Goal: Task Accomplishment & Management: Use online tool/utility

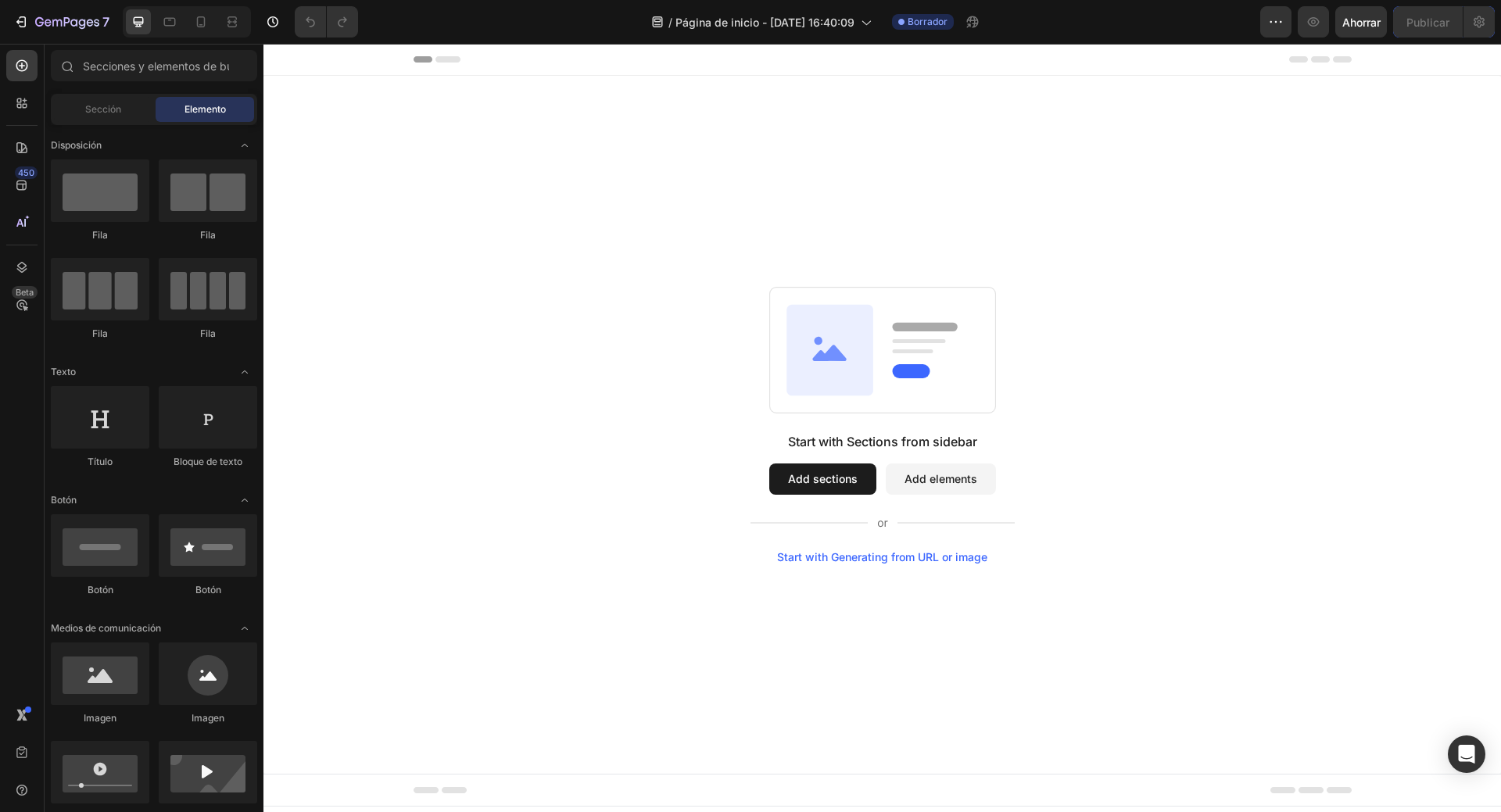
click at [786, 479] on button "Add sections" at bounding box center [823, 479] width 107 height 31
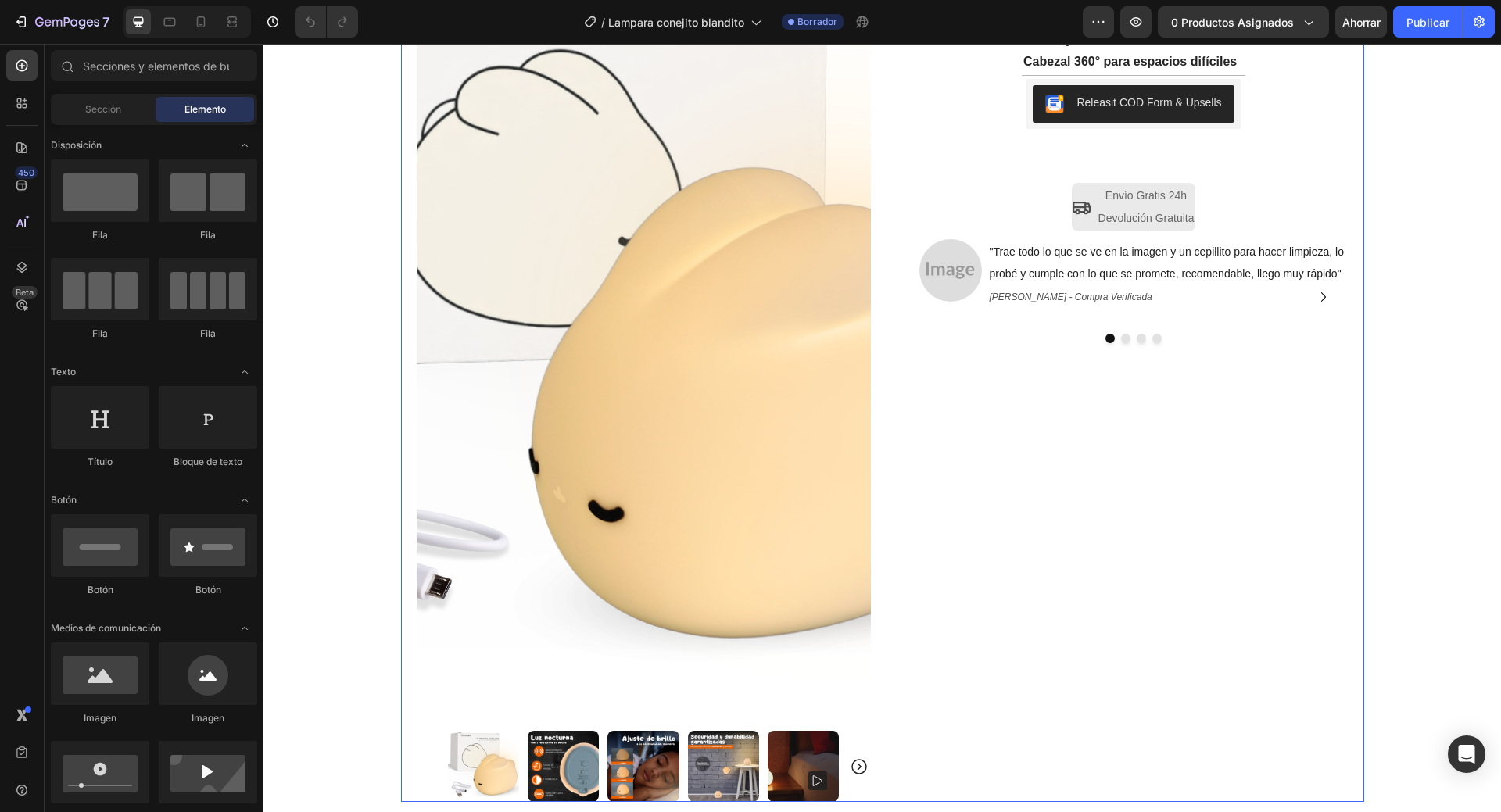
scroll to position [235, 0]
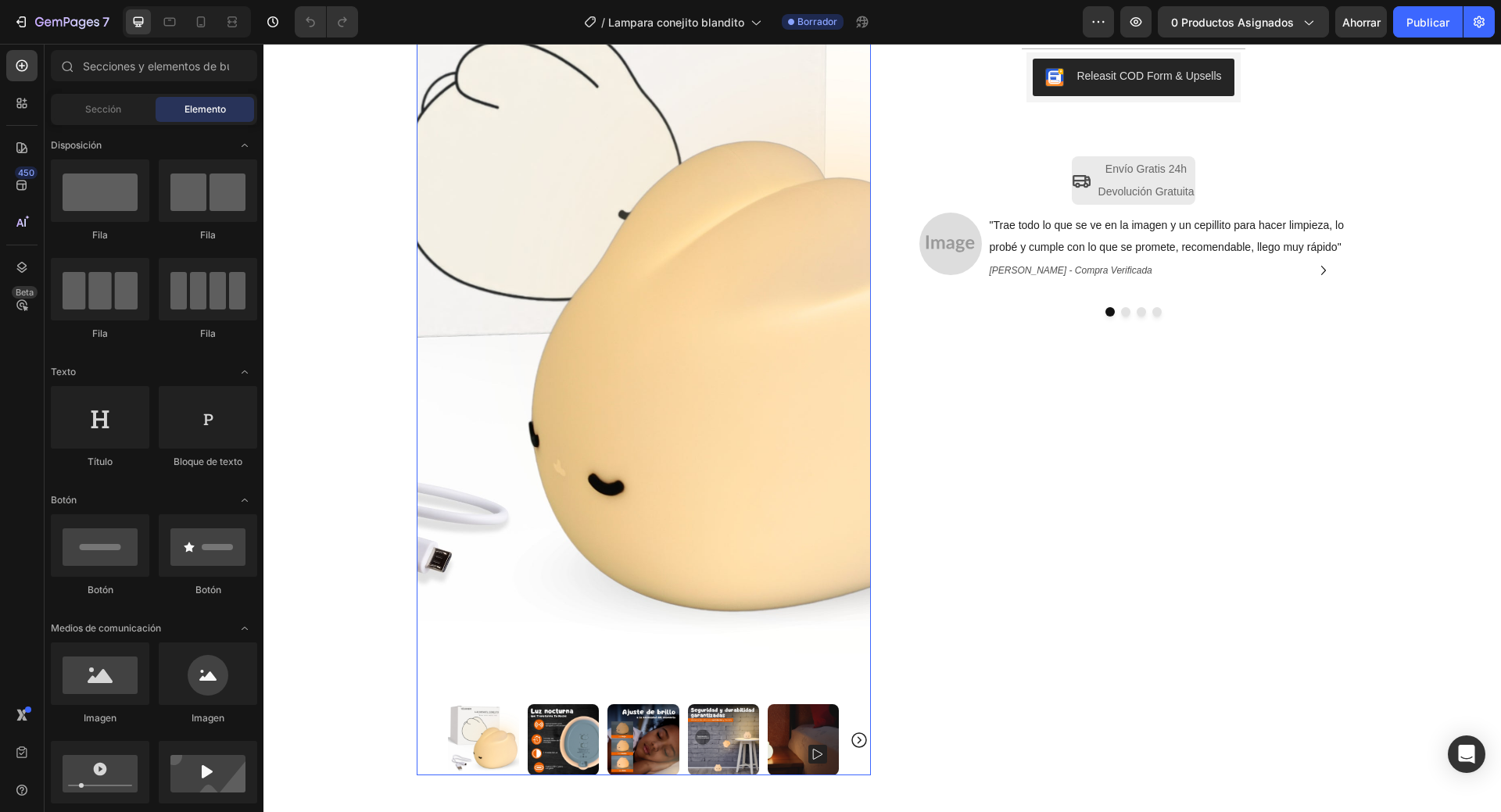
click at [850, 737] on icon "Carousel Next Arrow" at bounding box center [859, 740] width 19 height 19
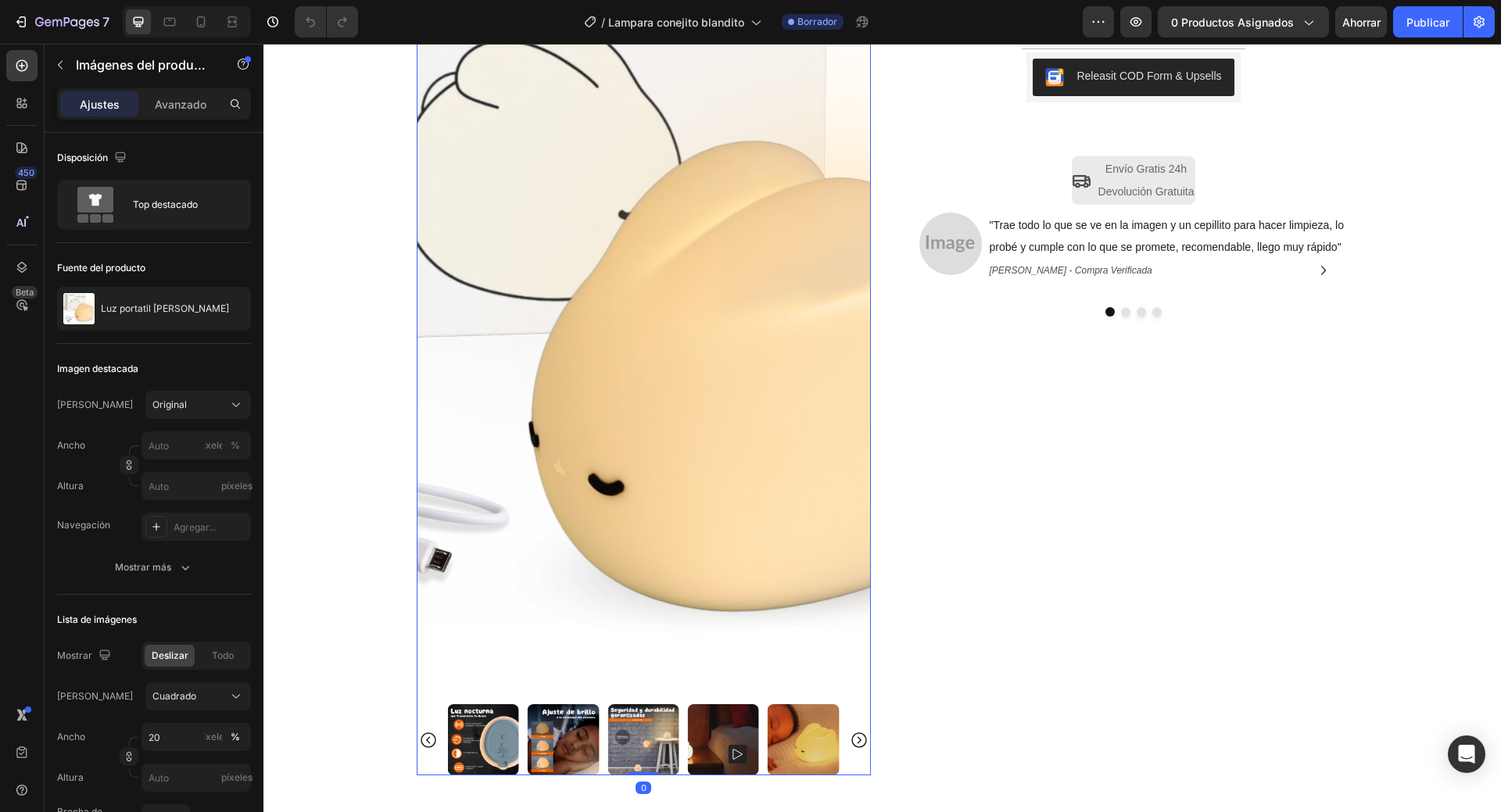
click at [850, 743] on icon "Carousel Next Arrow" at bounding box center [859, 740] width 19 height 19
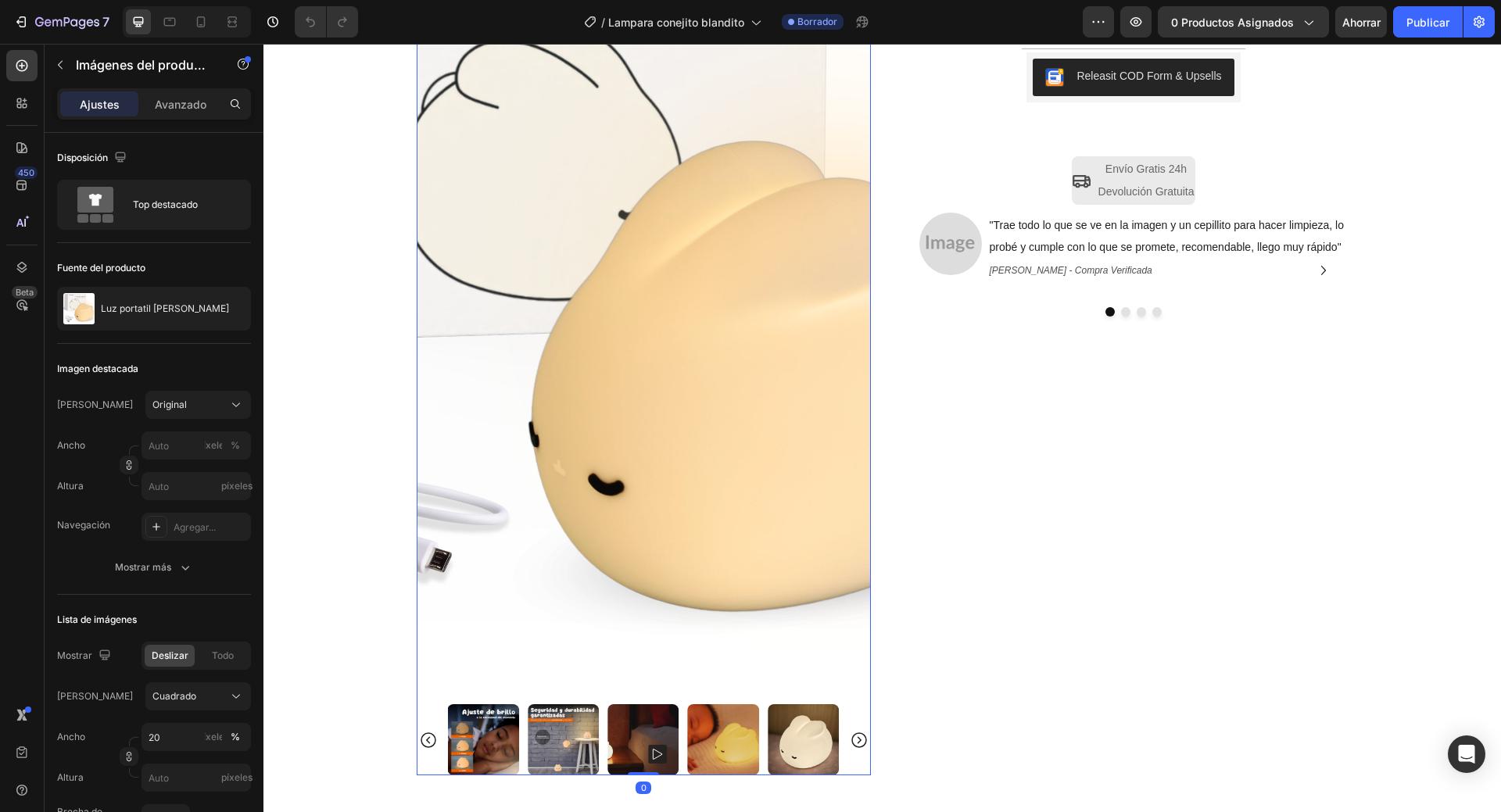
click at [850, 743] on icon "Carousel Next Arrow" at bounding box center [859, 740] width 19 height 19
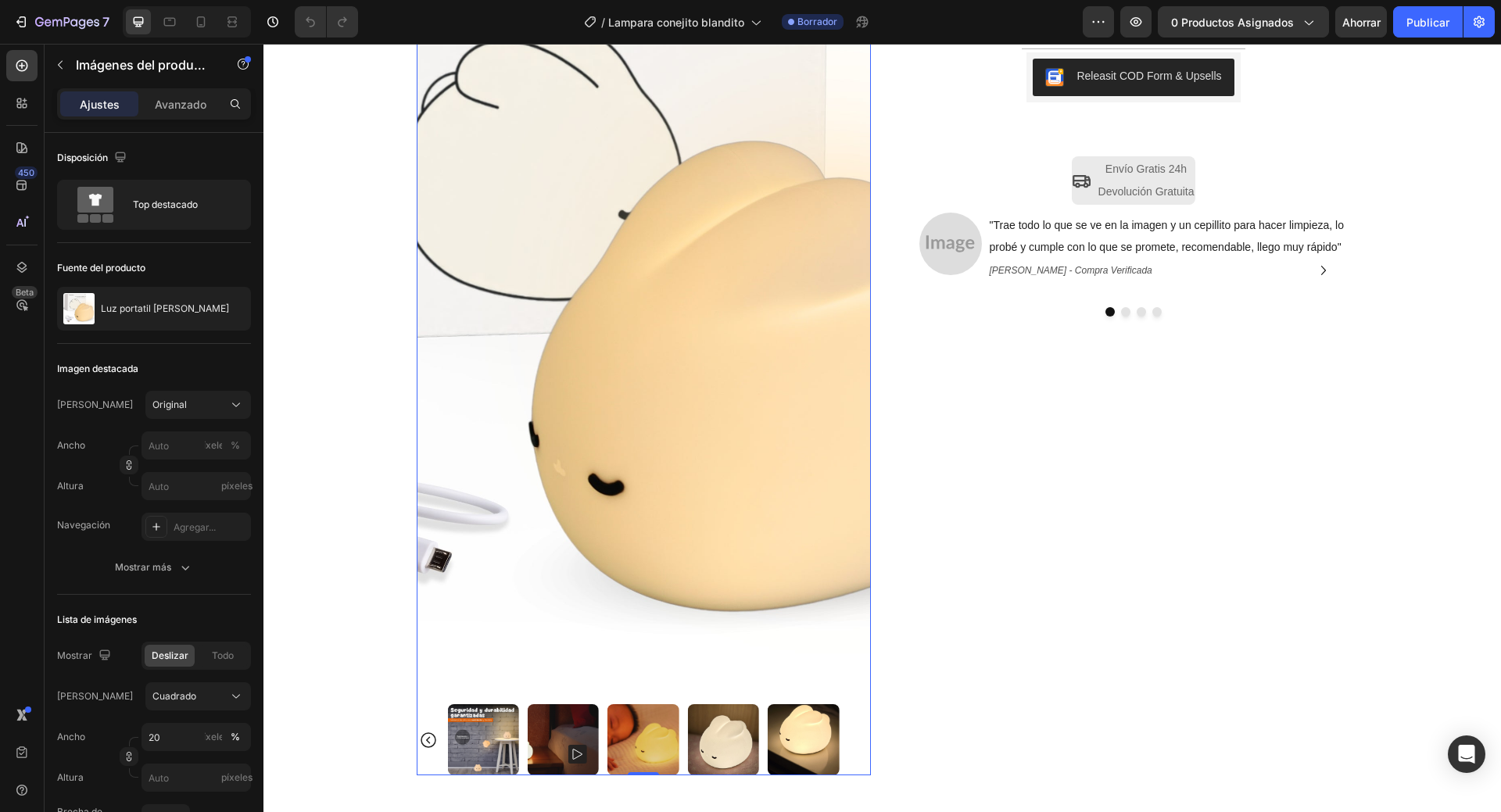
click at [850, 743] on div at bounding box center [643, 739] width 454 height 71
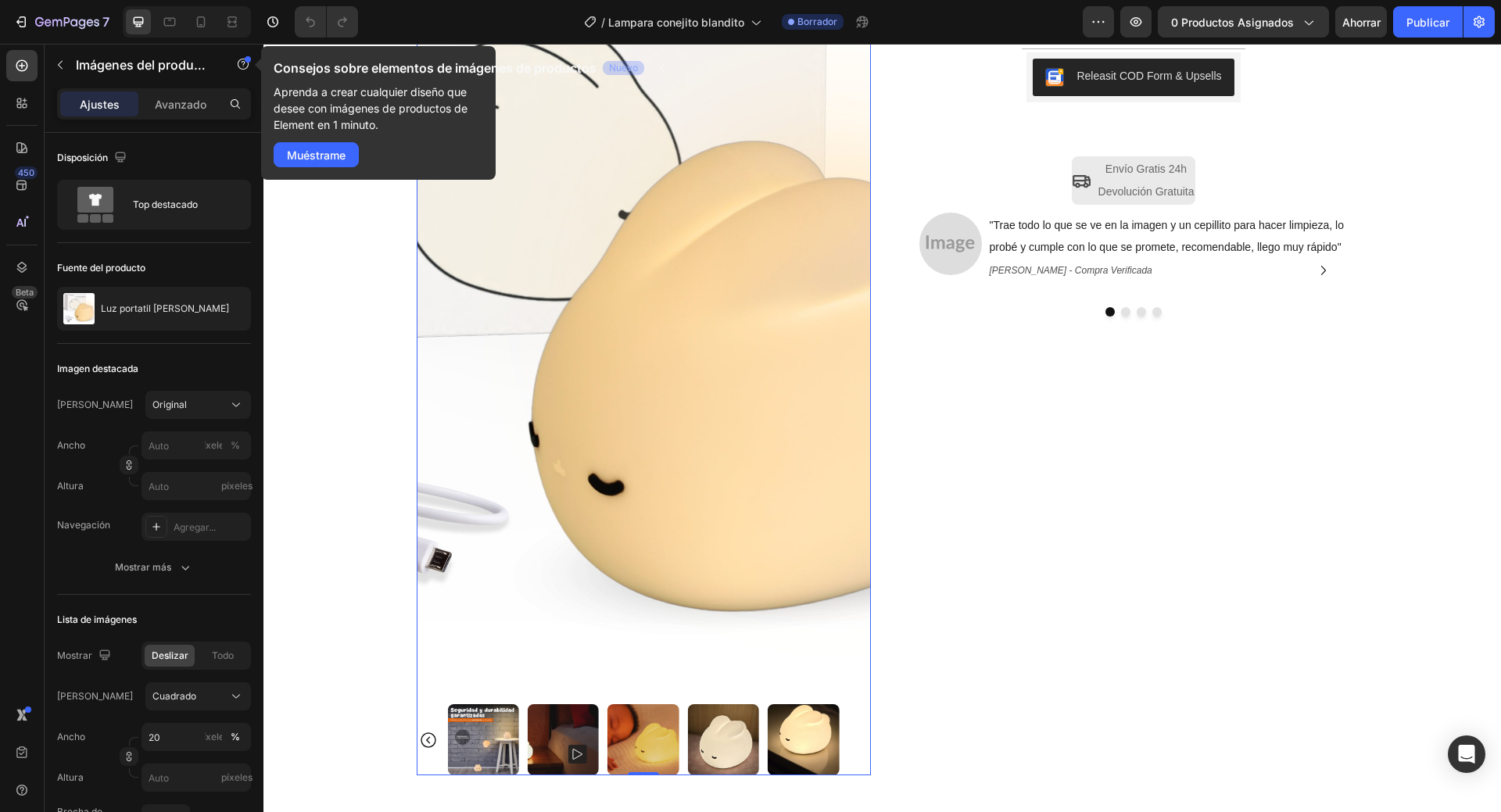
click at [426, 741] on icon "Carousel Back Arrow" at bounding box center [428, 740] width 19 height 19
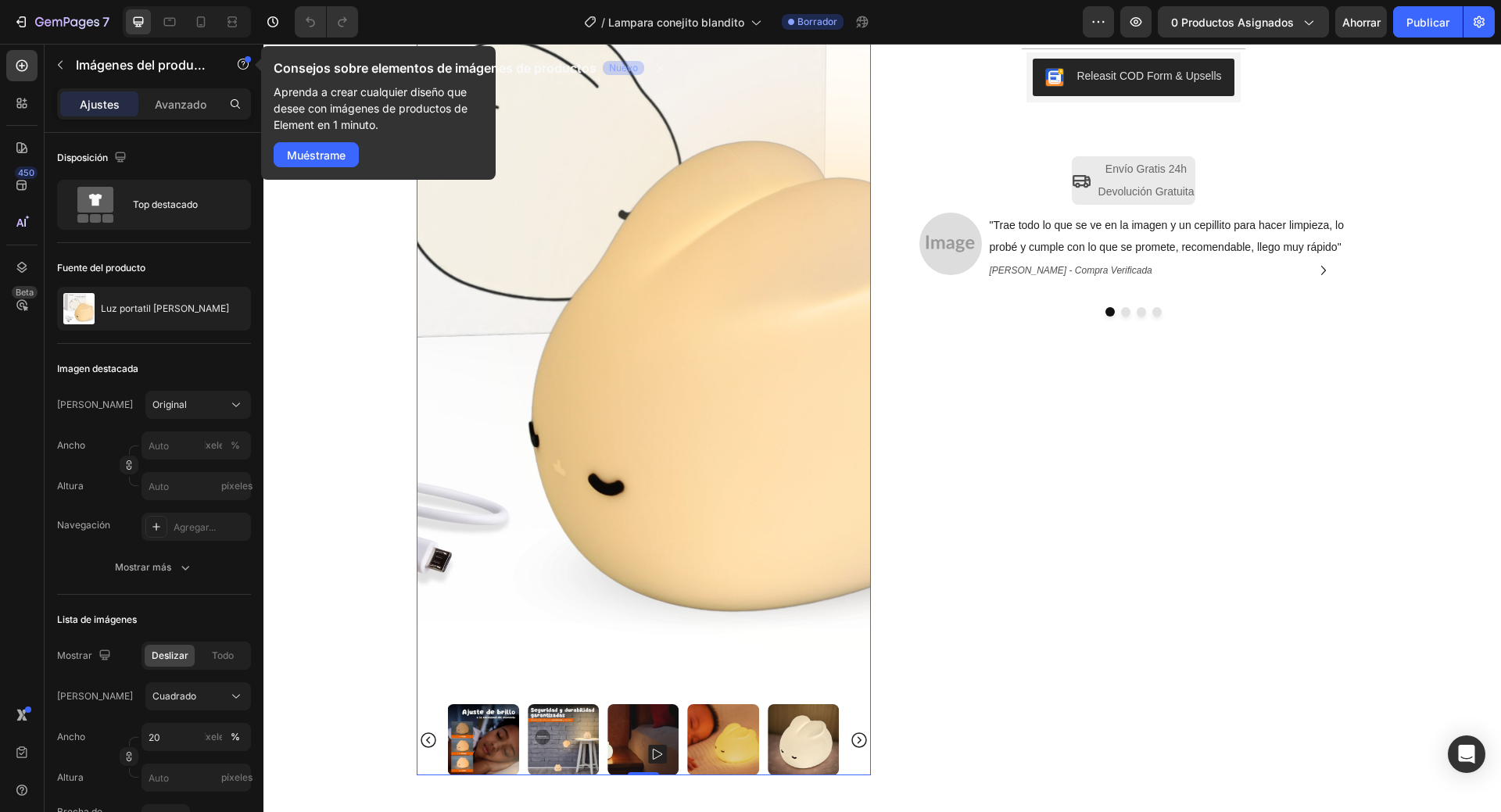
click at [426, 741] on icon "Carousel Back Arrow" at bounding box center [428, 740] width 19 height 19
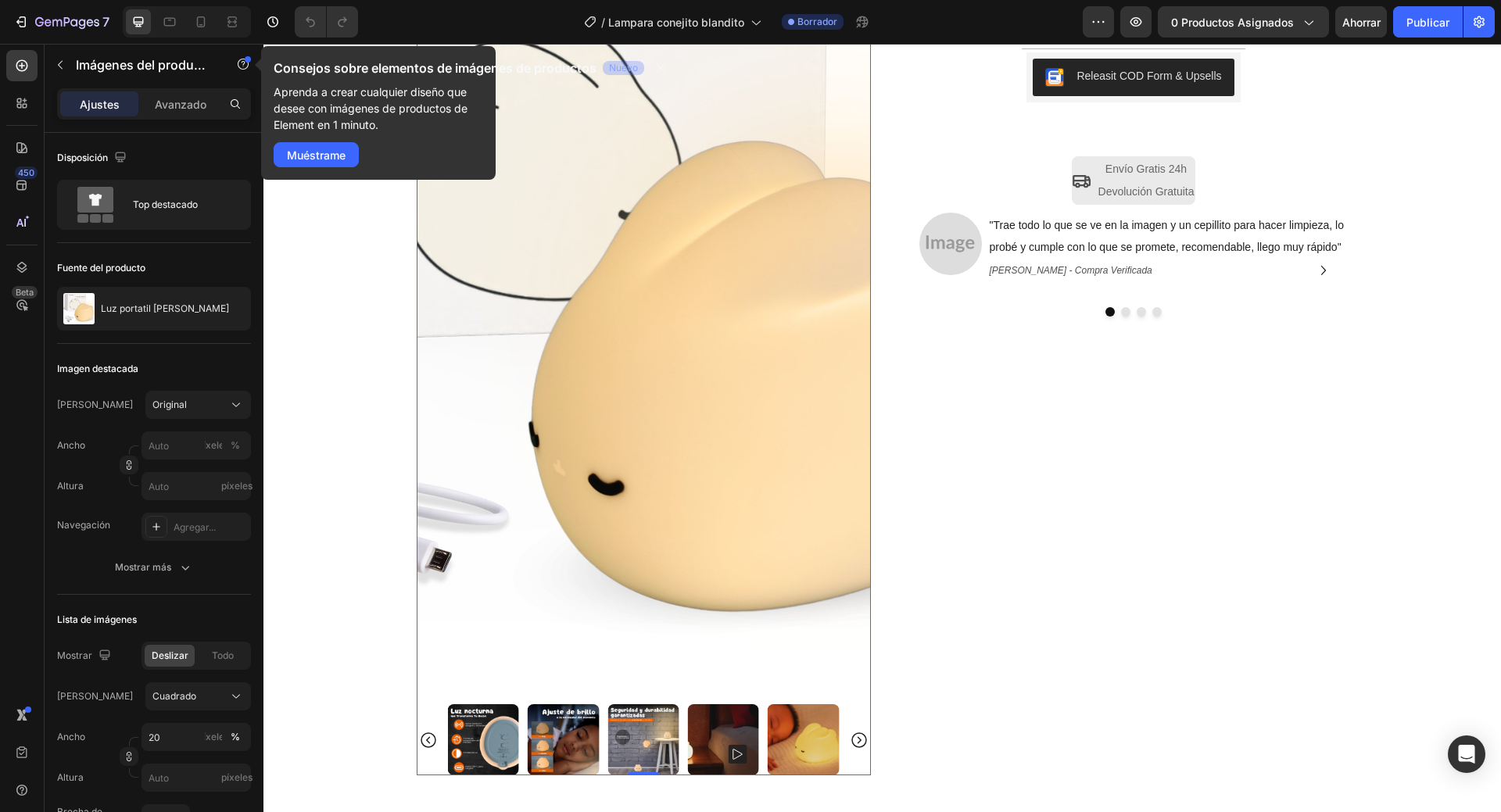
click at [426, 741] on icon "Carousel Back Arrow" at bounding box center [428, 740] width 19 height 19
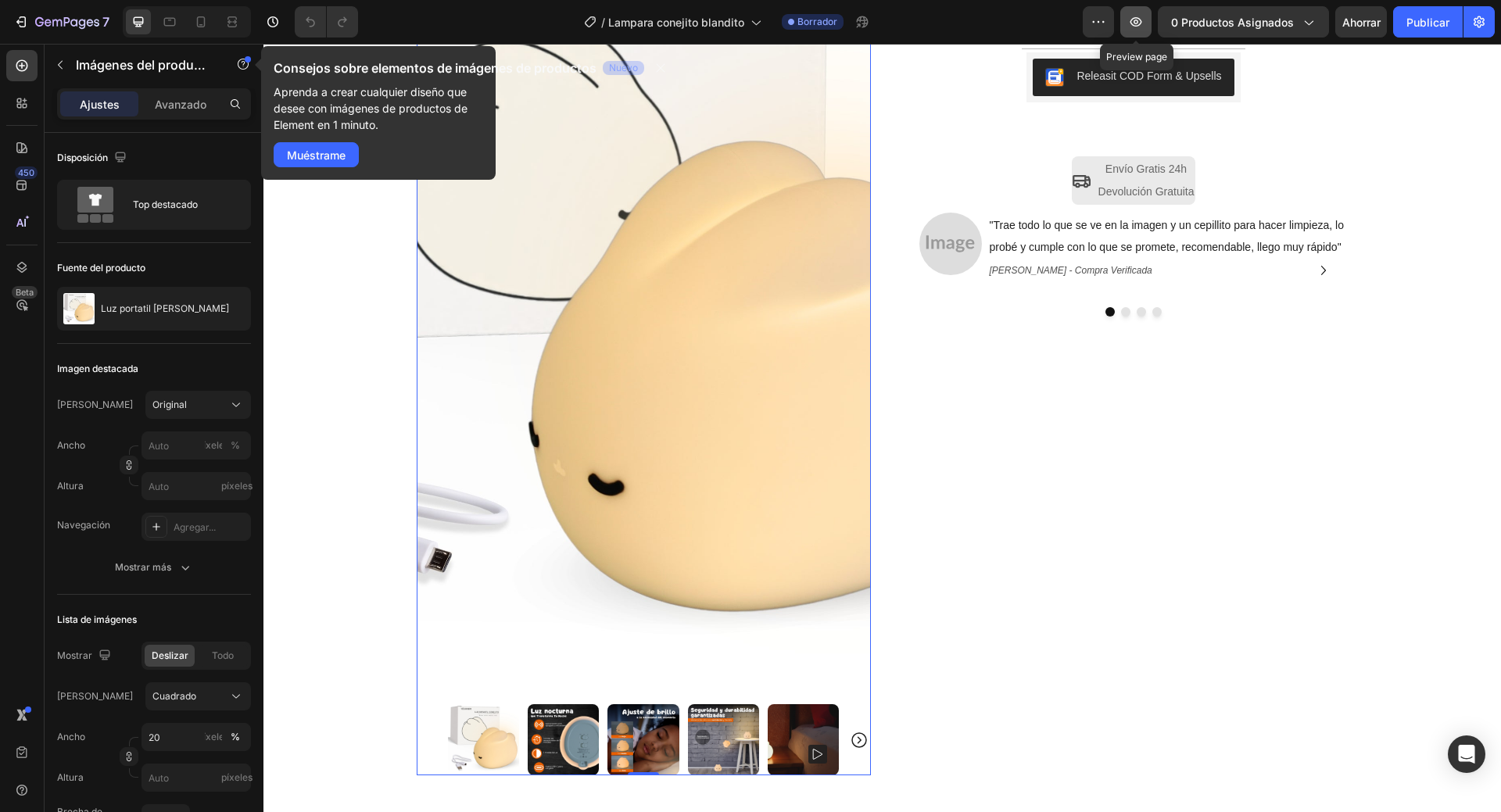
click at [1130, 29] on button "button" at bounding box center [1136, 22] width 31 height 31
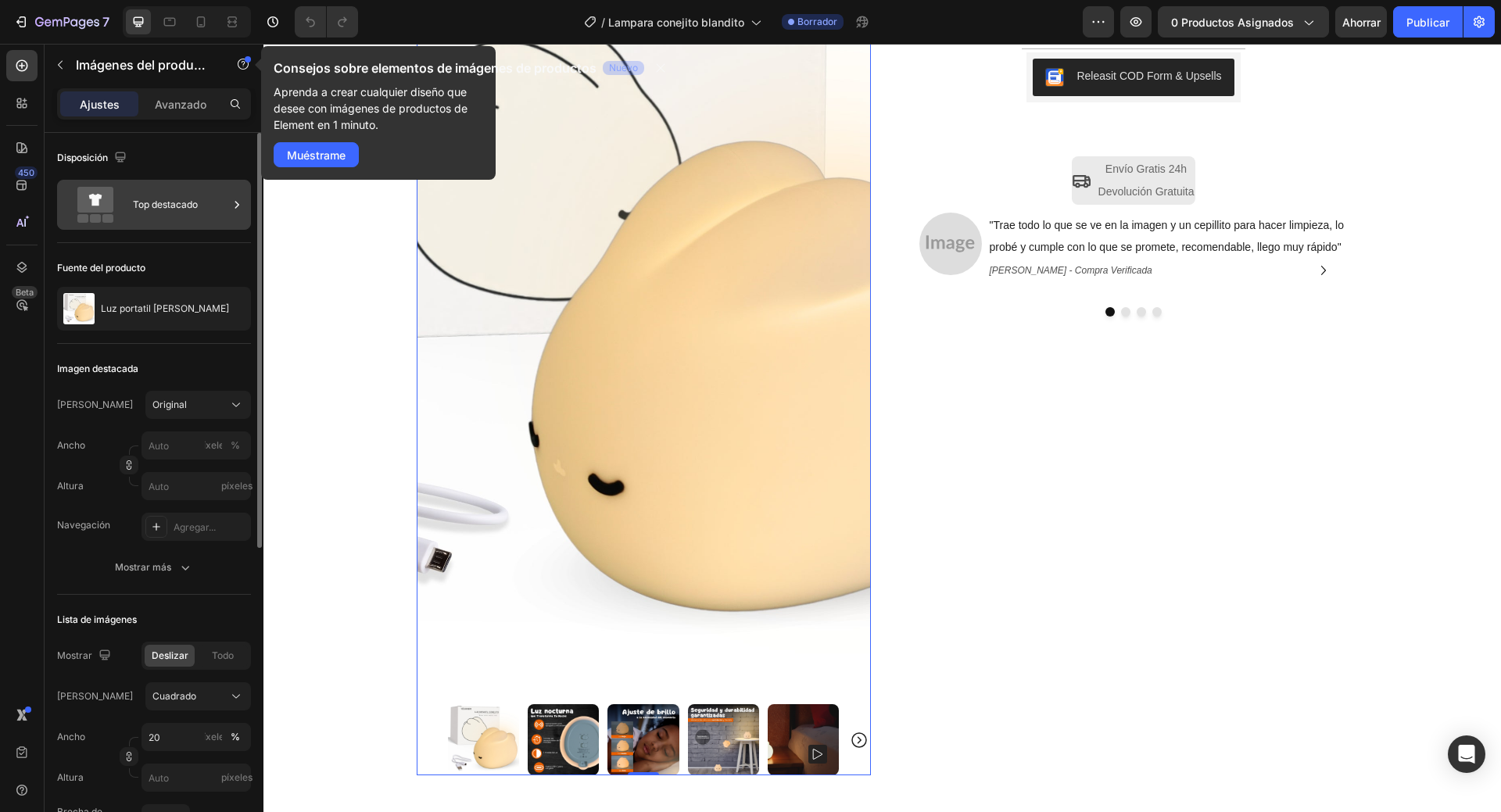
click at [162, 205] on font "Top destacado" at bounding box center [166, 205] width 65 height 11
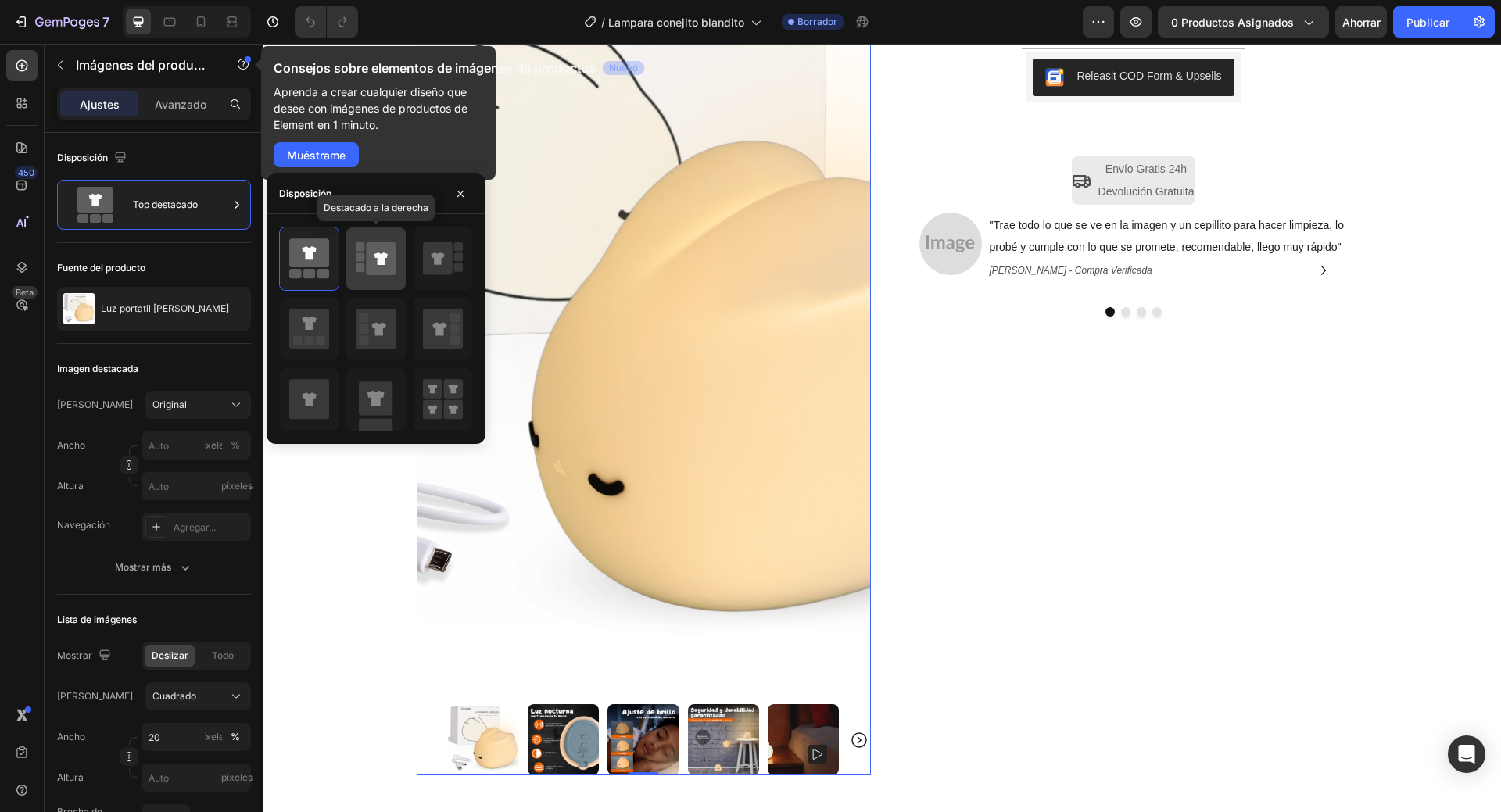
click at [373, 262] on icon at bounding box center [382, 258] width 29 height 33
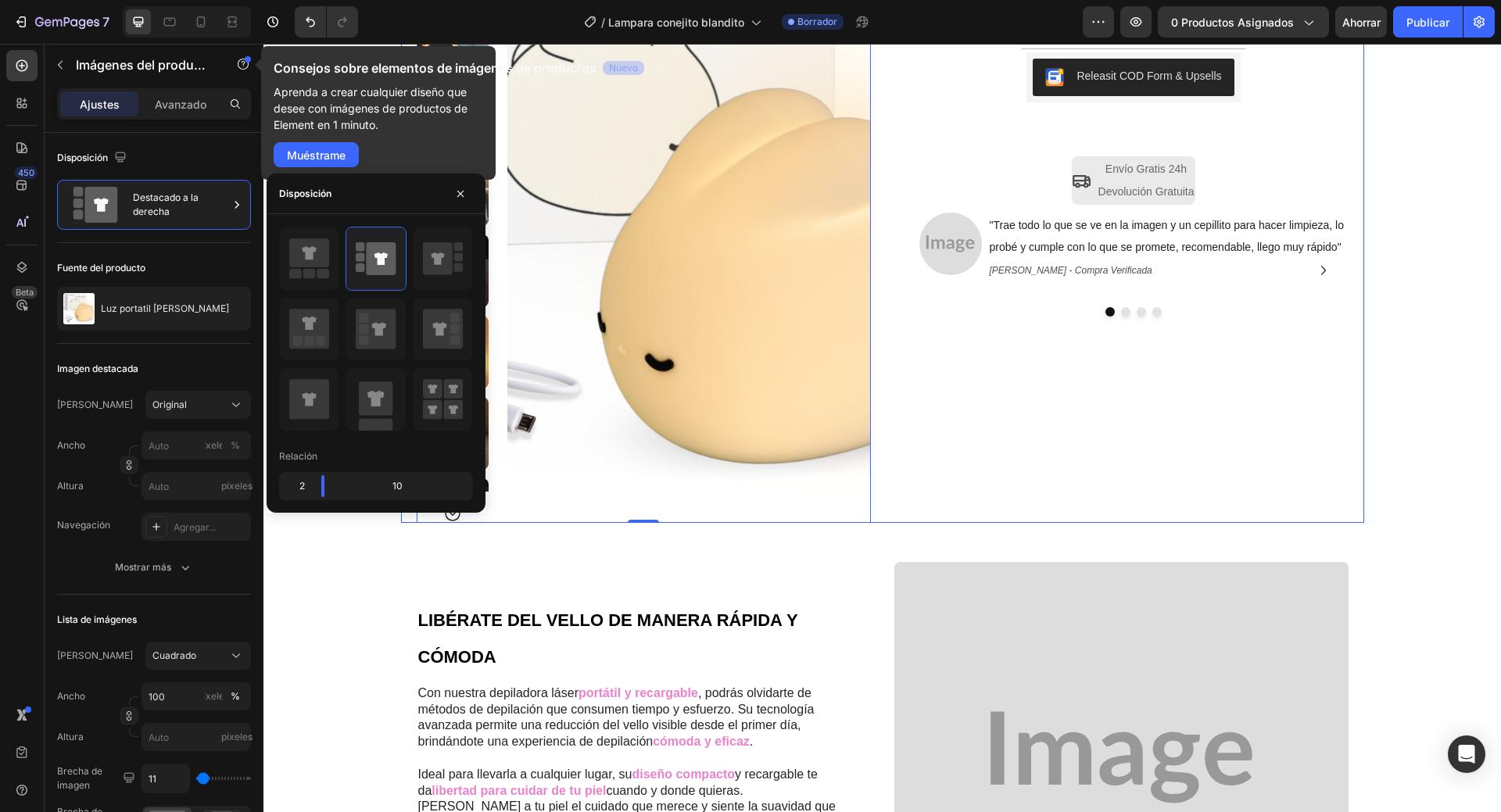
click at [973, 413] on div "Icon Icon Icon Icon Icon Icon List 4.6/5 364 Reseñas Text Block Row Luz portáti…" at bounding box center [1121, 201] width 454 height 644
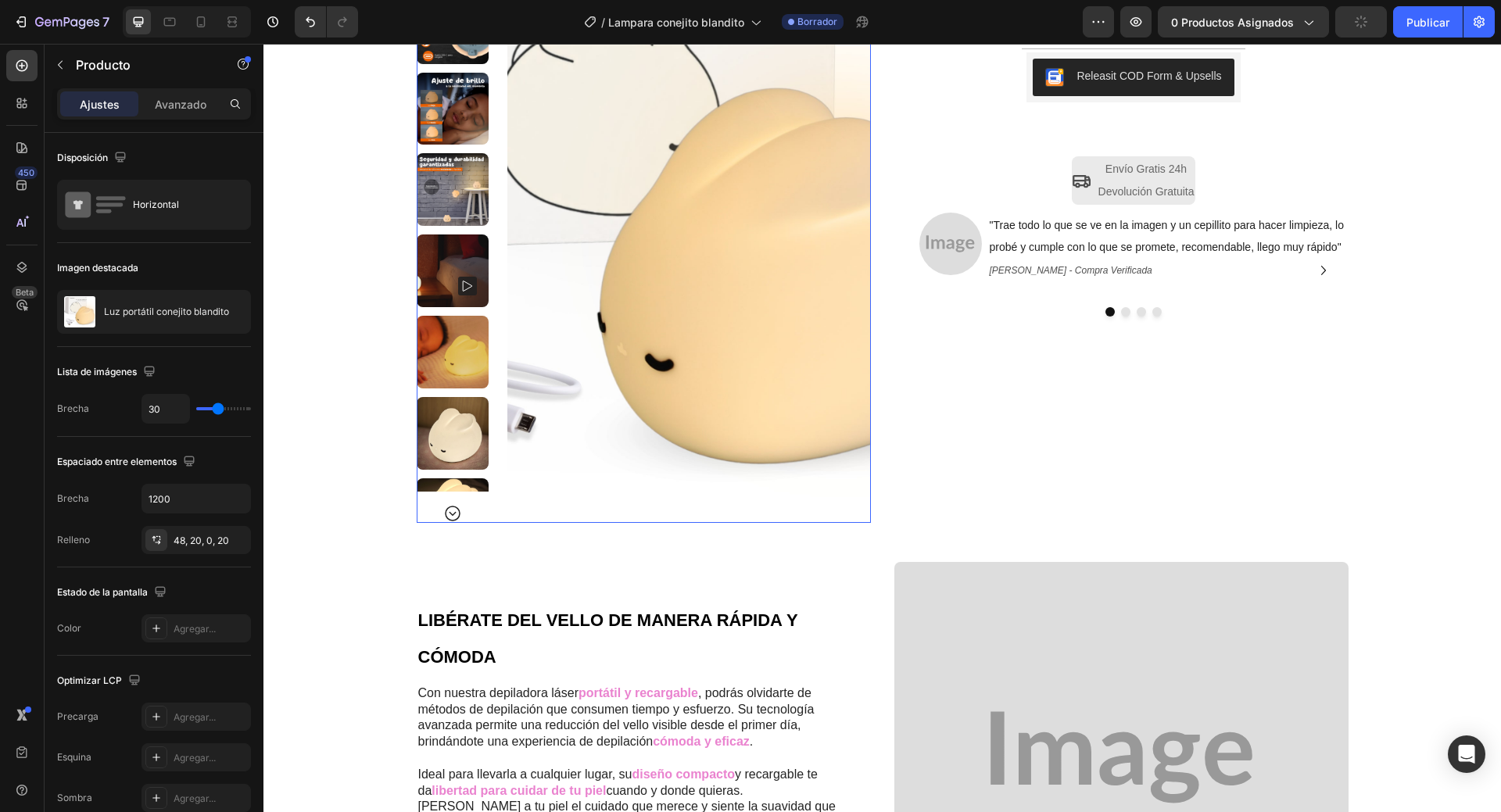
scroll to position [0, 0]
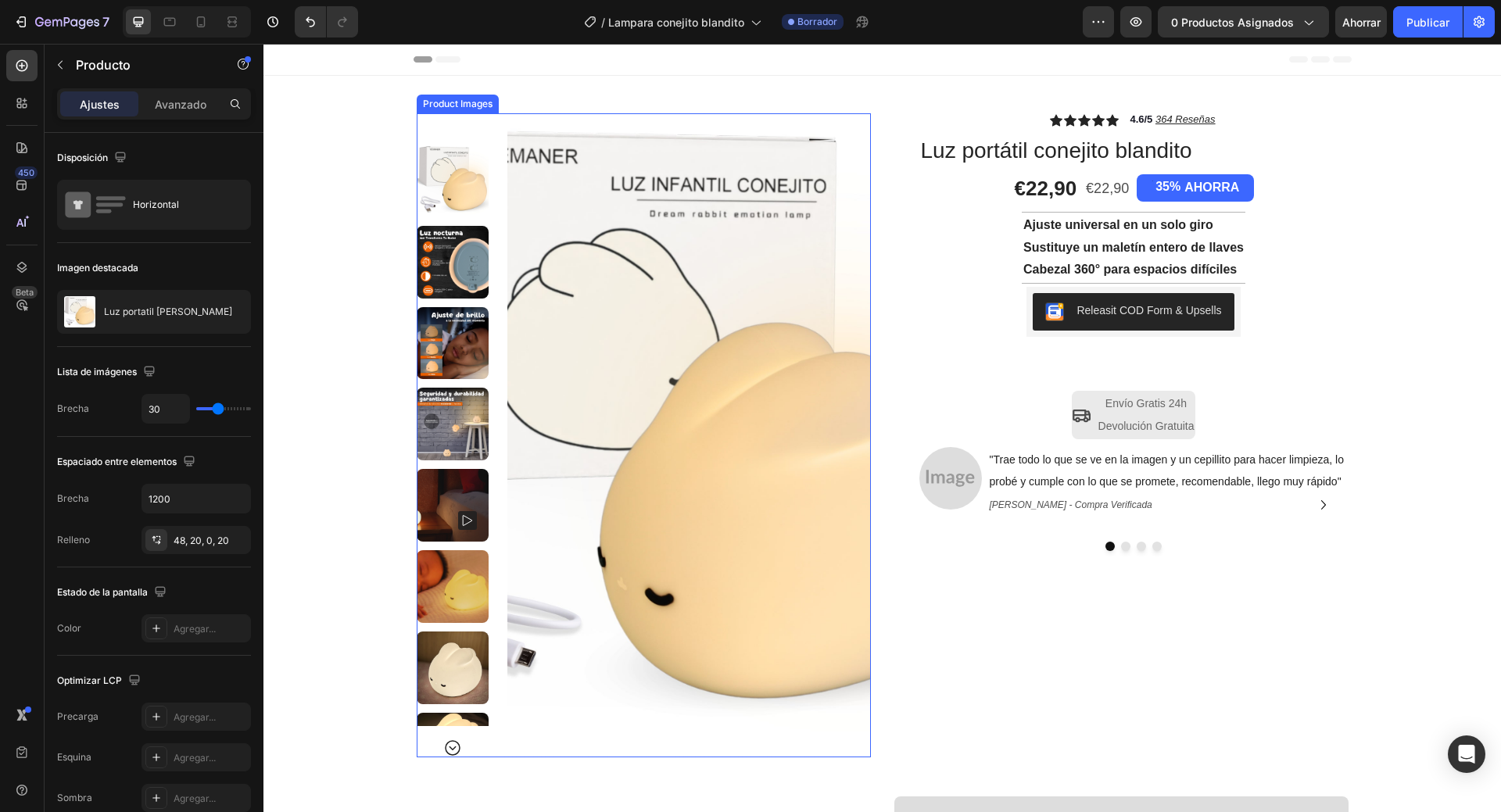
click at [457, 180] on img at bounding box center [453, 180] width 73 height 73
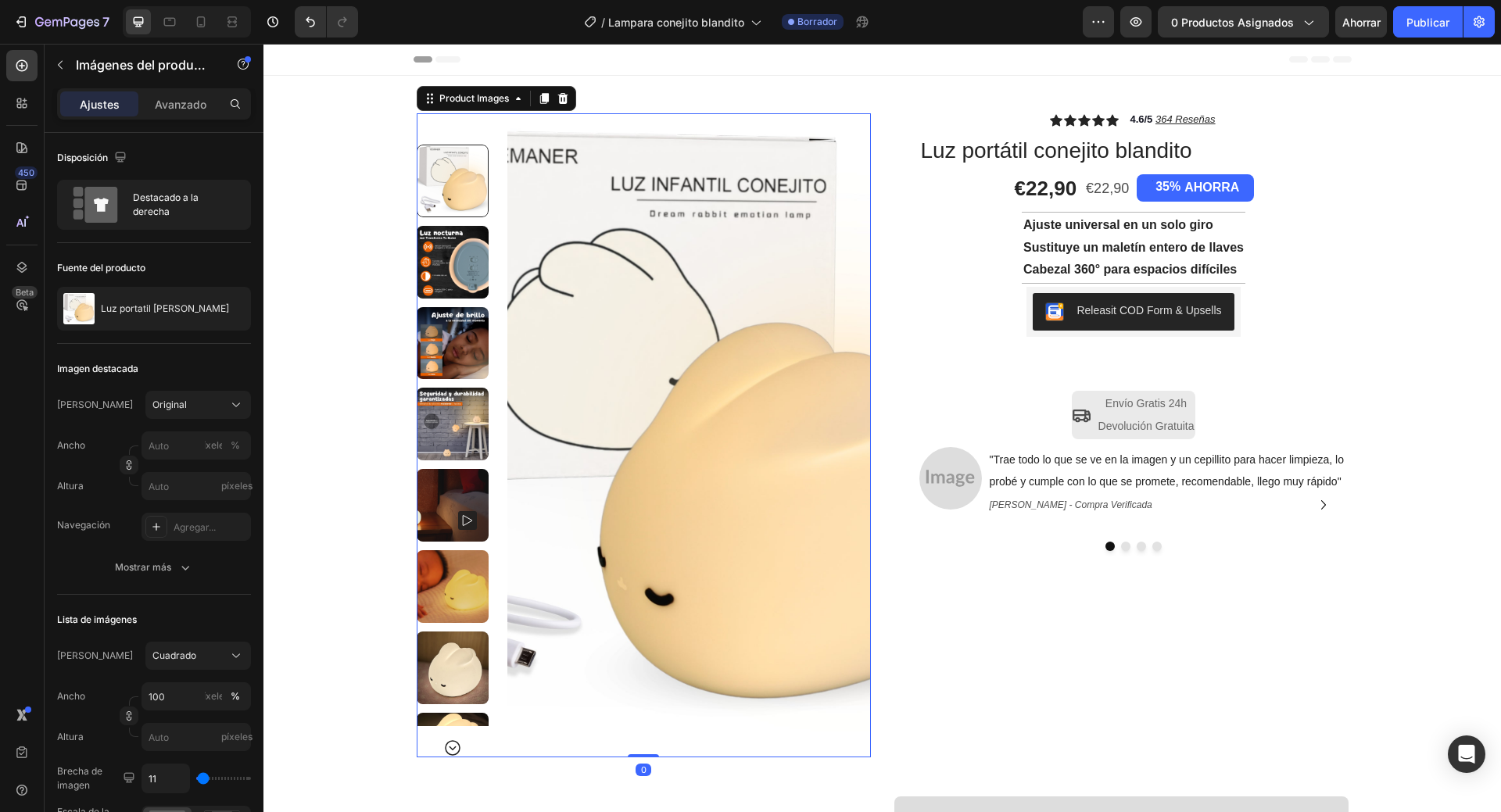
click at [437, 259] on img at bounding box center [453, 262] width 73 height 73
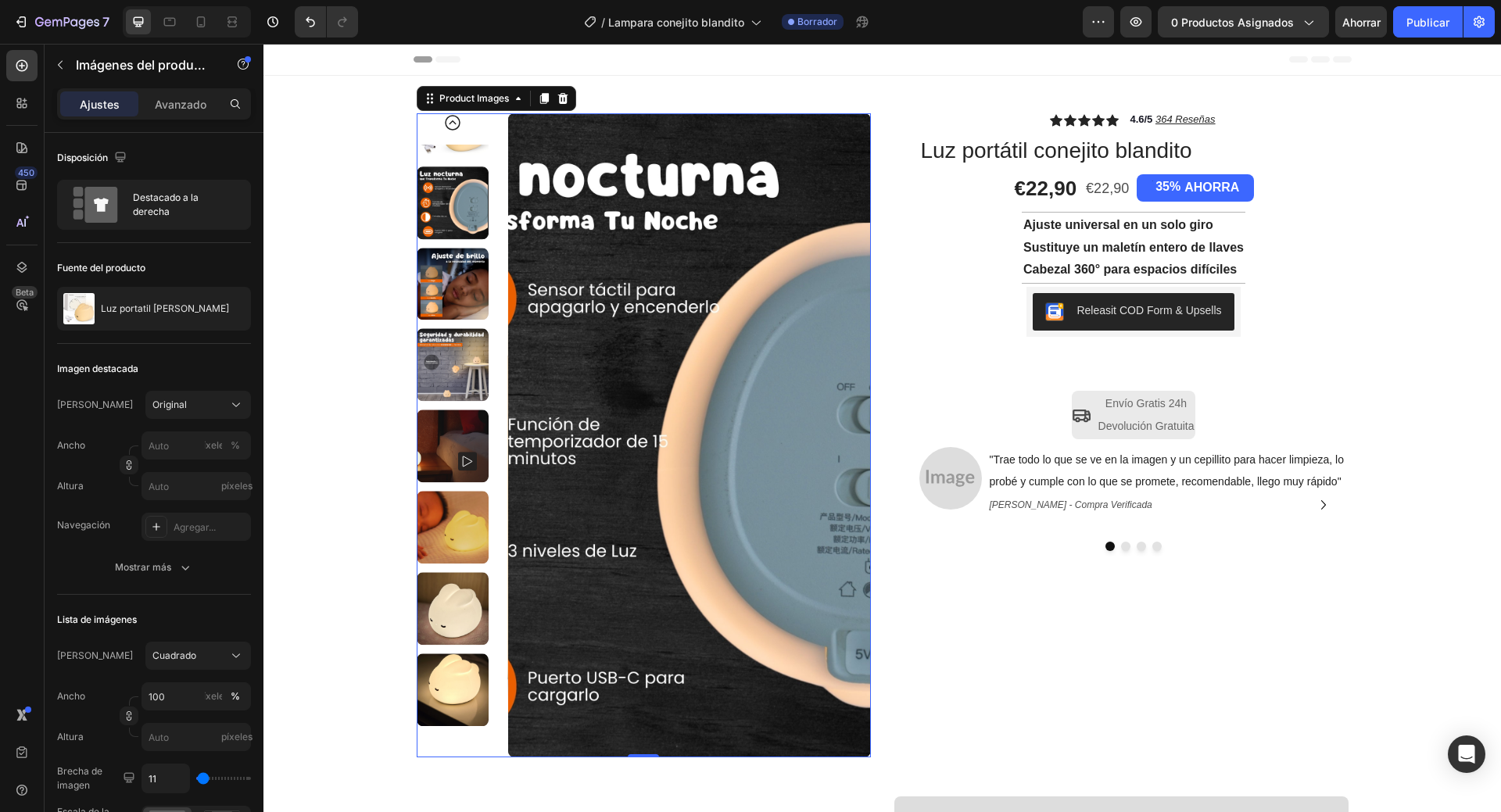
click at [446, 272] on img at bounding box center [453, 284] width 73 height 73
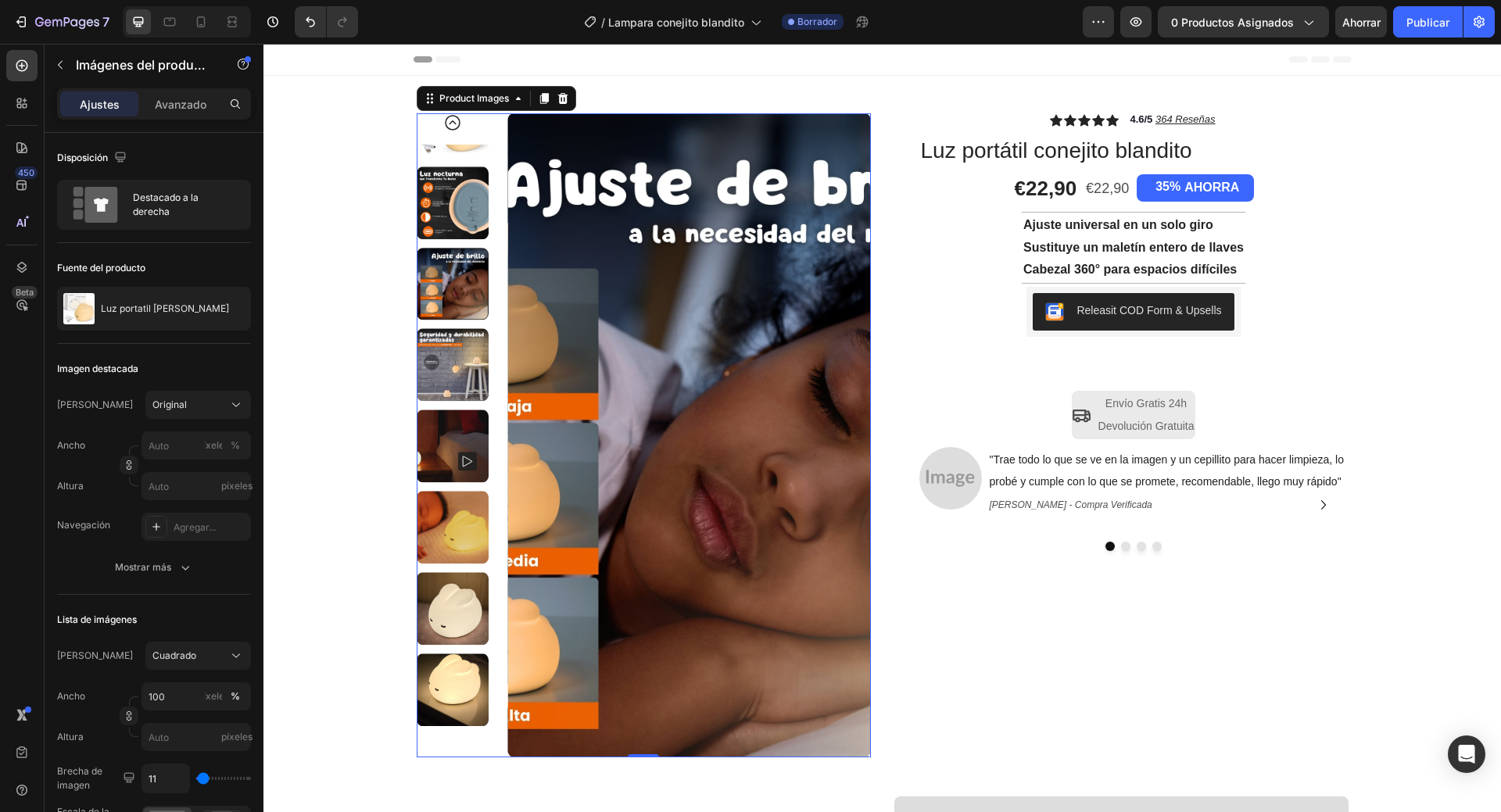
click at [454, 351] on img at bounding box center [453, 365] width 73 height 73
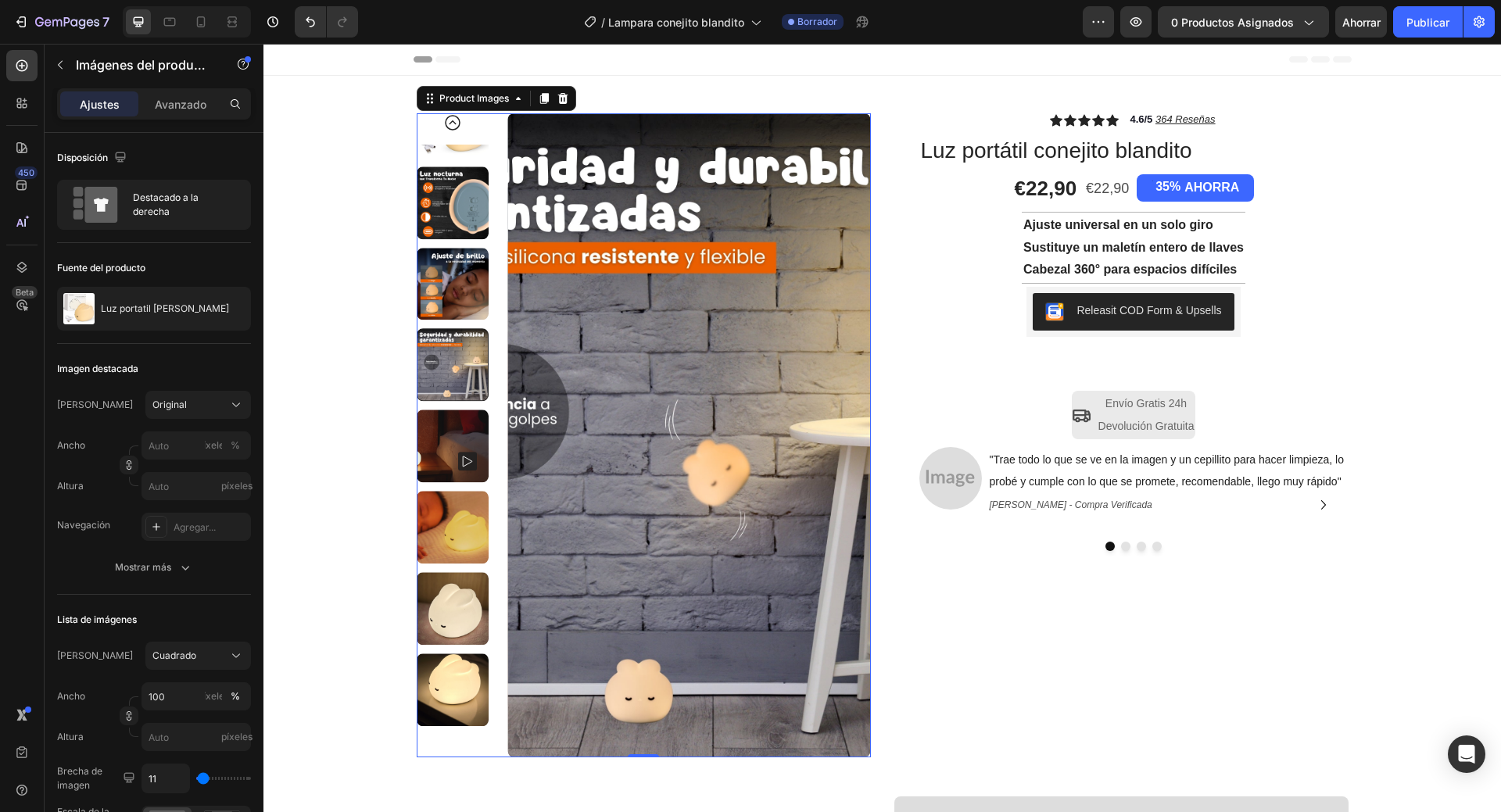
click at [457, 427] on img at bounding box center [453, 447] width 73 height 73
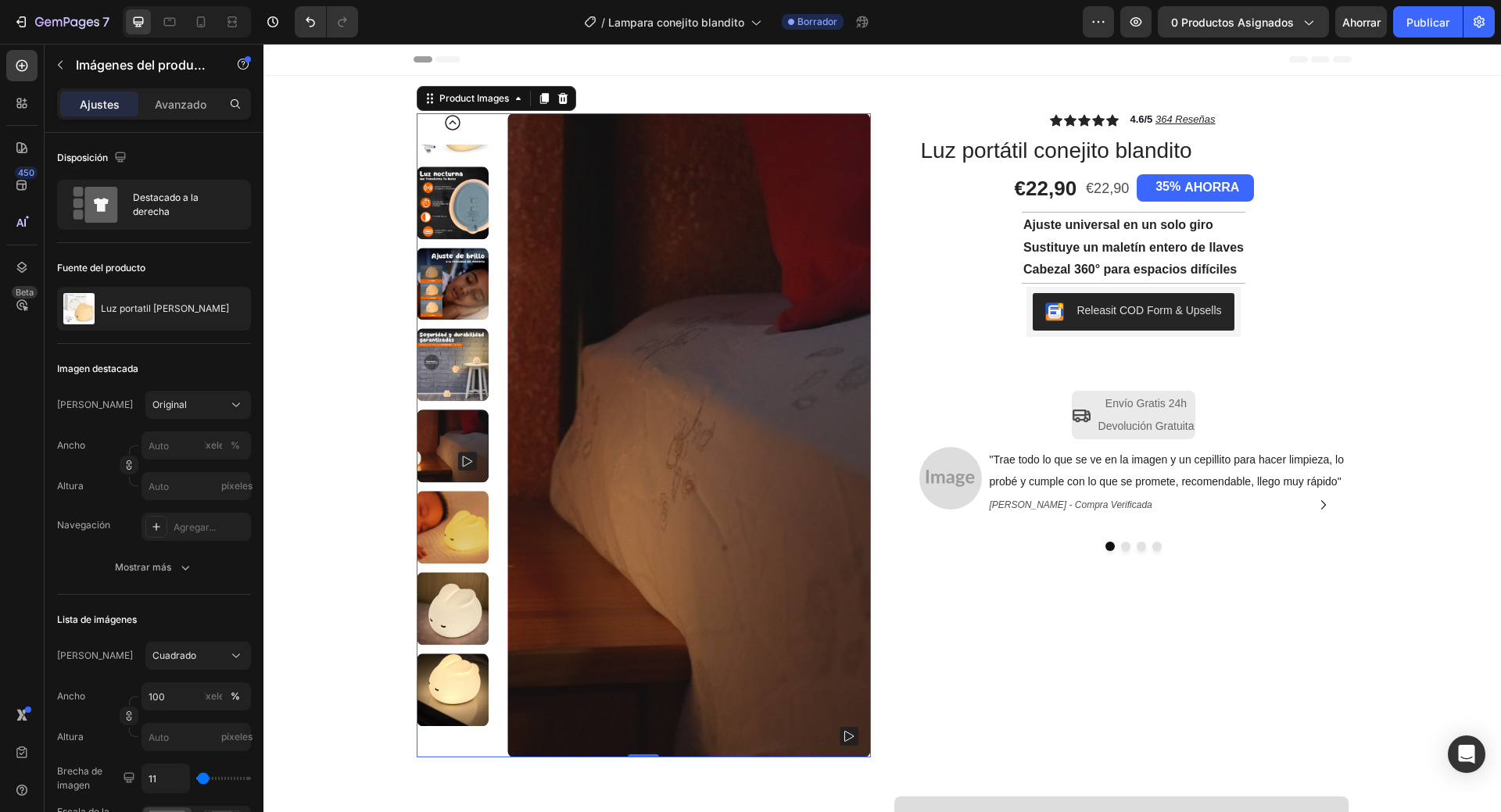
click at [849, 735] on rect at bounding box center [849, 736] width 19 height 19
click at [472, 526] on img at bounding box center [453, 527] width 73 height 73
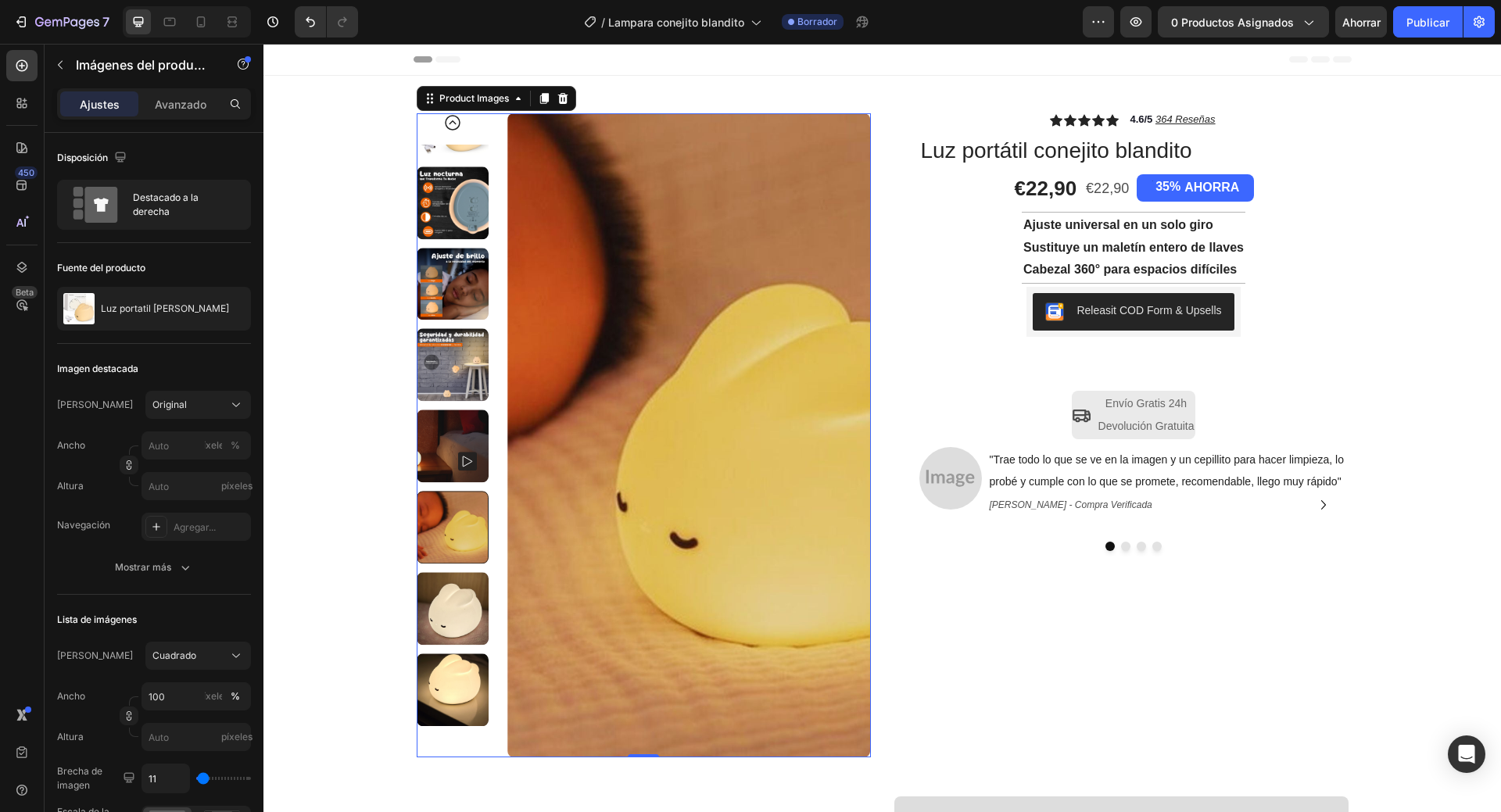
click at [451, 613] on img at bounding box center [453, 608] width 73 height 73
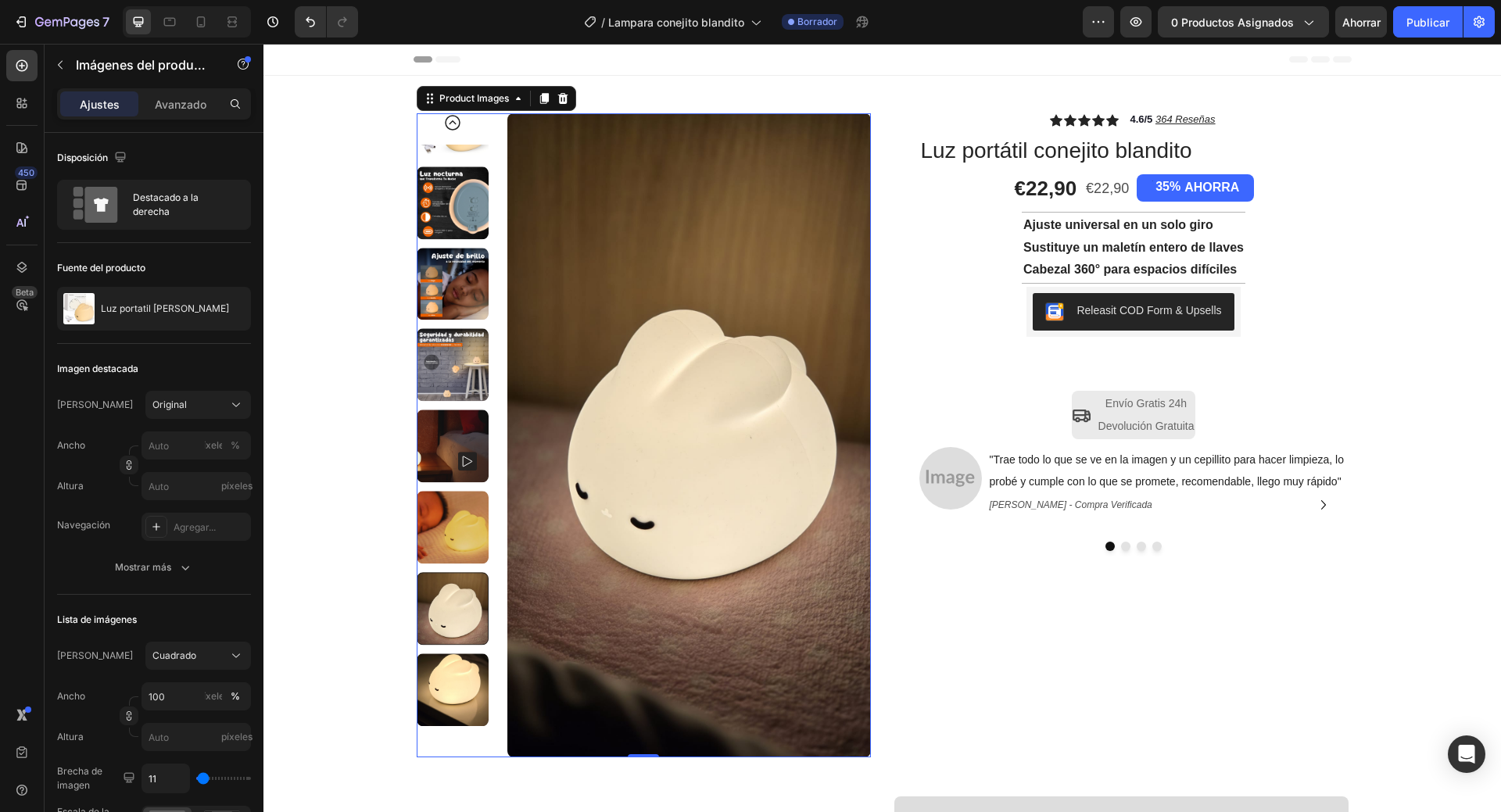
click at [445, 708] on img at bounding box center [453, 690] width 73 height 73
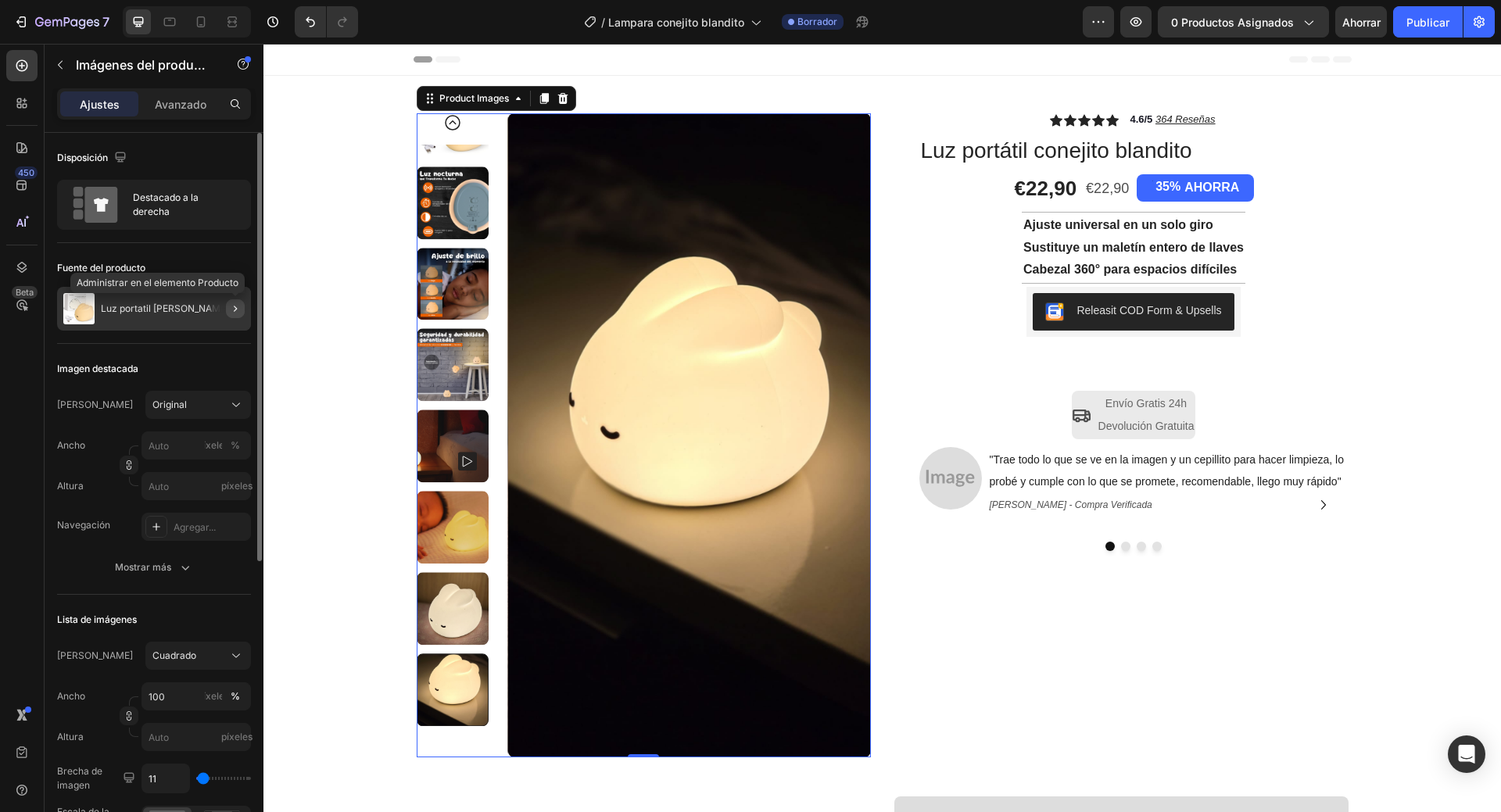
drag, startPoint x: 233, startPoint y: 311, endPoint x: 15, endPoint y: 324, distance: 218.4
click at [232, 311] on icon "button" at bounding box center [235, 308] width 12 height 12
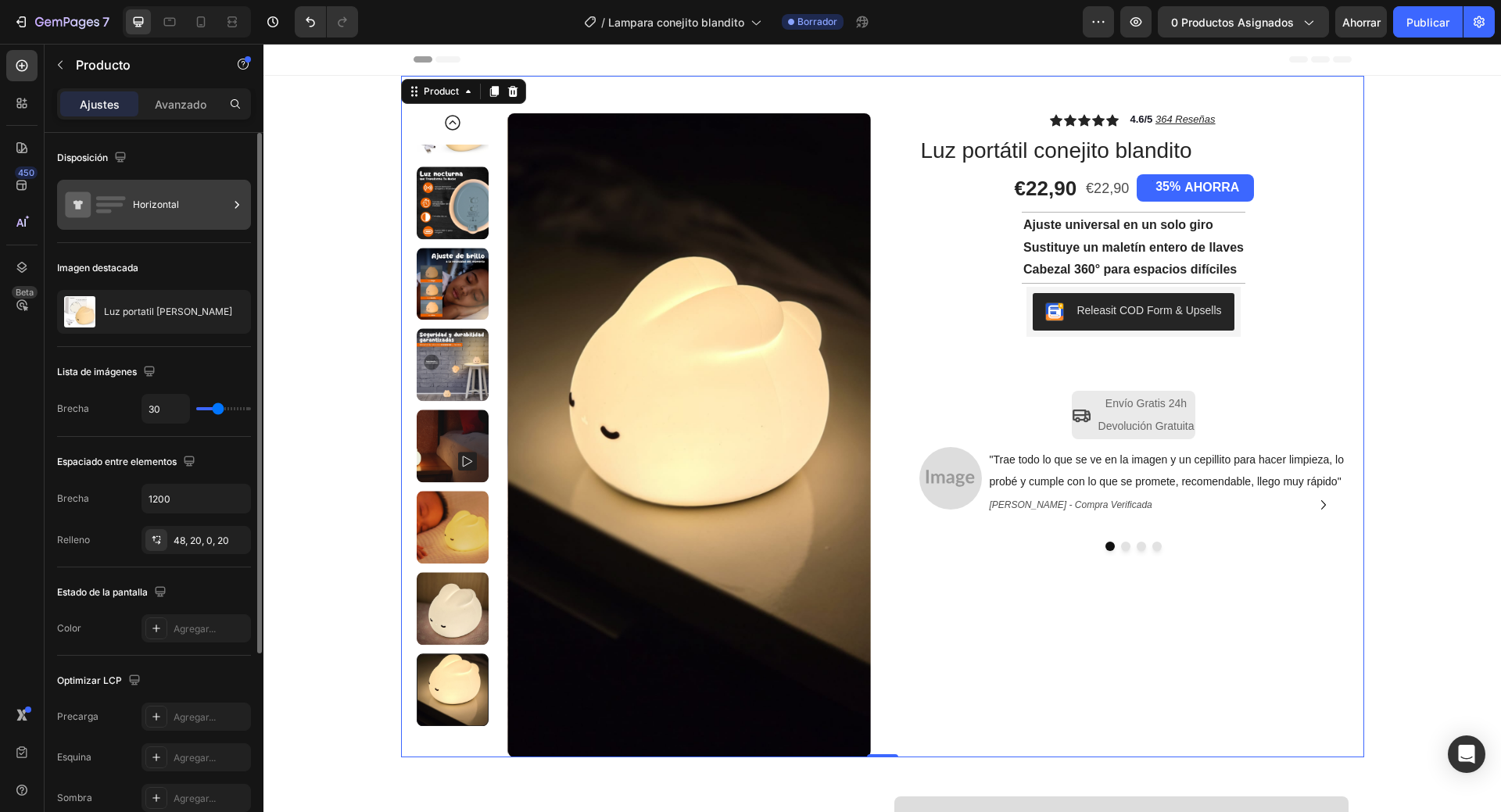
click at [148, 205] on font "Horizontal" at bounding box center [156, 205] width 46 height 11
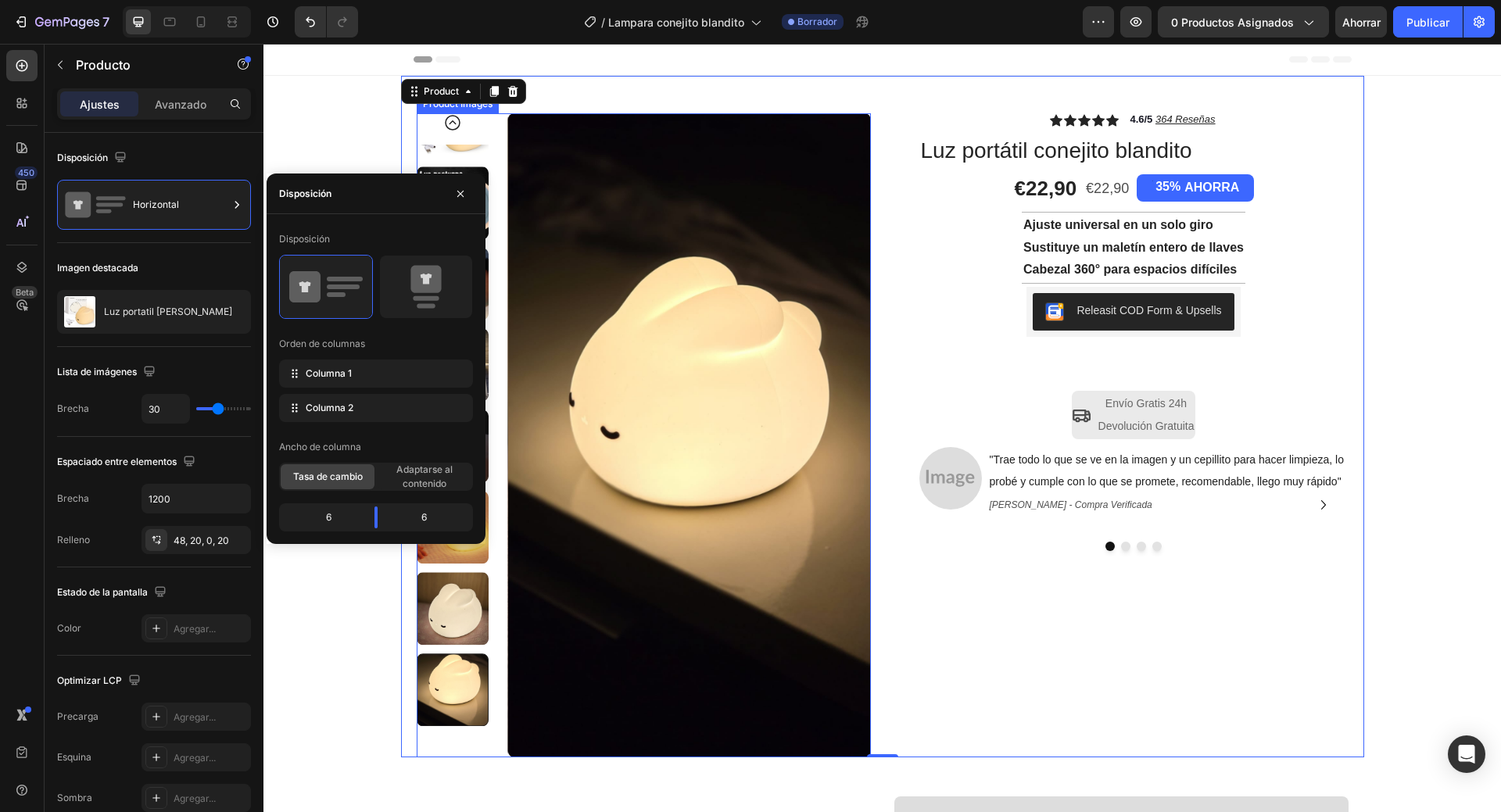
click at [584, 179] on img at bounding box center [688, 435] width 363 height 644
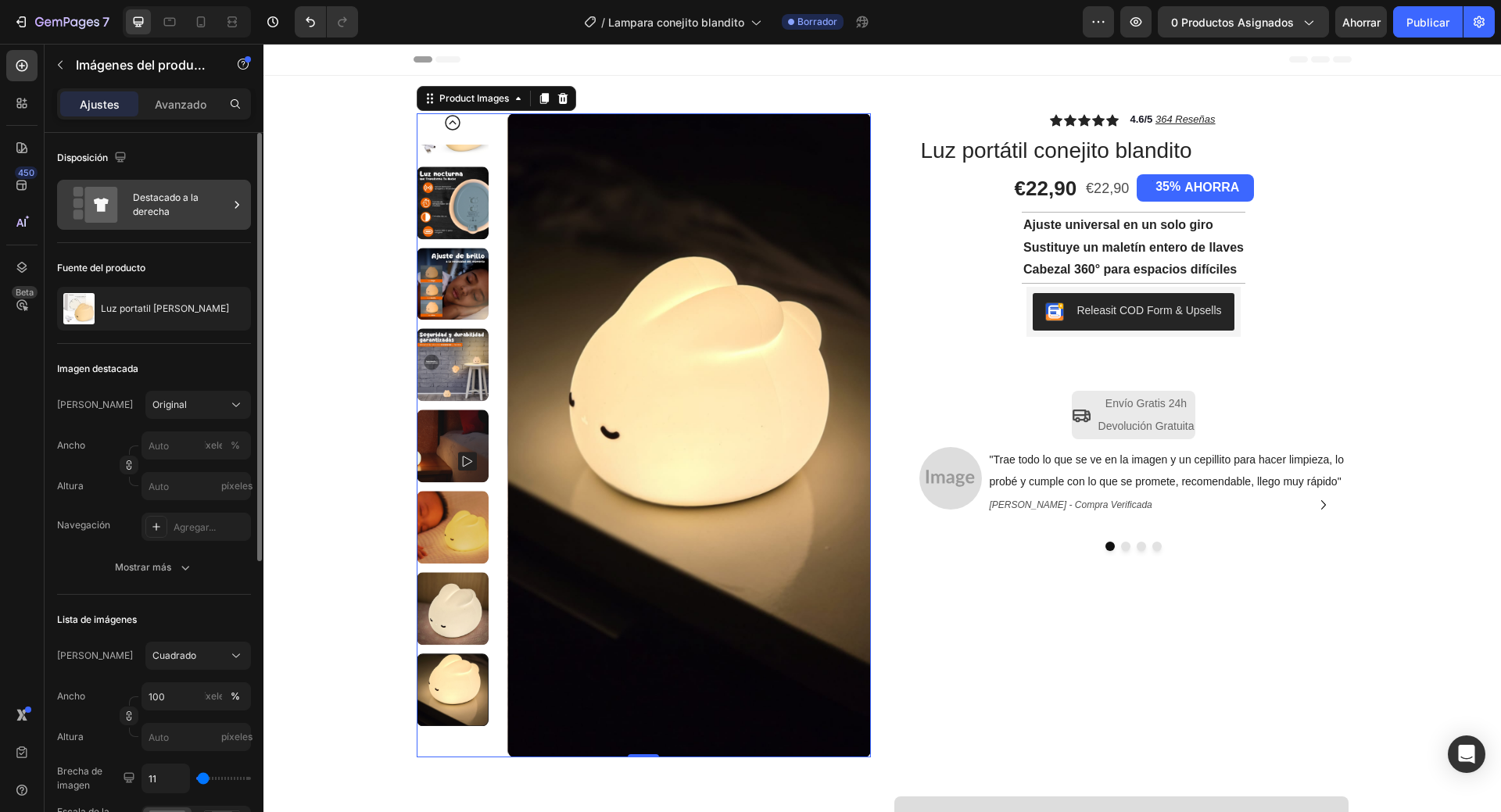
click at [213, 207] on font "Destacado a la derecha" at bounding box center [180, 205] width 95 height 29
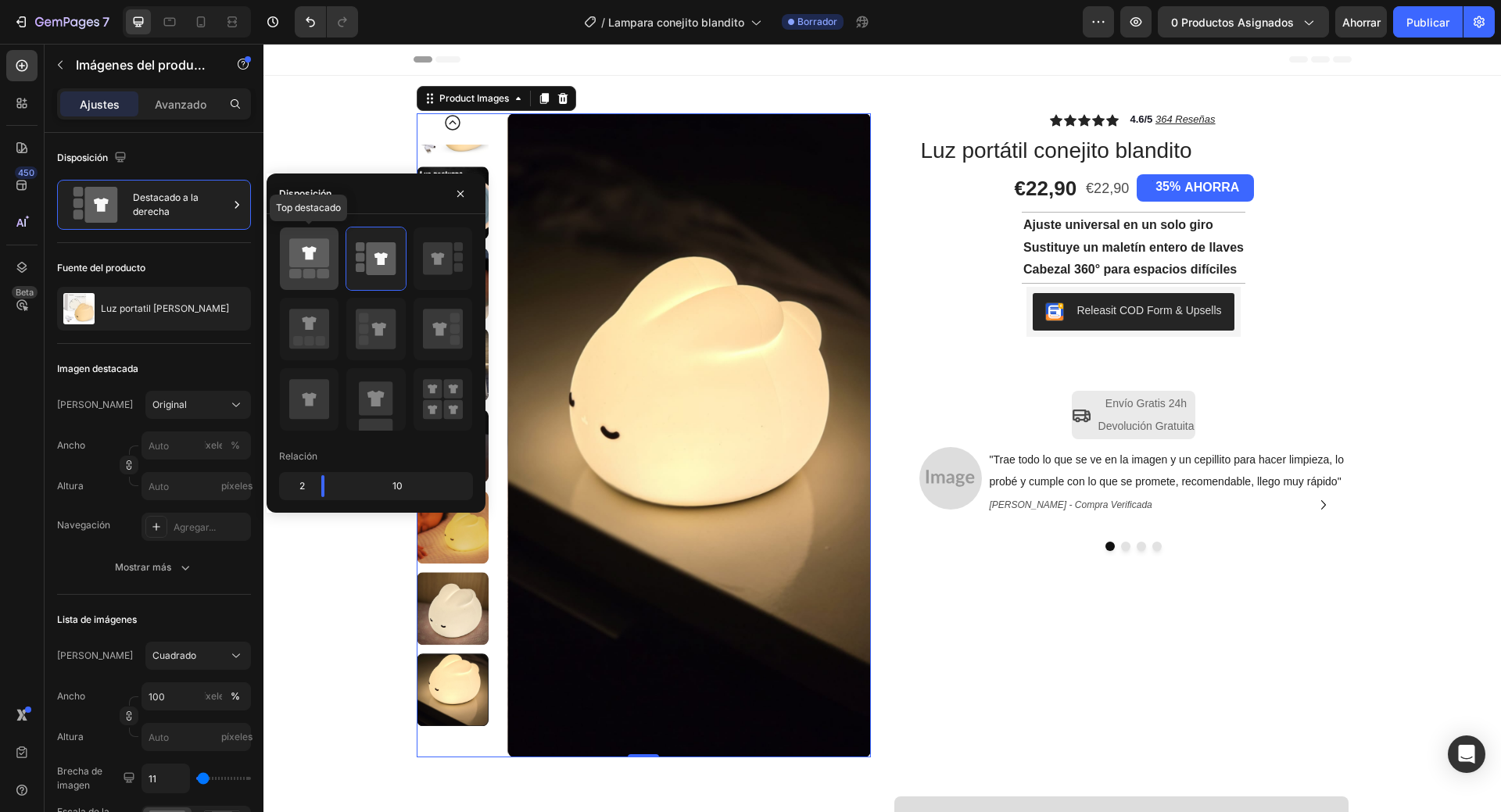
click at [307, 260] on icon at bounding box center [309, 253] width 40 height 29
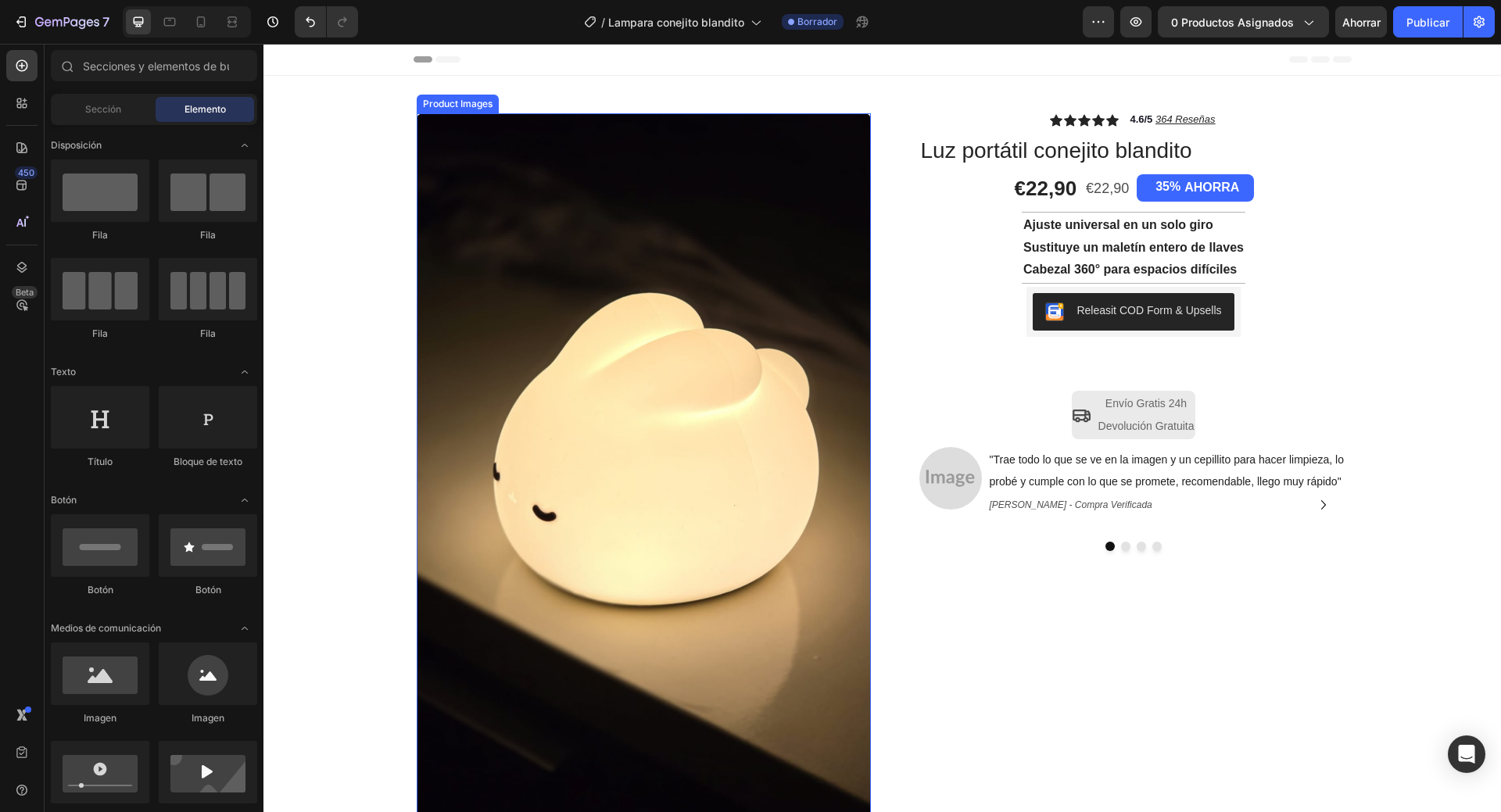
click at [508, 380] on img at bounding box center [643, 517] width 454 height 807
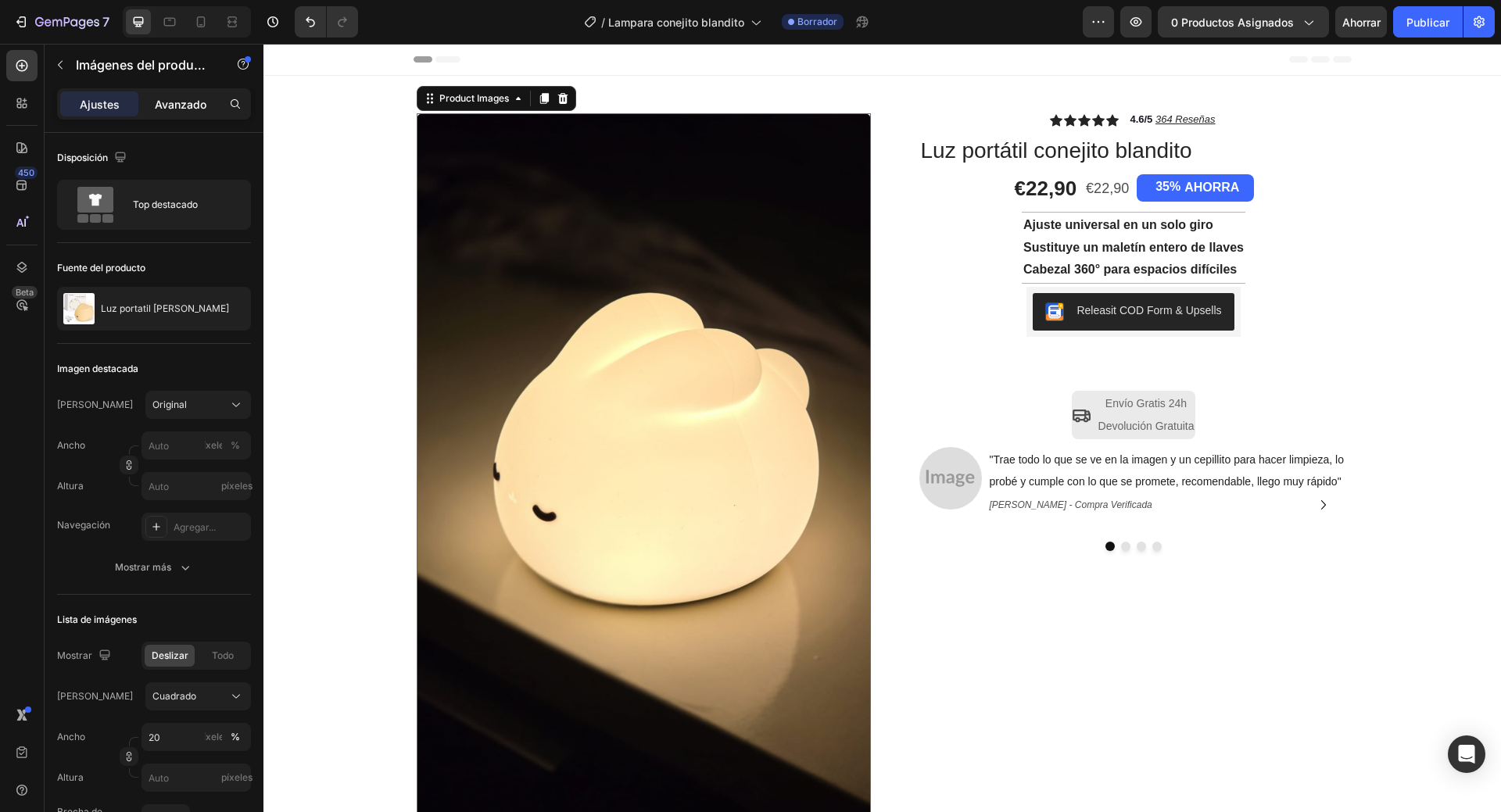
click at [199, 104] on font "Avanzado" at bounding box center [180, 104] width 51 height 13
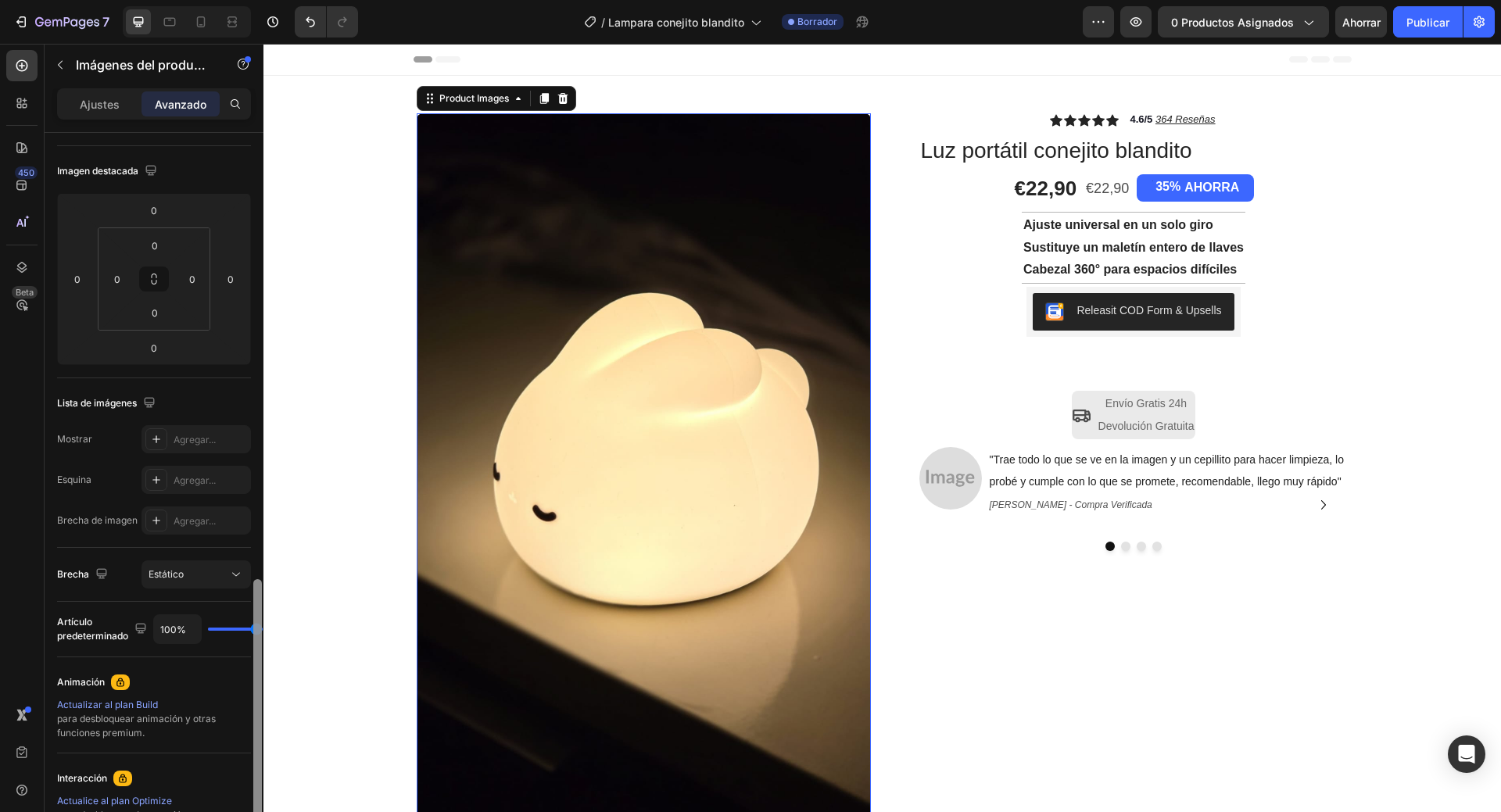
scroll to position [361, 0]
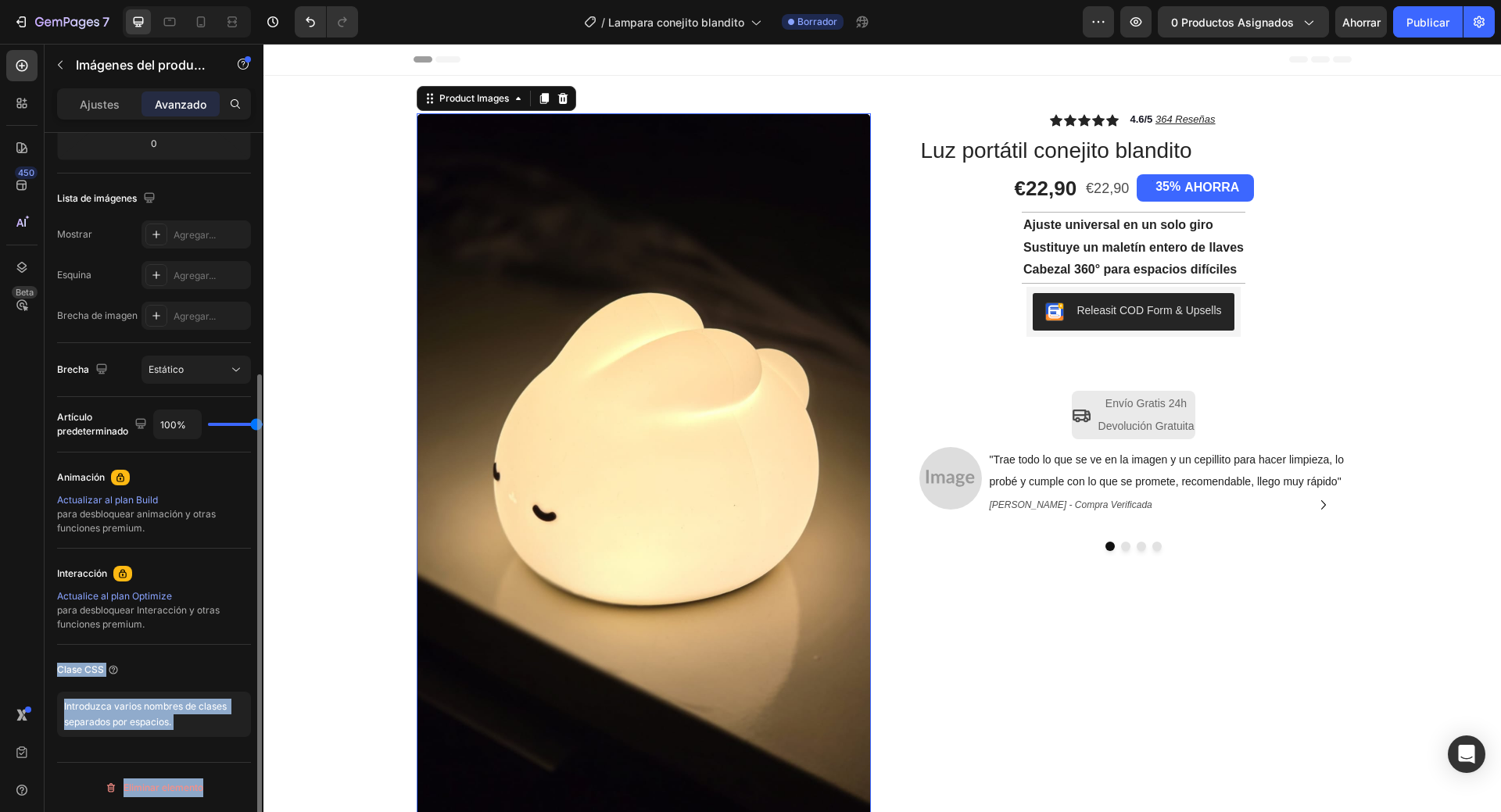
drag, startPoint x: 253, startPoint y: 628, endPoint x: 244, endPoint y: 628, distance: 9.0
click at [244, 628] on div "Disposición De oficina Sí No Tableta Sí No Móvil Sí No Imagen destacada 0 0 0 0…" at bounding box center [154, 495] width 219 height 724
type input "49"
click at [236, 424] on input "range" at bounding box center [235, 425] width 55 height 3
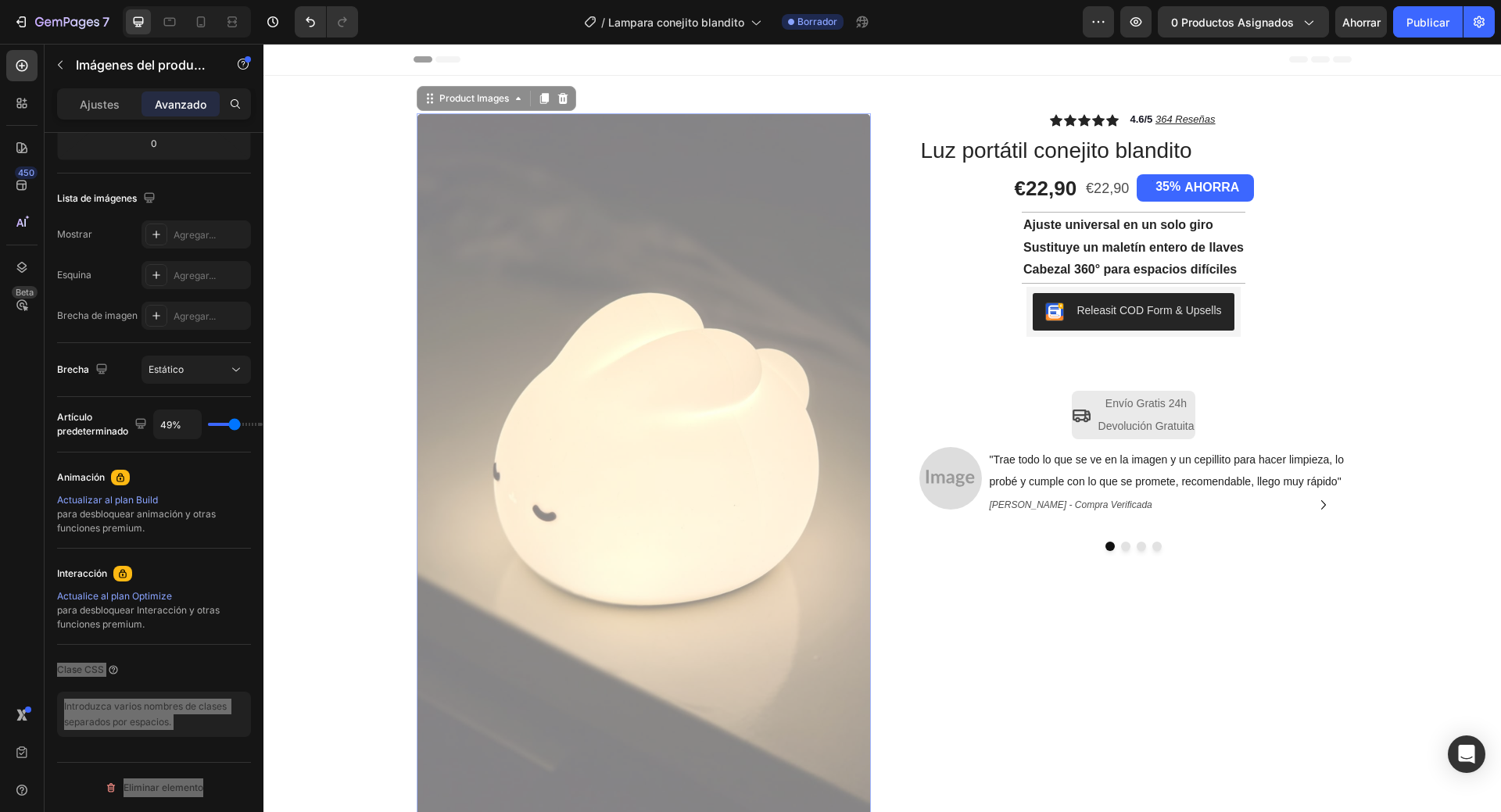
click at [439, 353] on img at bounding box center [643, 517] width 454 height 807
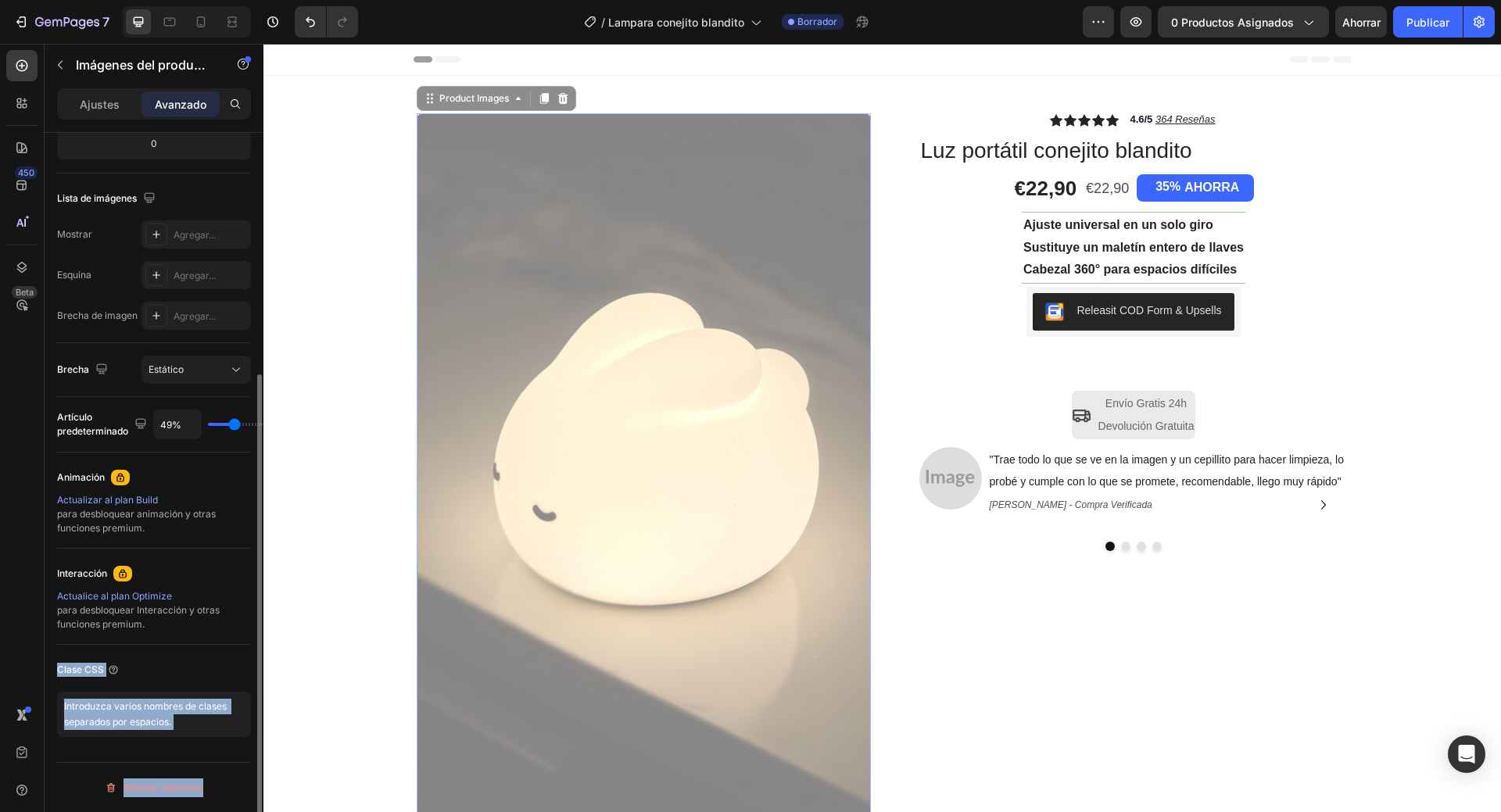
type input "0%"
type input "0"
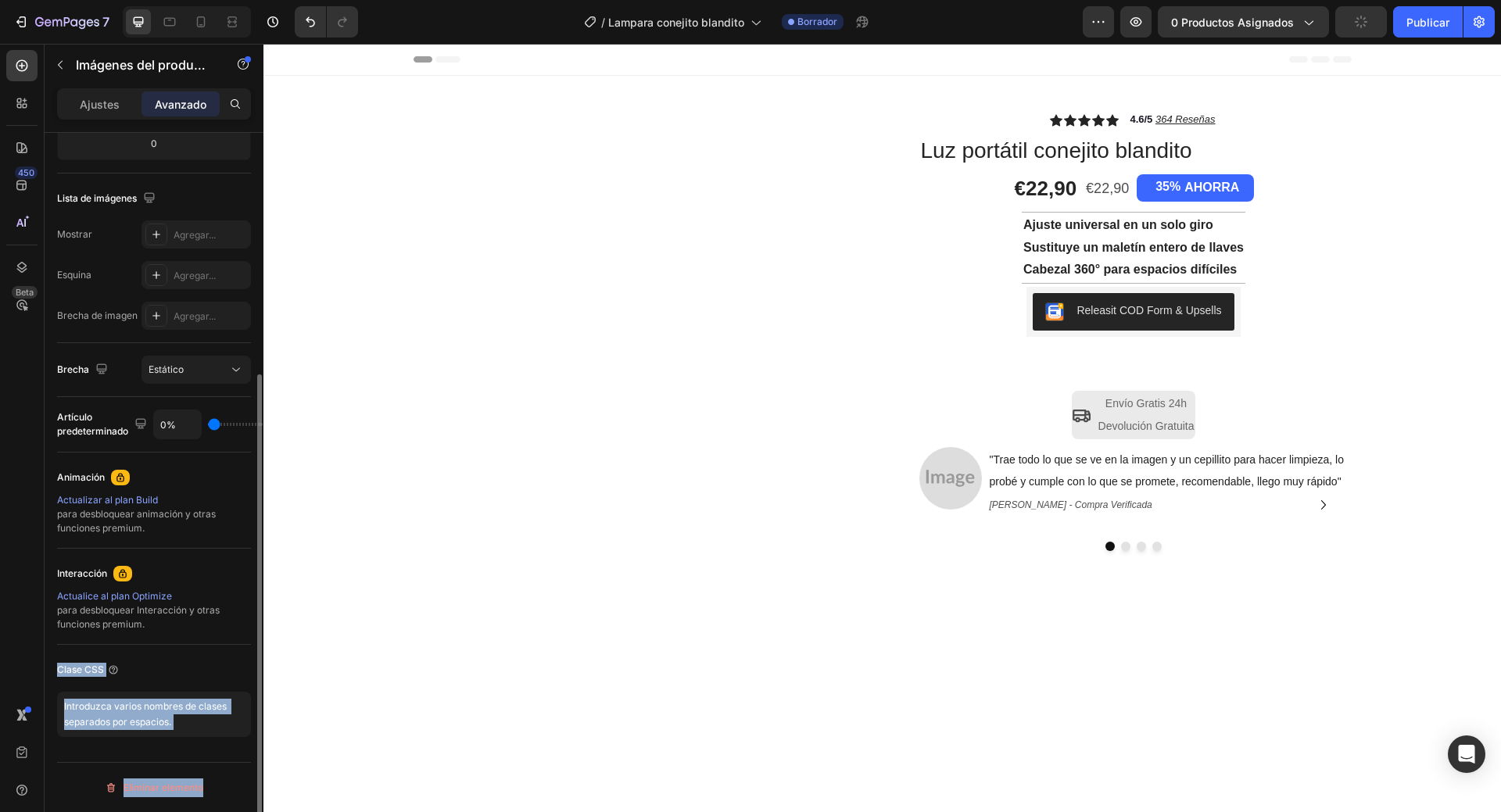
type input "100%"
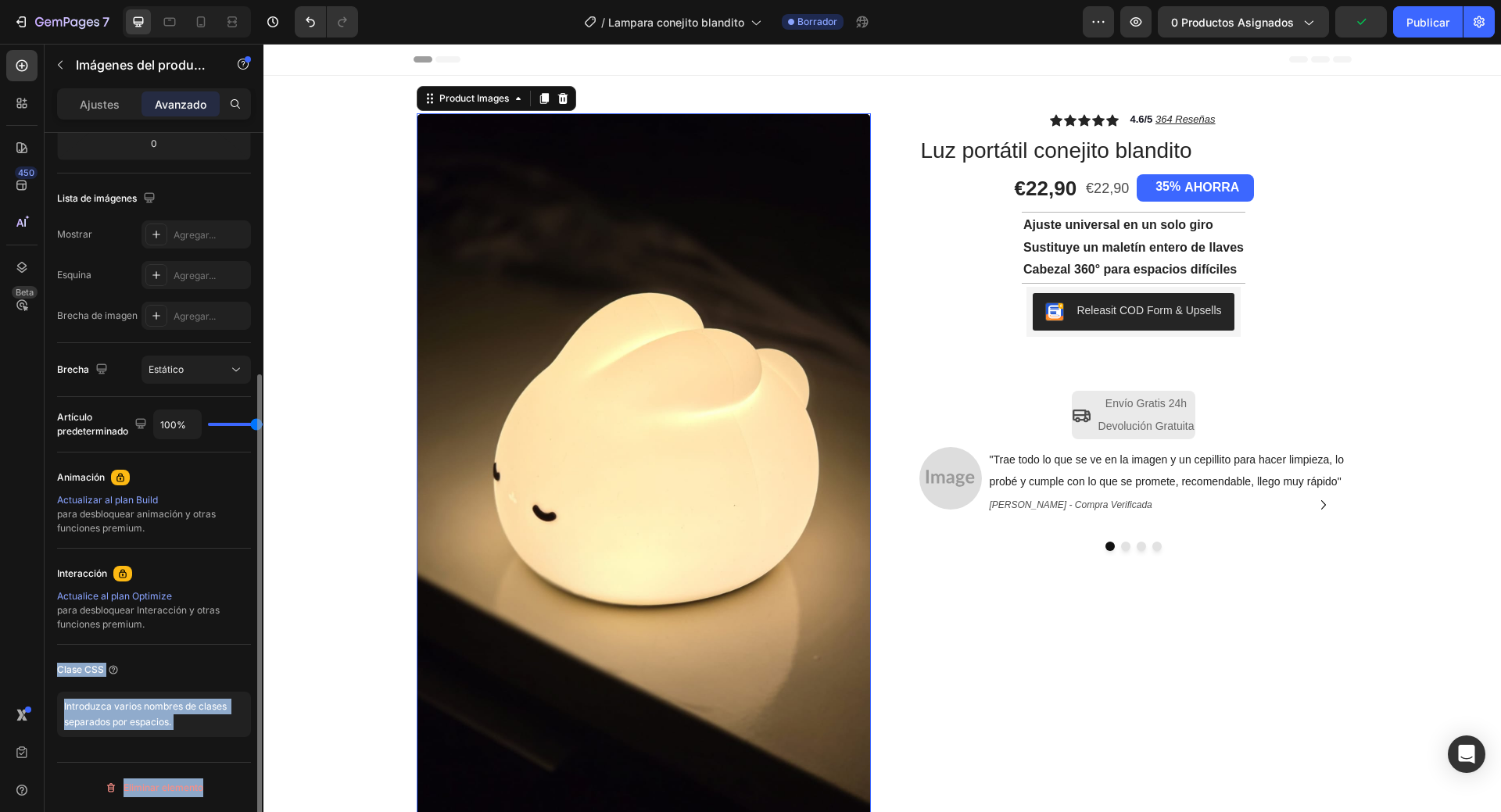
drag, startPoint x: 238, startPoint y: 421, endPoint x: 13, endPoint y: 385, distance: 227.9
type input "100"
click at [263, 426] on input "range" at bounding box center [235, 425] width 55 height 3
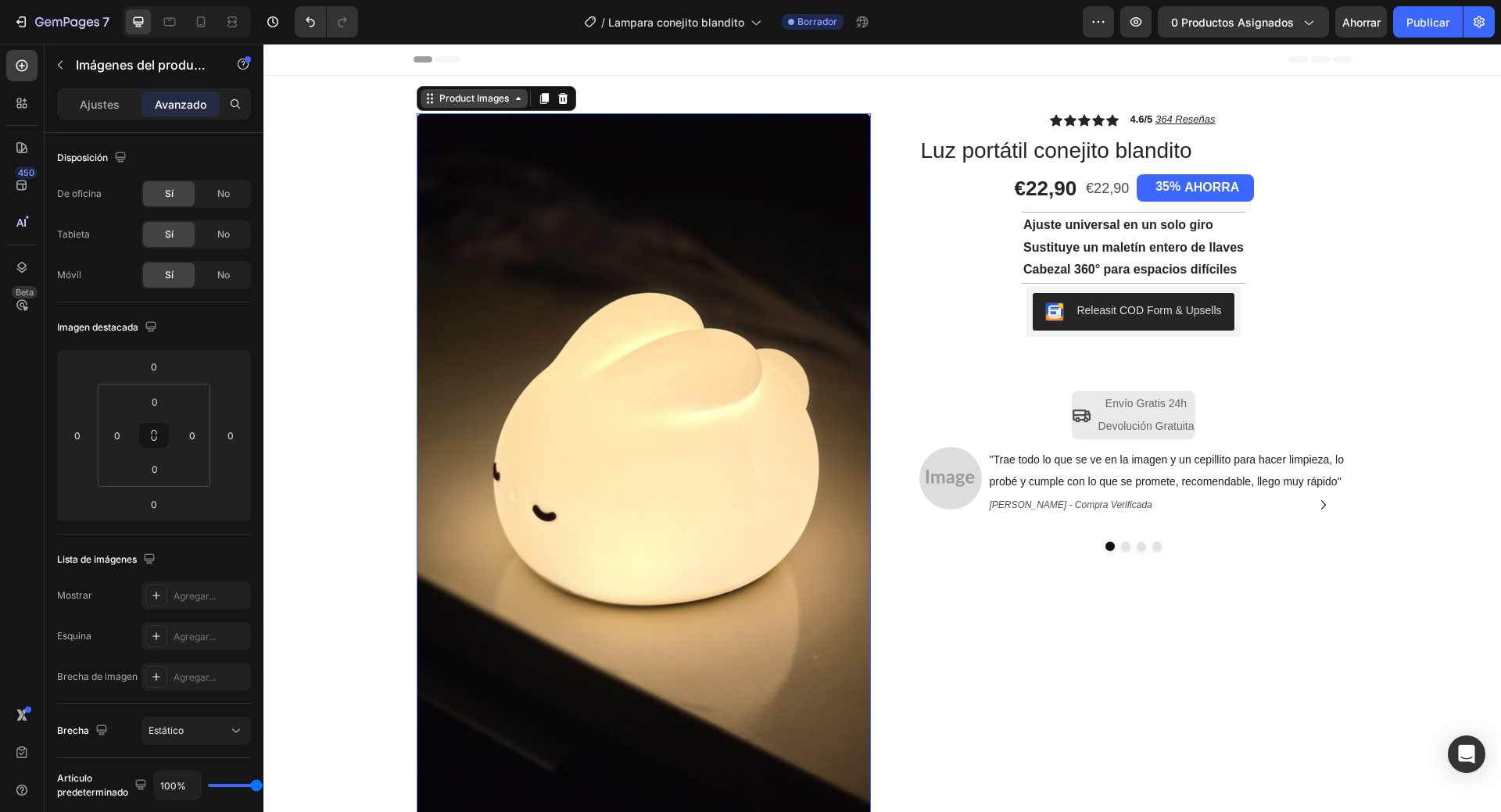
click at [513, 106] on div "Product Images" at bounding box center [474, 98] width 107 height 19
click at [537, 227] on img at bounding box center [643, 517] width 454 height 807
click at [94, 92] on div "Ajustes" at bounding box center [99, 104] width 78 height 25
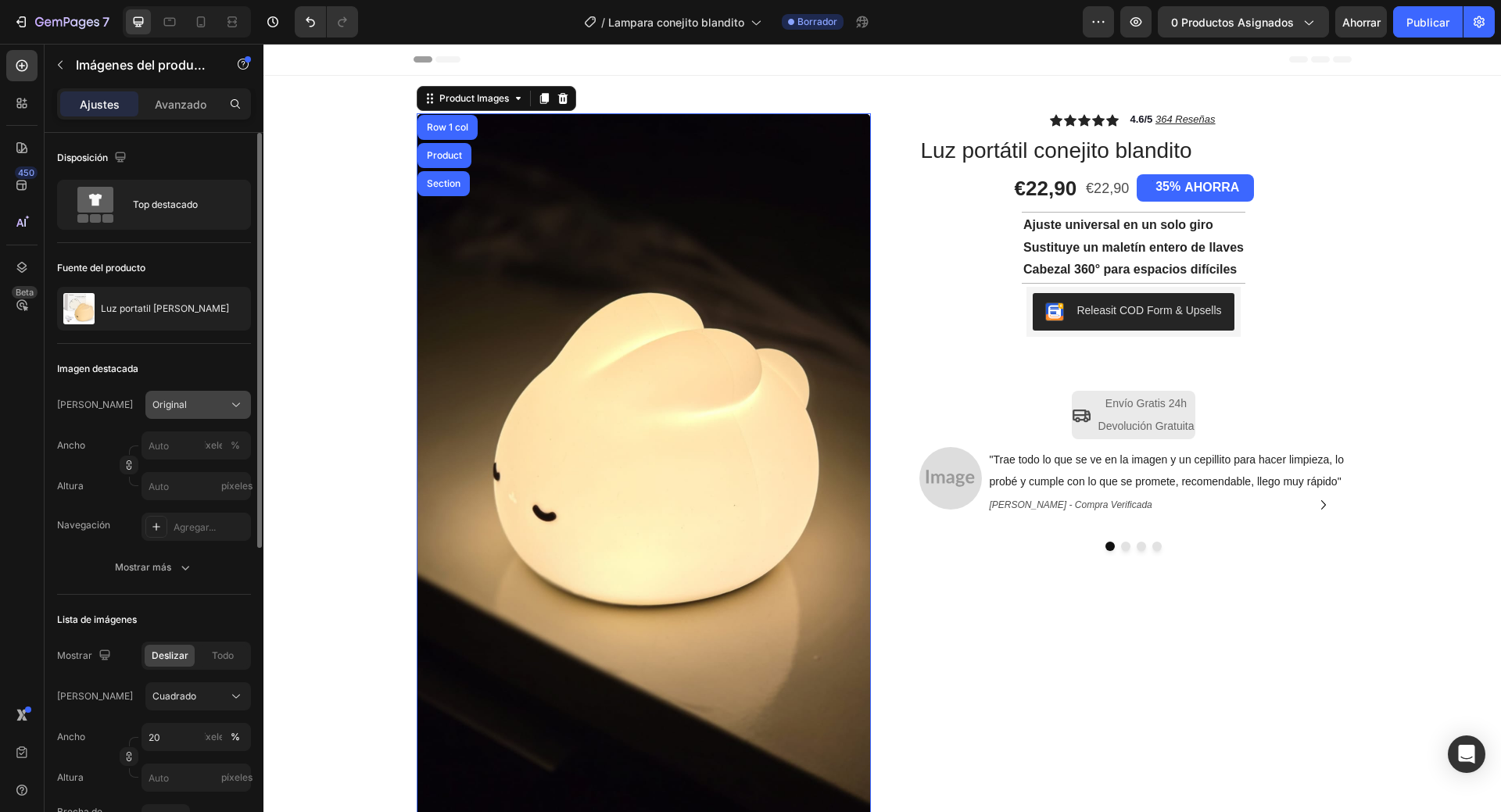
click at [239, 401] on icon at bounding box center [236, 404] width 15 height 15
click at [218, 442] on div "Cuadrado" at bounding box center [196, 443] width 91 height 15
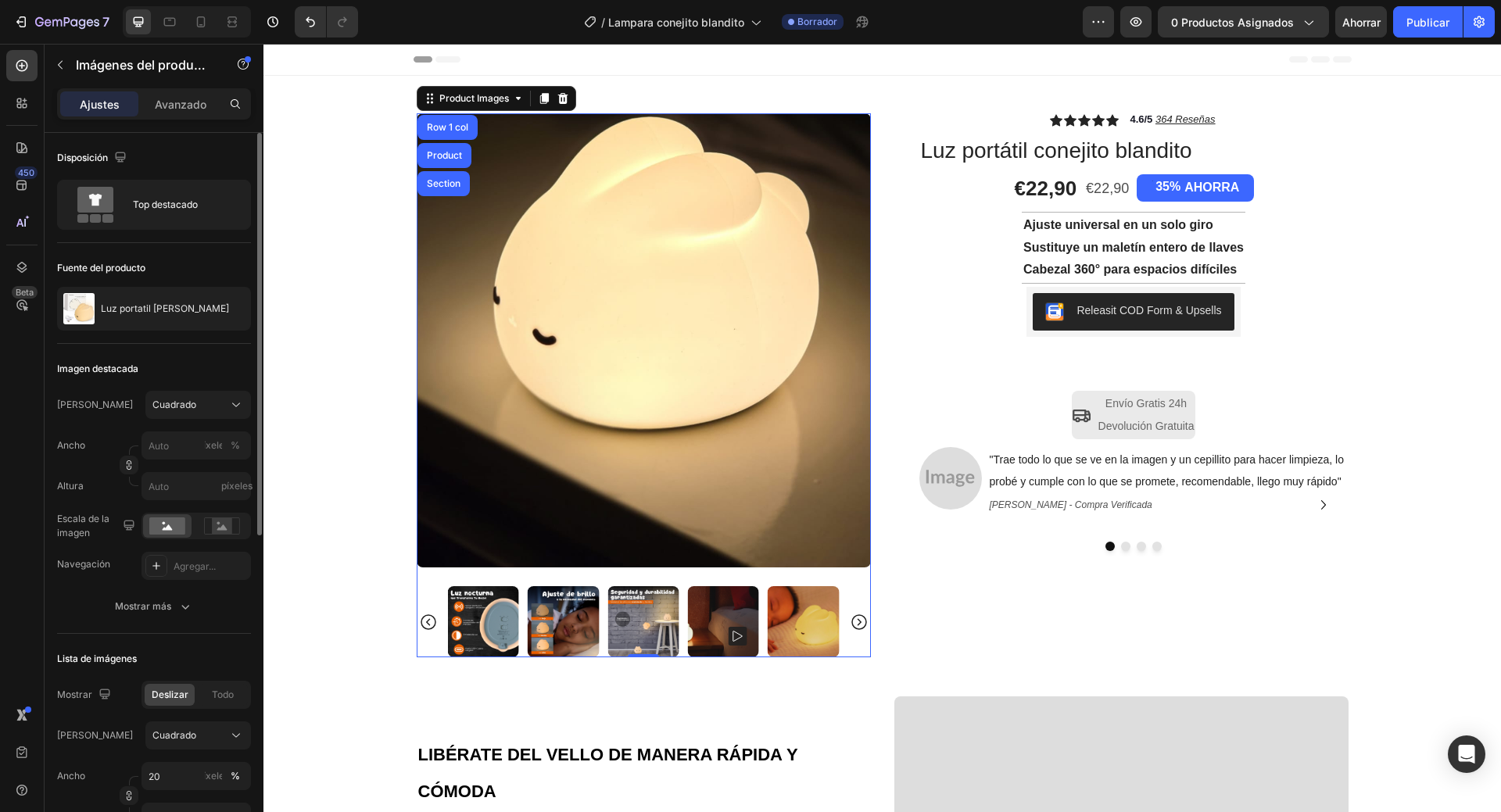
click at [422, 622] on icon "Carousel Back Arrow" at bounding box center [428, 622] width 19 height 19
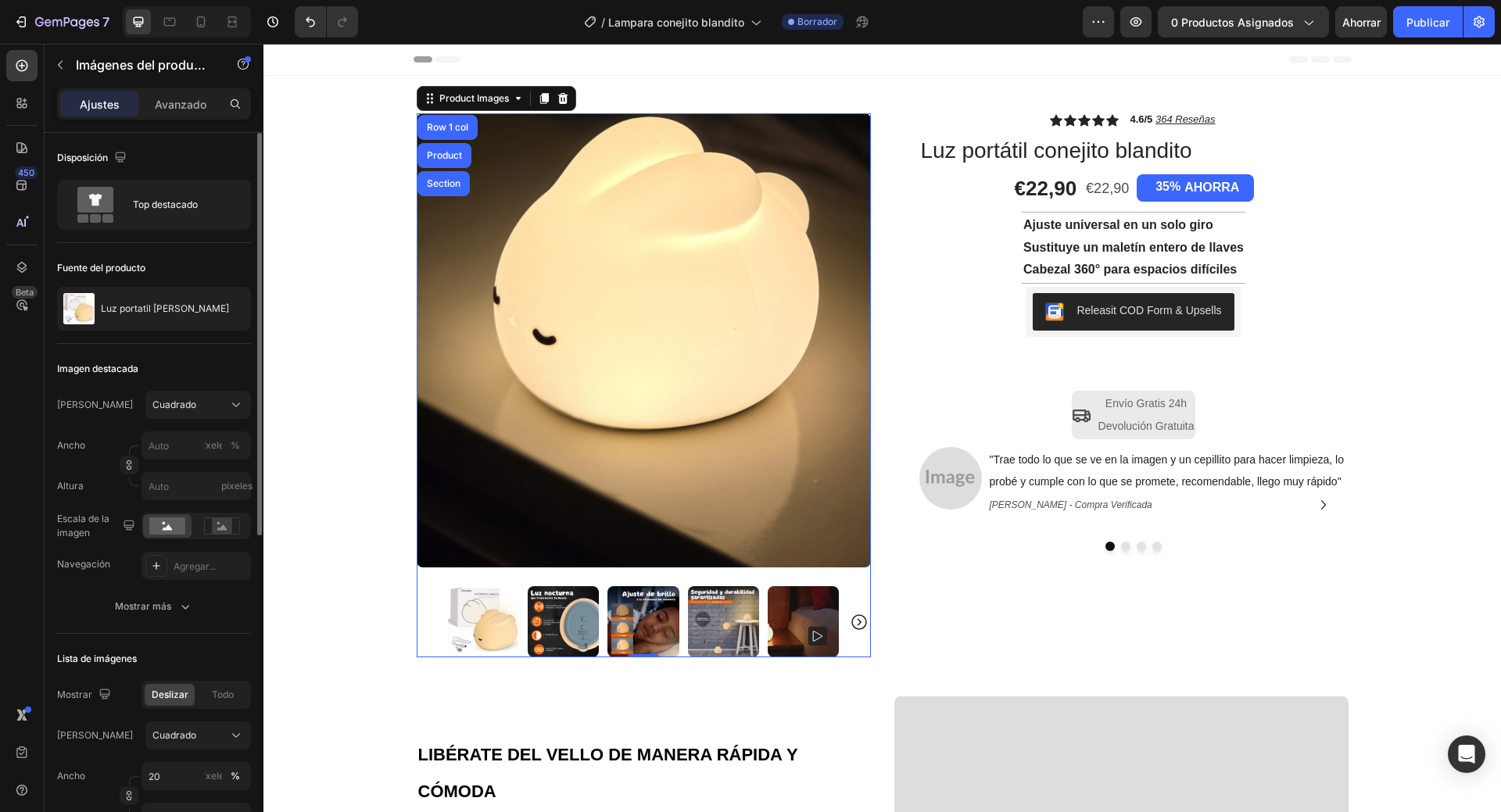
click at [422, 622] on div at bounding box center [643, 621] width 454 height 71
click at [464, 612] on img at bounding box center [483, 621] width 71 height 71
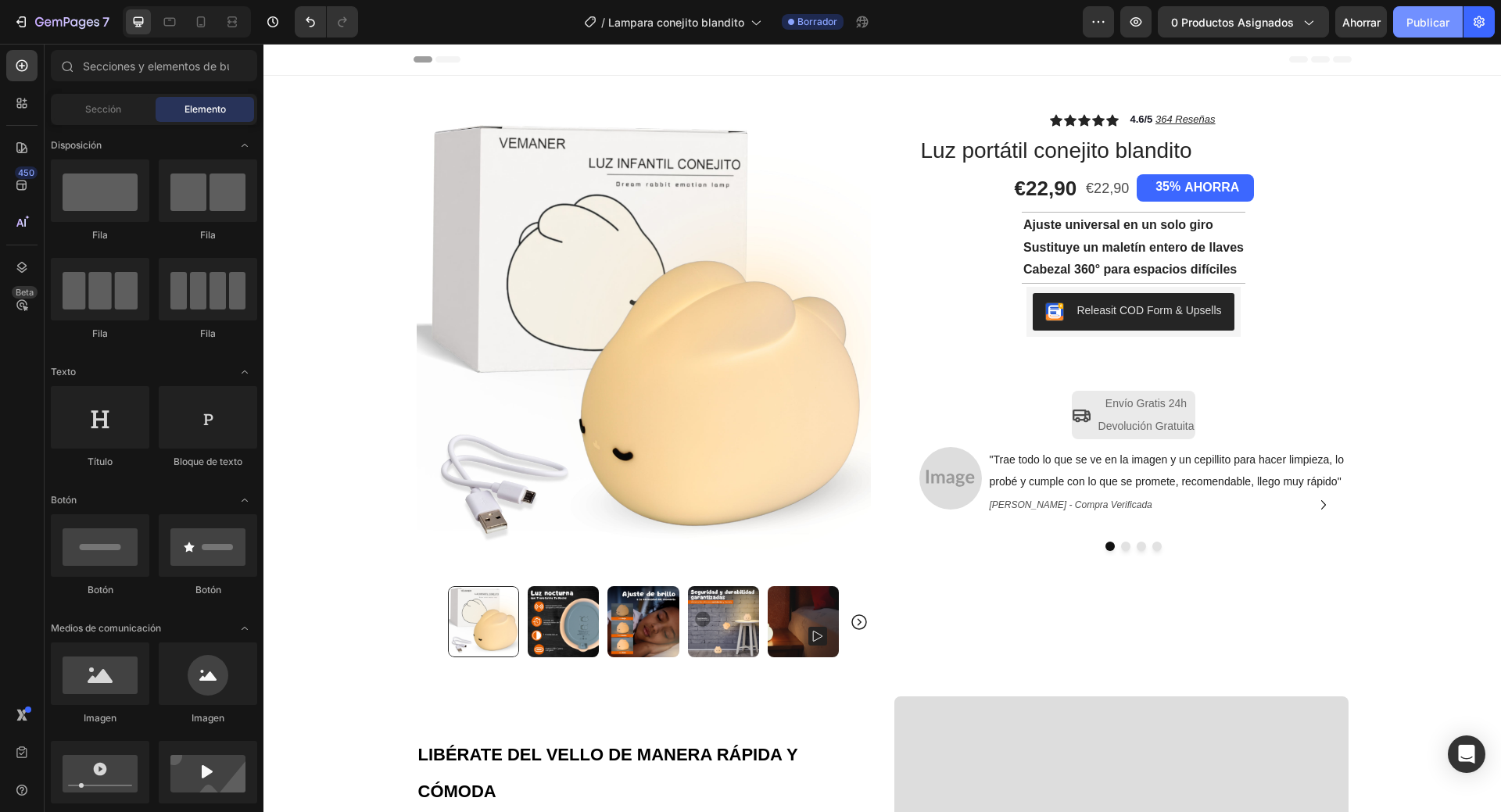
click at [1441, 19] on font "Publicar" at bounding box center [1428, 22] width 43 height 13
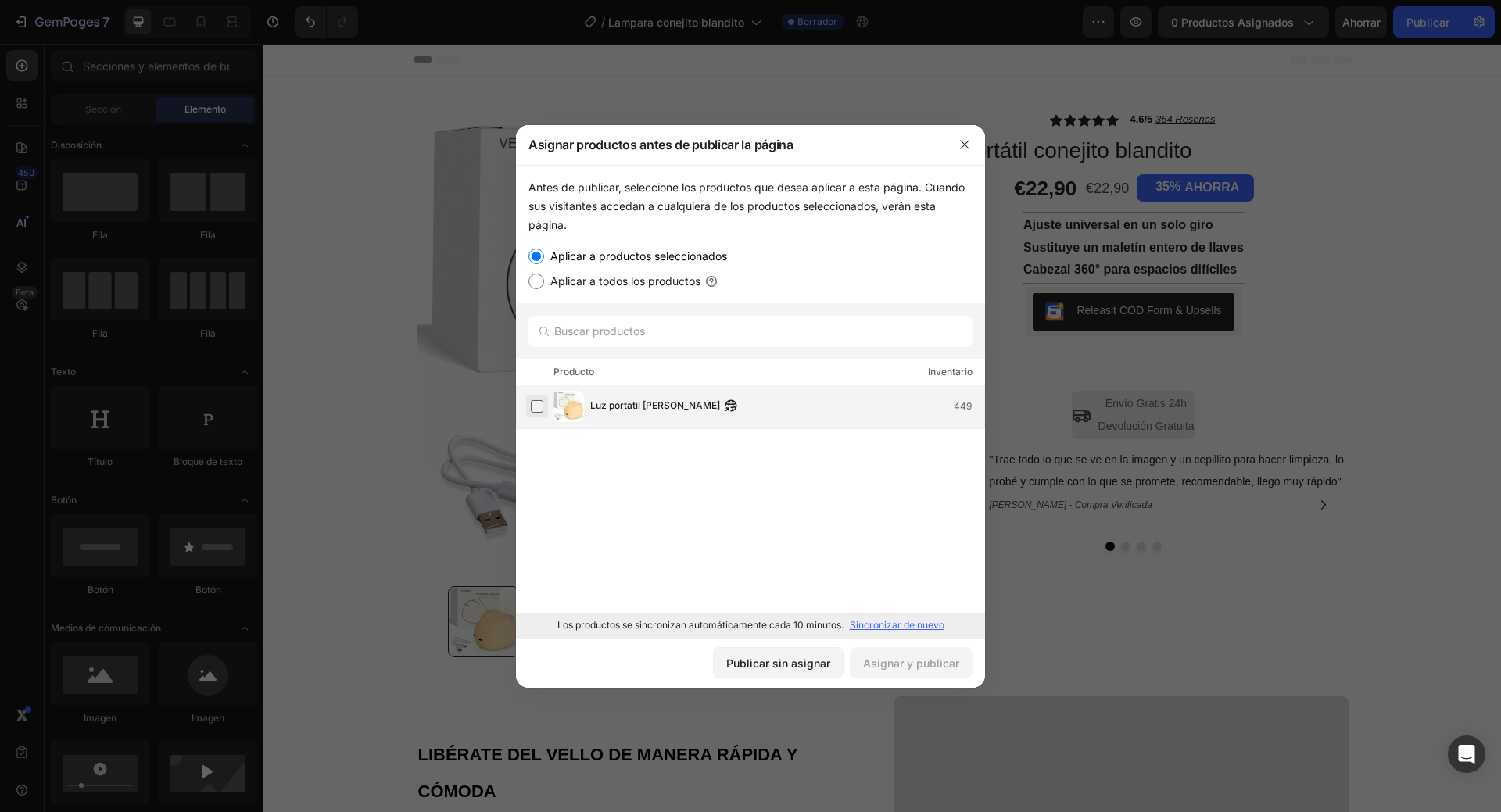
click at [535, 413] on label at bounding box center [536, 406] width 12 height 12
click at [919, 660] on font "Asignar y publicar" at bounding box center [912, 664] width 96 height 13
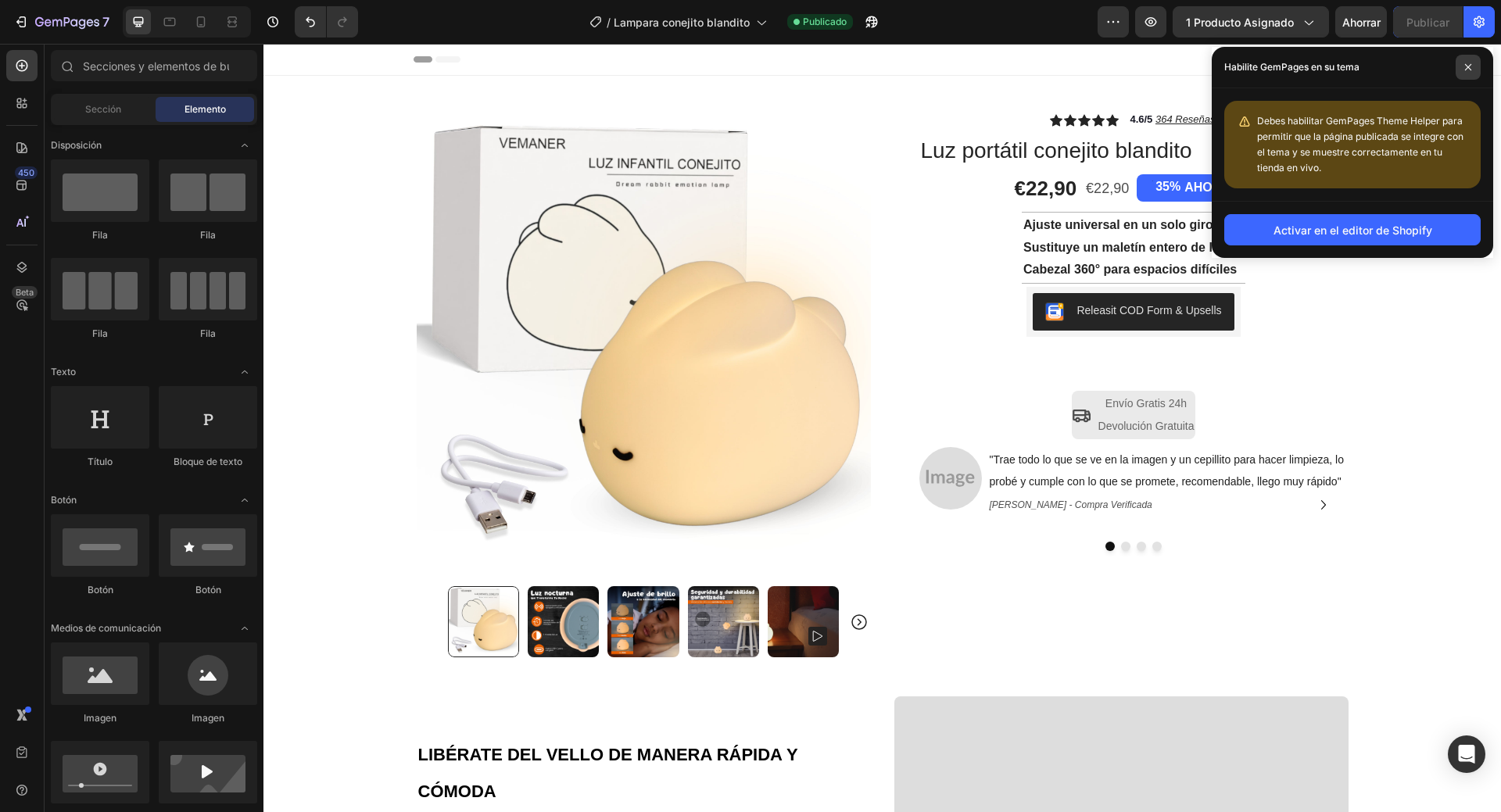
click at [1473, 69] on span at bounding box center [1468, 67] width 25 height 25
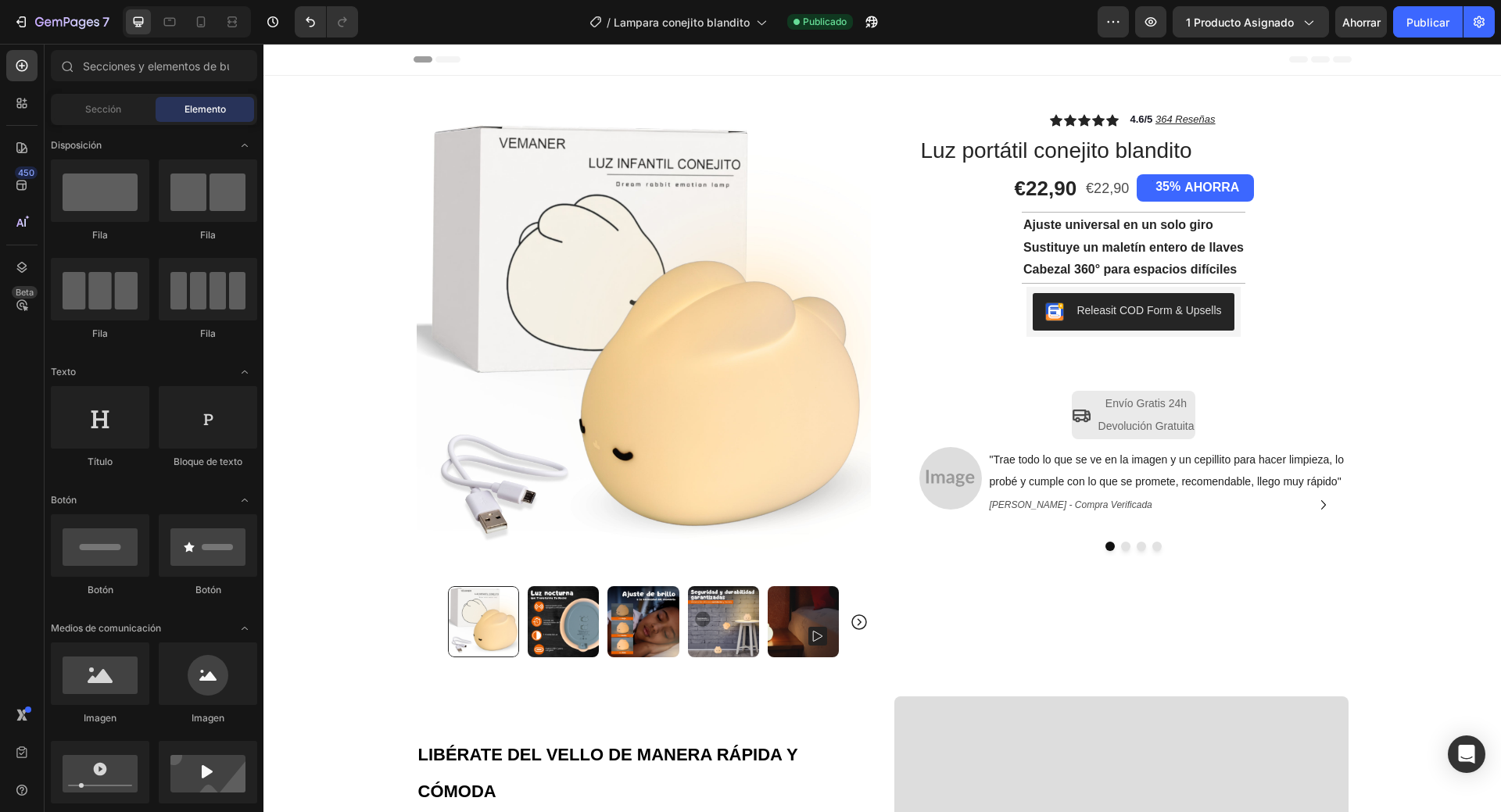
click at [514, 269] on img at bounding box center [643, 340] width 454 height 454
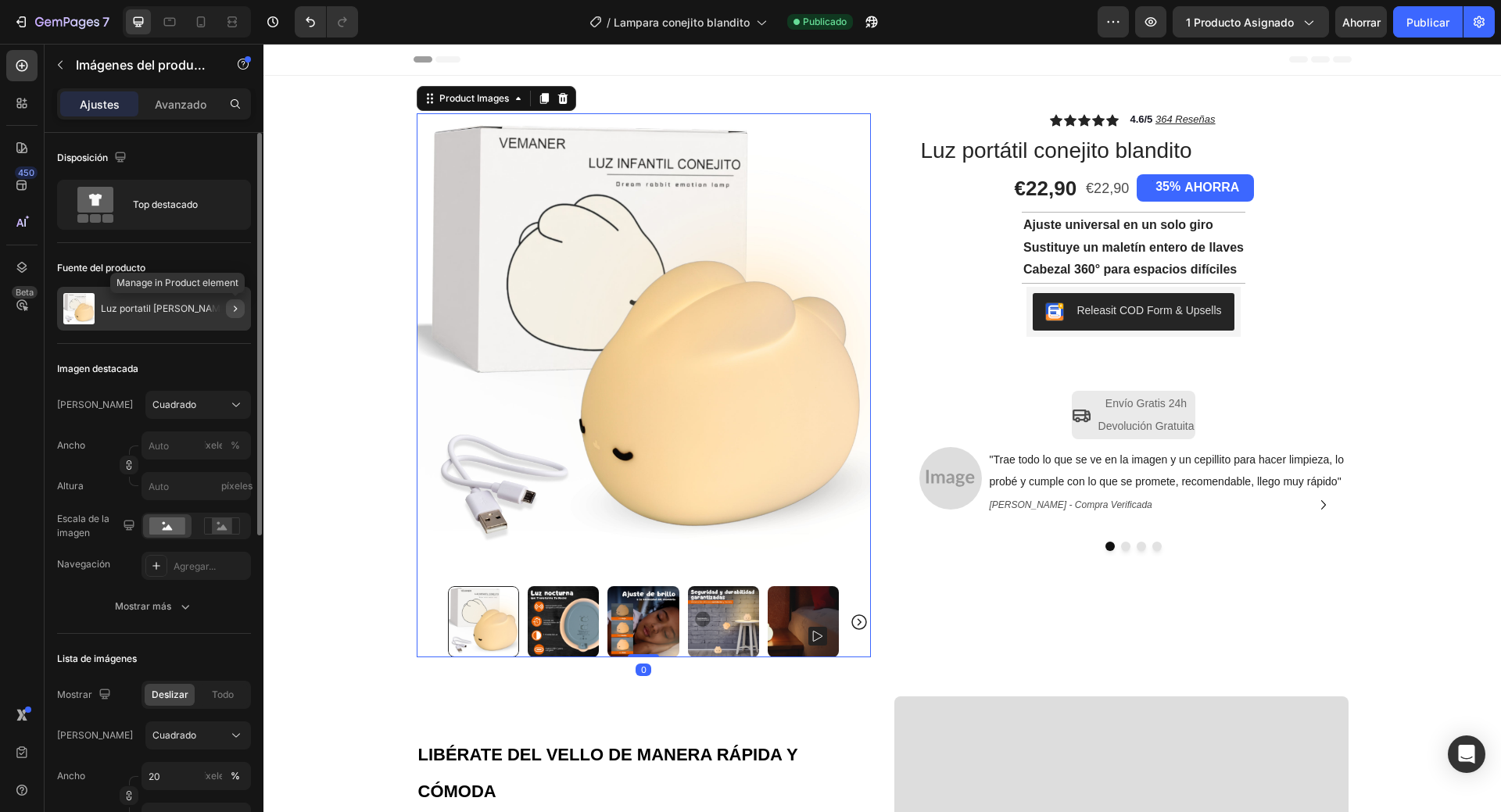
click at [232, 307] on icon "button" at bounding box center [235, 308] width 12 height 12
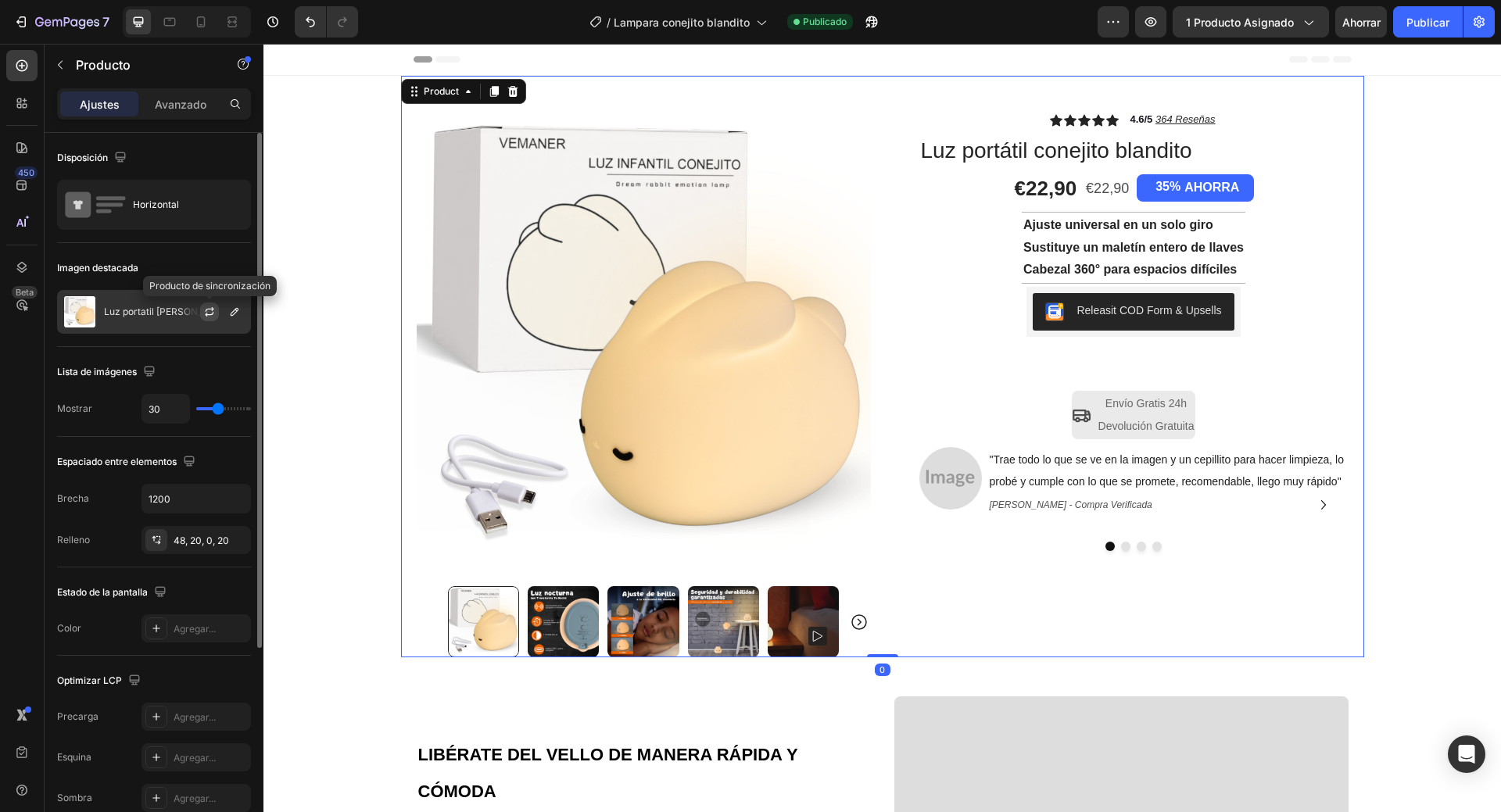
click at [213, 309] on icon "button" at bounding box center [210, 310] width 9 height 5
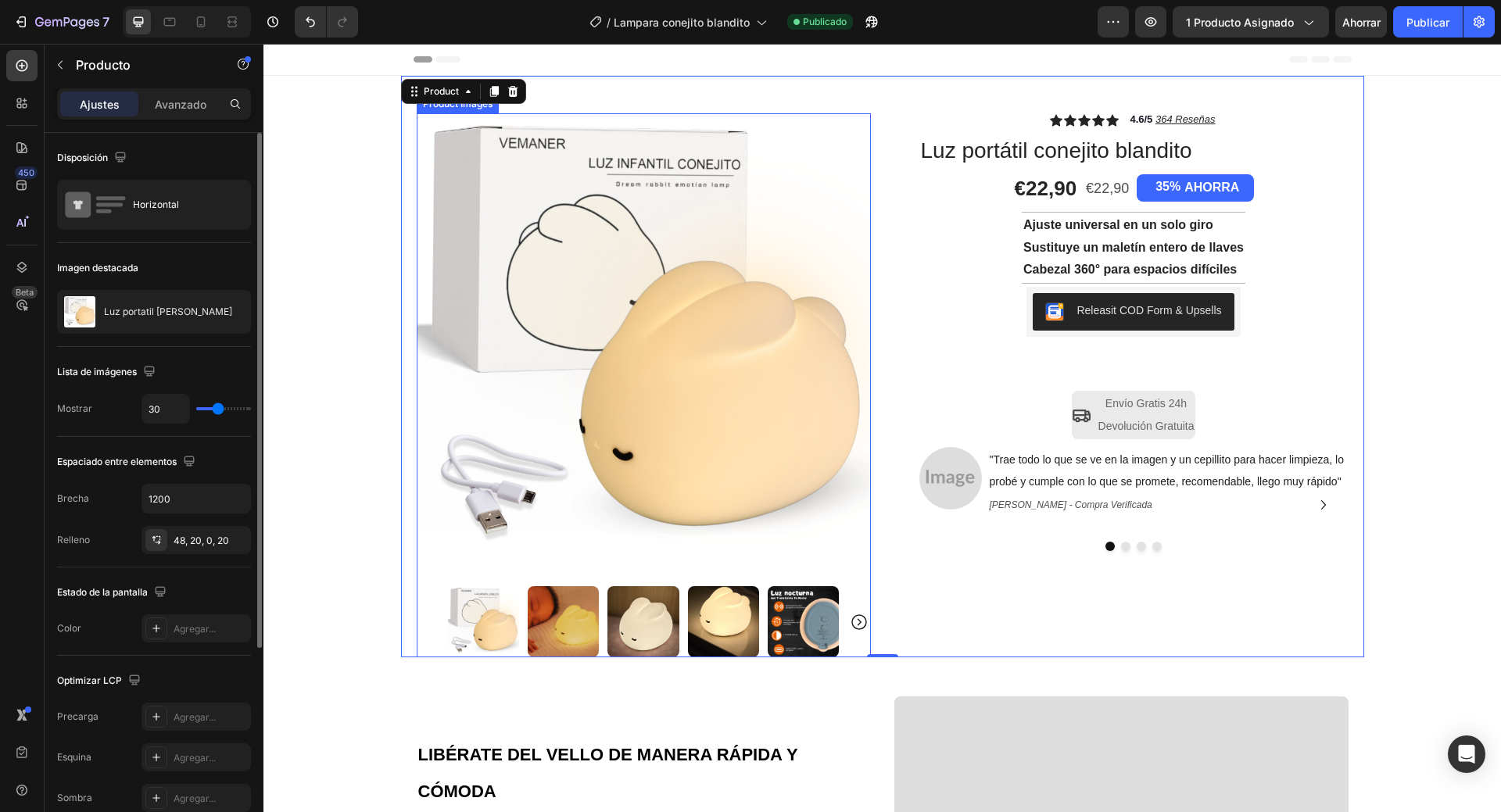
click at [850, 624] on icon "Carousel Next Arrow" at bounding box center [859, 622] width 19 height 19
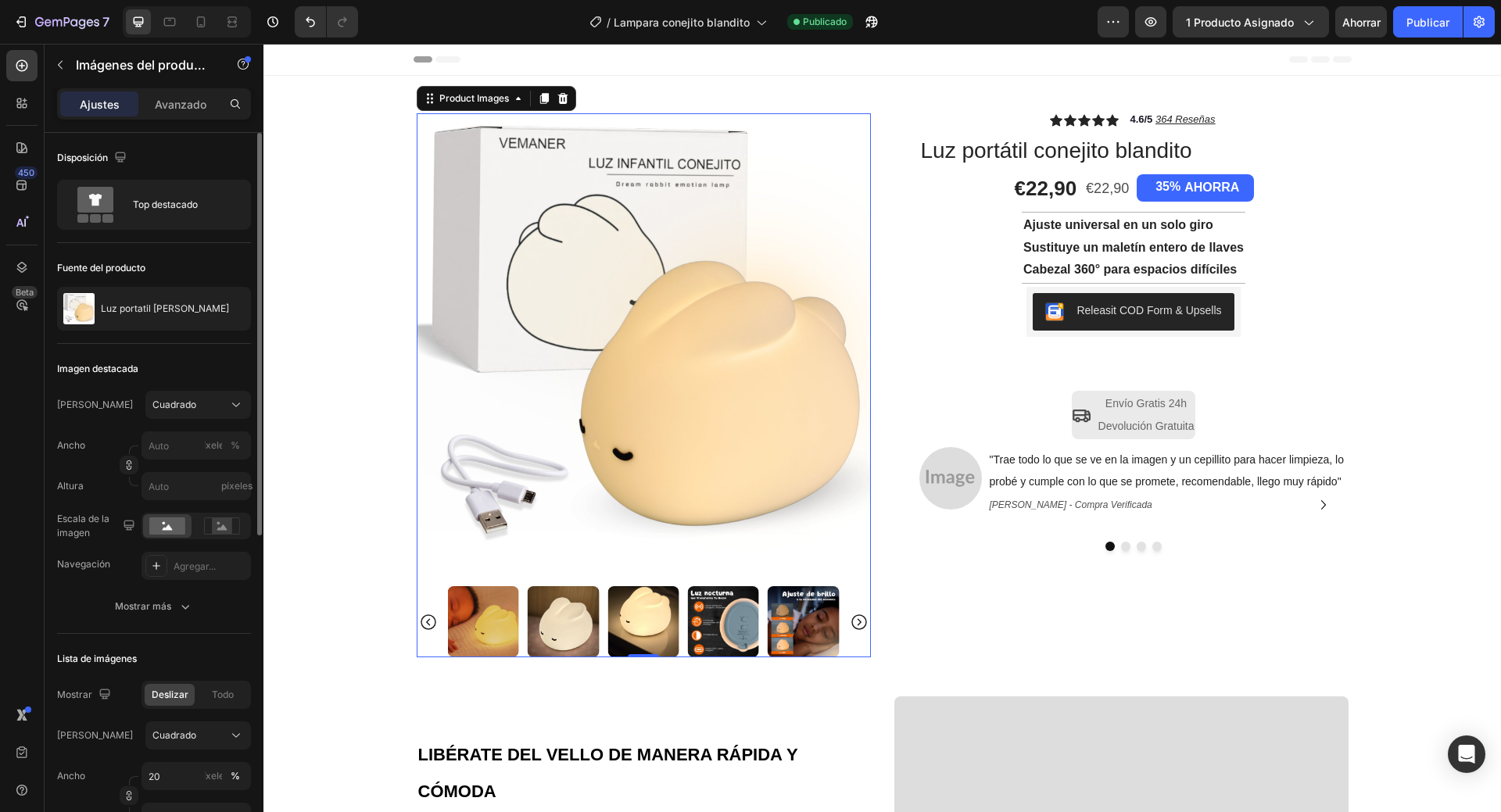
click at [475, 609] on img at bounding box center [483, 621] width 71 height 71
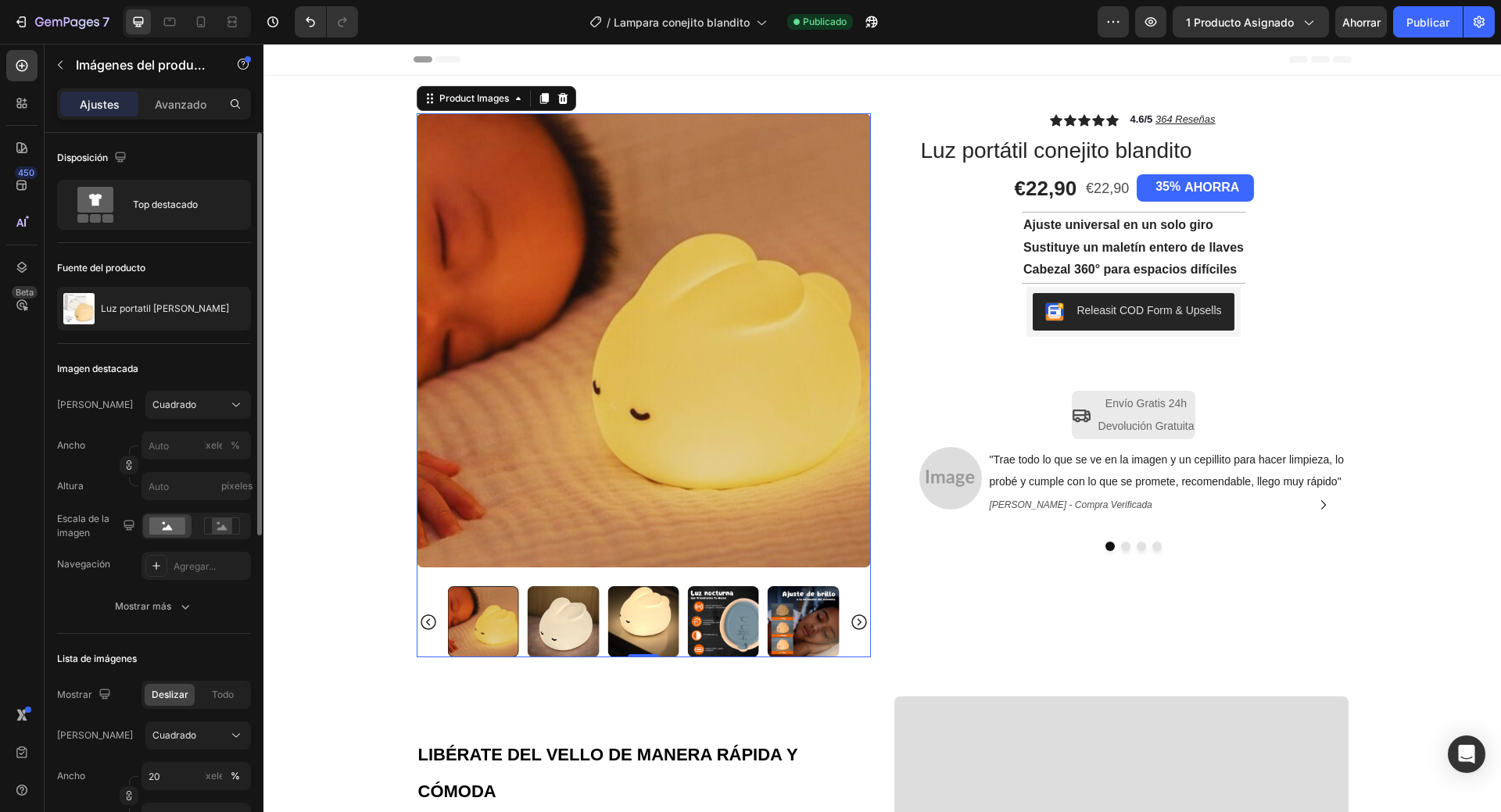
click at [554, 605] on img at bounding box center [563, 621] width 71 height 71
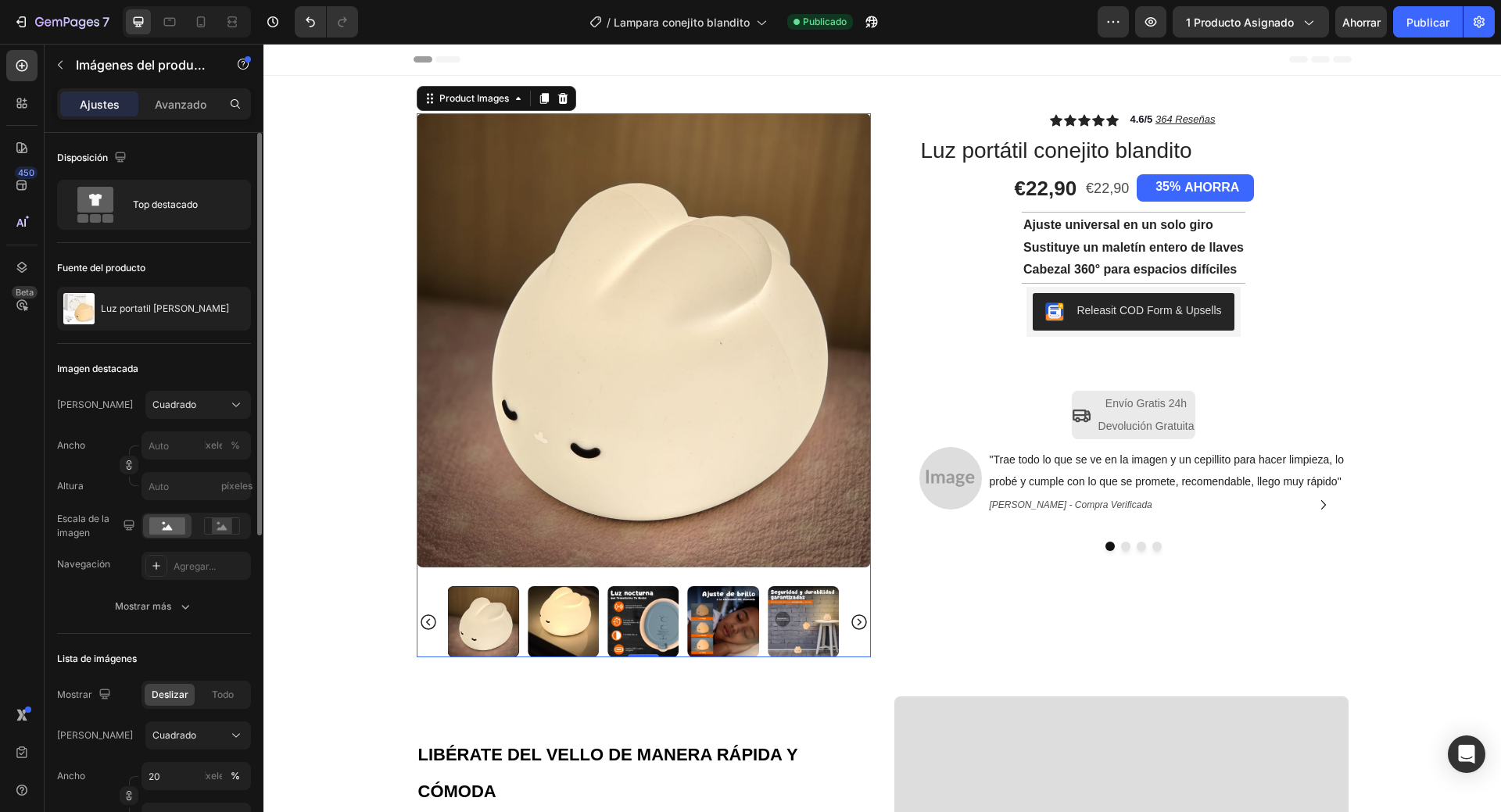
click at [550, 628] on img at bounding box center [563, 621] width 71 height 71
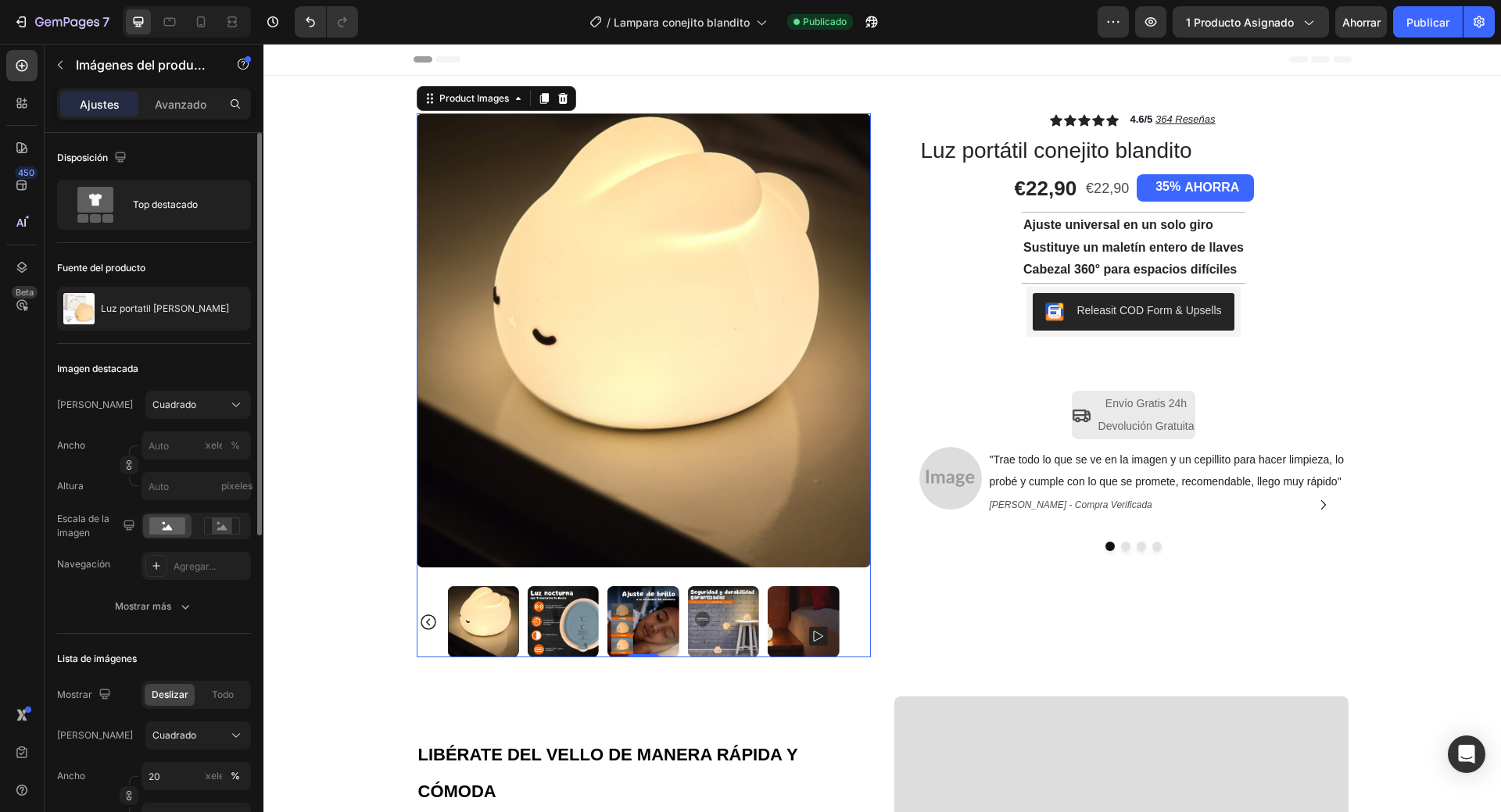
click at [782, 613] on img at bounding box center [803, 621] width 71 height 71
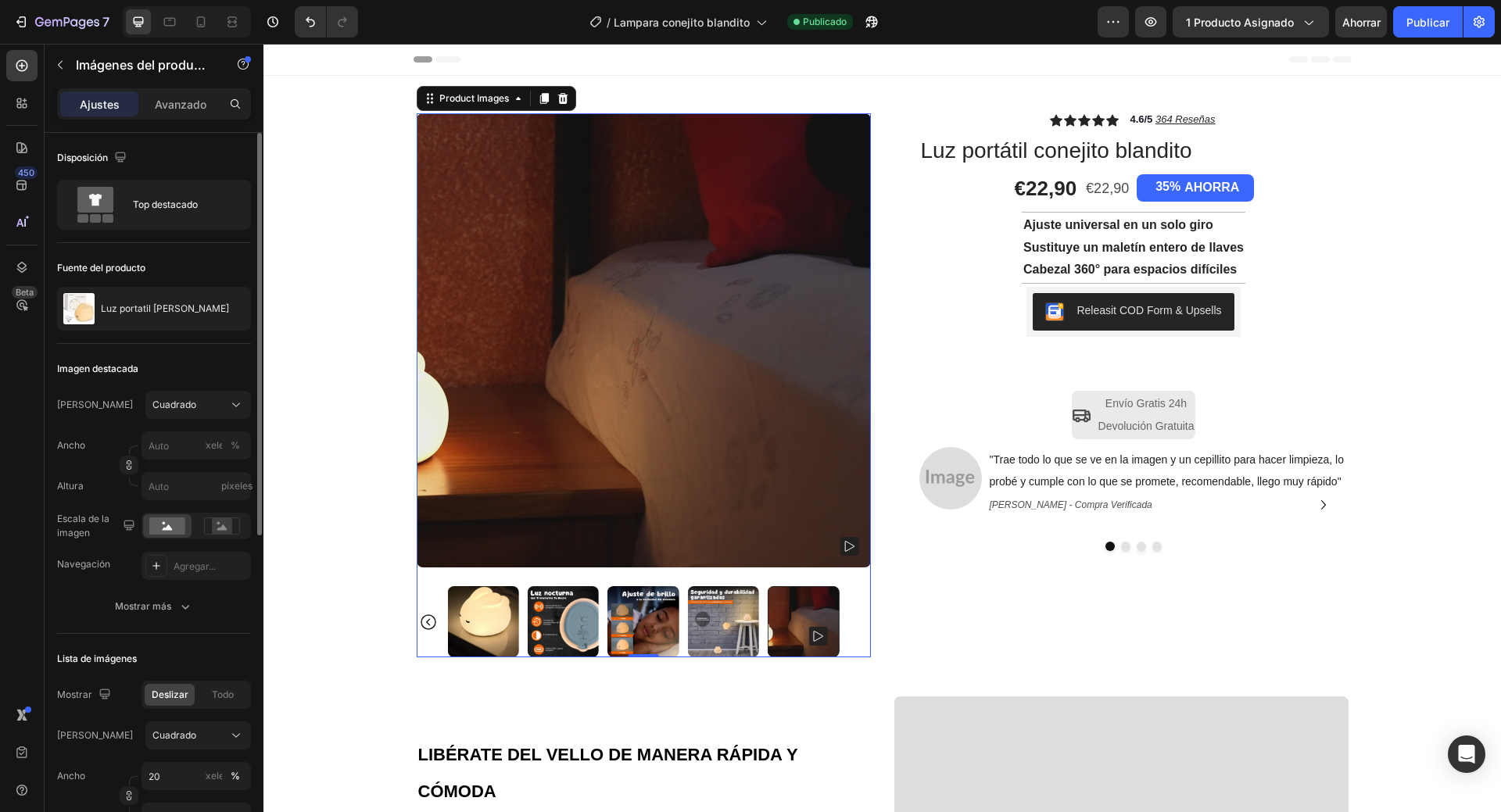
click at [841, 548] on rect at bounding box center [850, 546] width 19 height 19
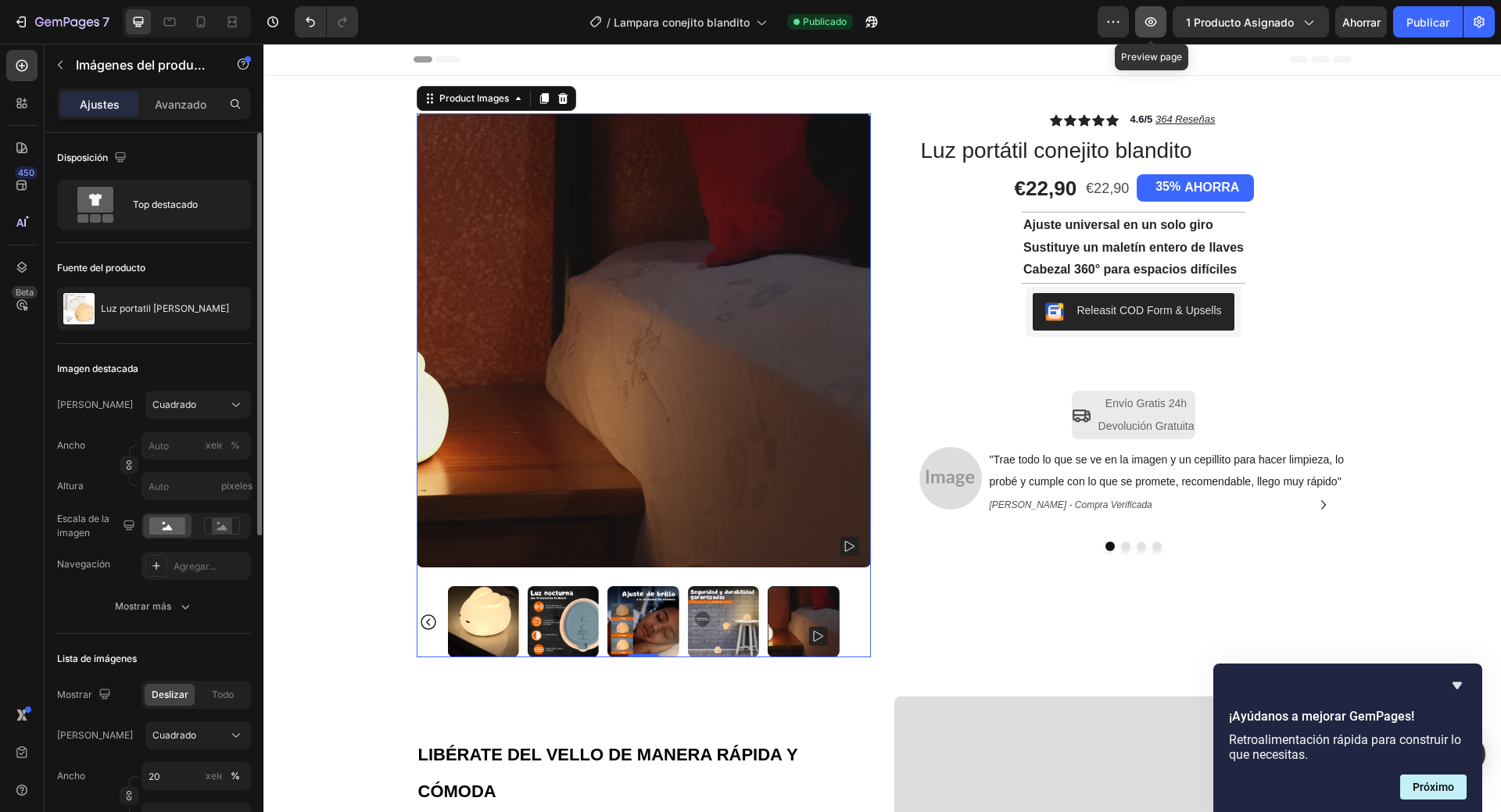
click at [1152, 19] on icon "button" at bounding box center [1150, 21] width 15 height 15
click at [182, 100] on font "Avanzado" at bounding box center [180, 104] width 51 height 13
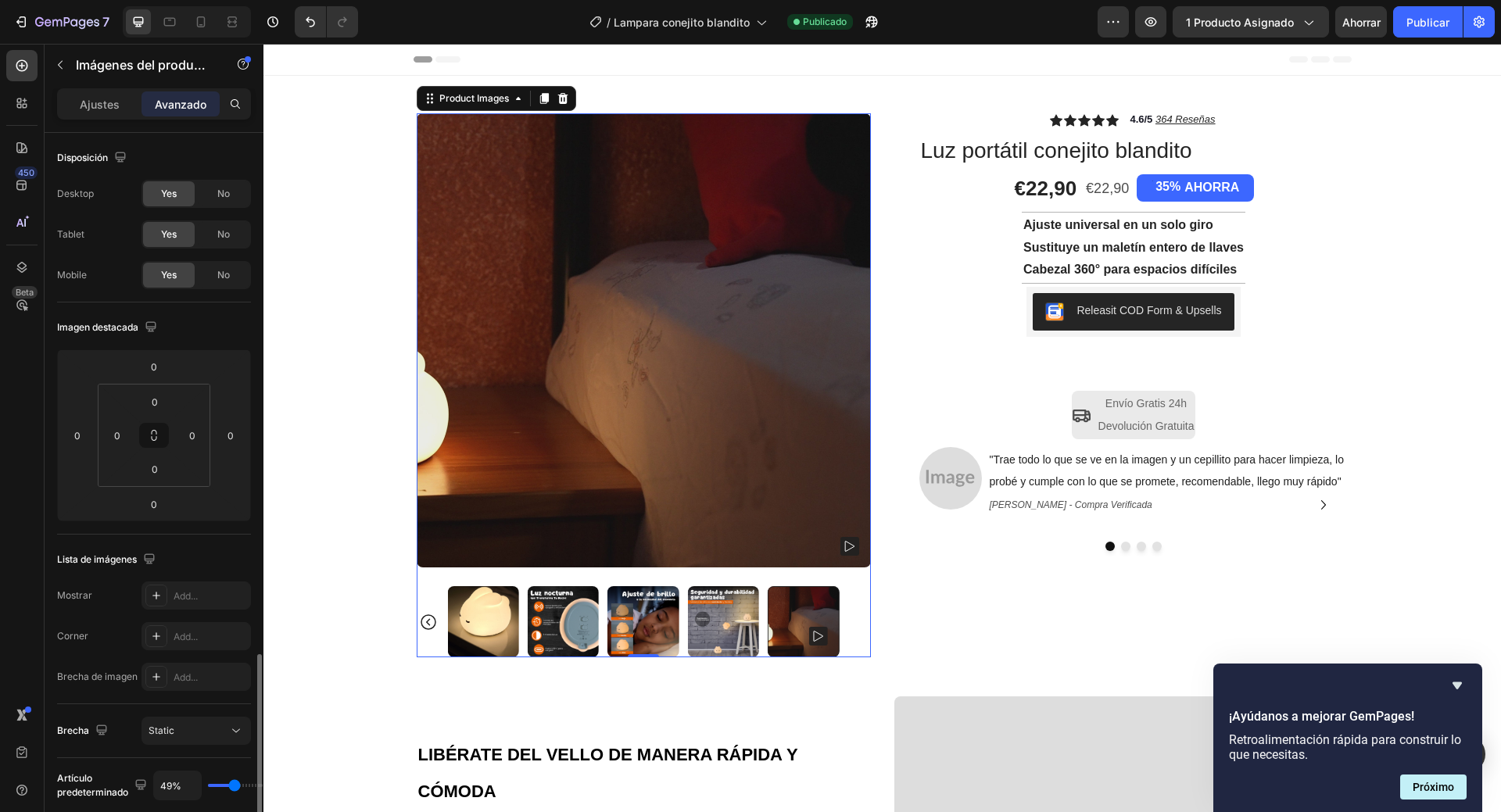
scroll to position [313, 0]
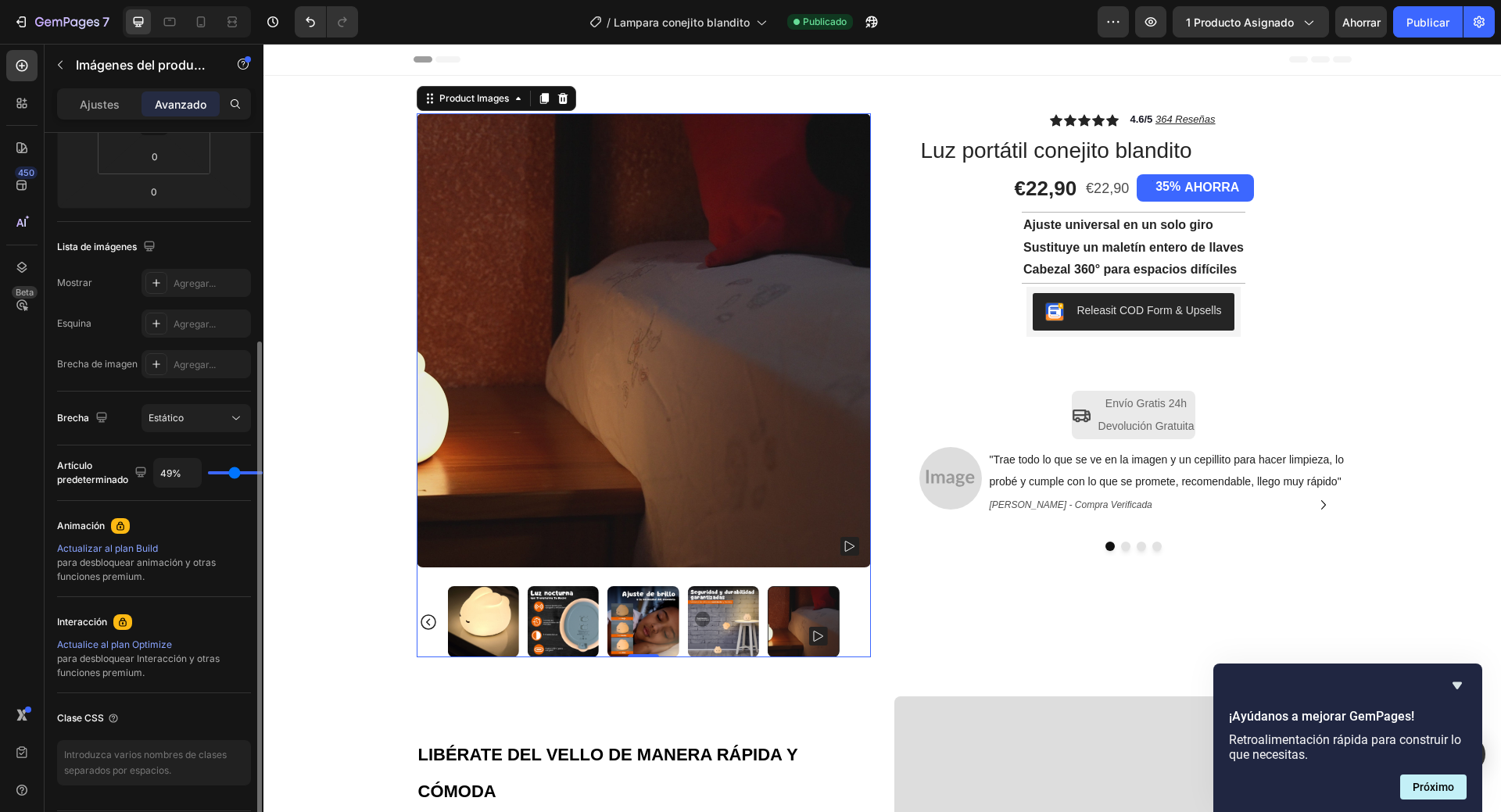
type input "100%"
drag, startPoint x: 232, startPoint y: 470, endPoint x: 907, endPoint y: 207, distance: 724.4
type input "100"
click at [263, 474] on input "range" at bounding box center [235, 473] width 55 height 3
click at [1423, 18] on font "Publicar" at bounding box center [1428, 22] width 43 height 13
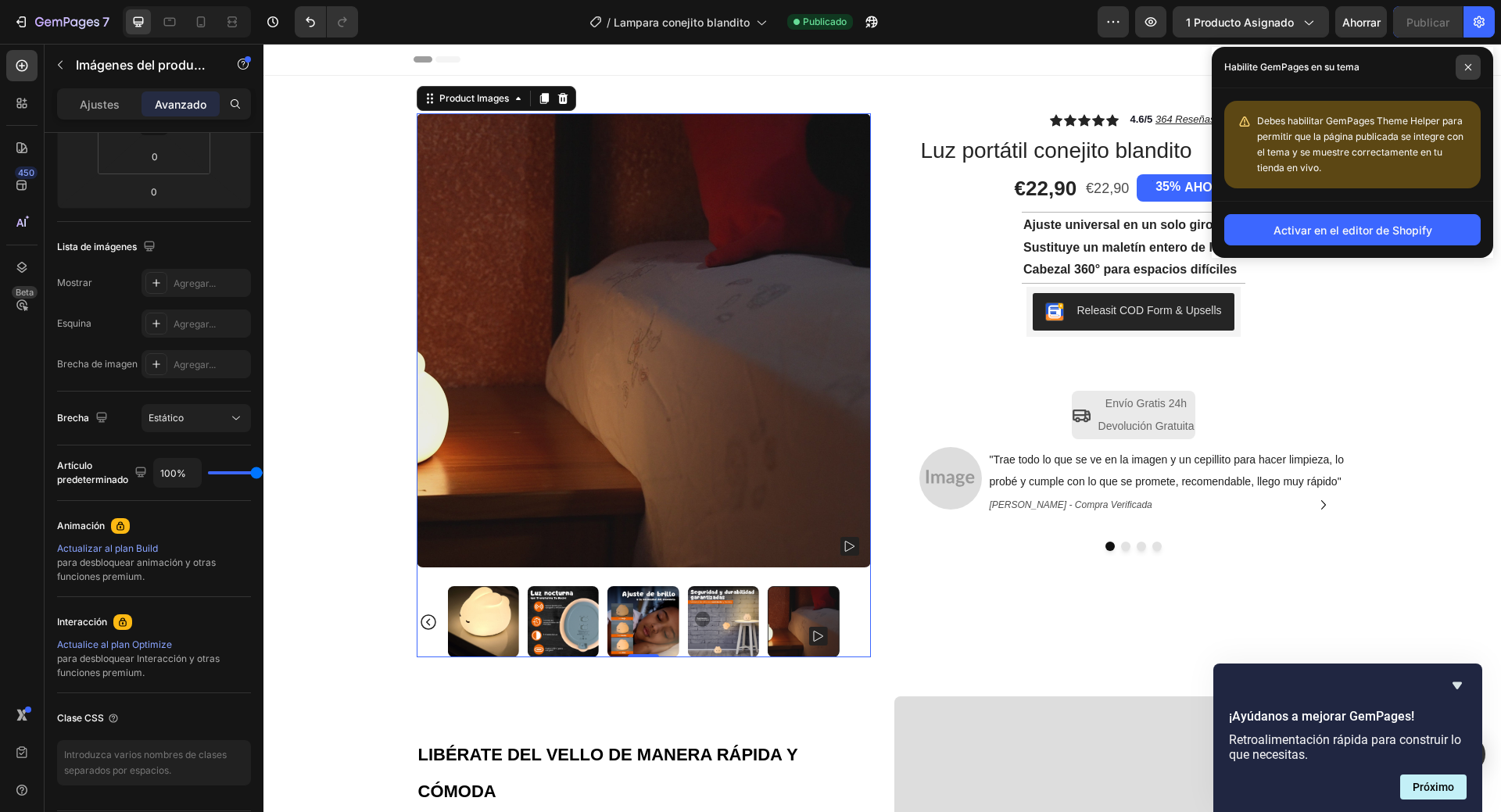
click at [1463, 68] on span at bounding box center [1468, 67] width 25 height 25
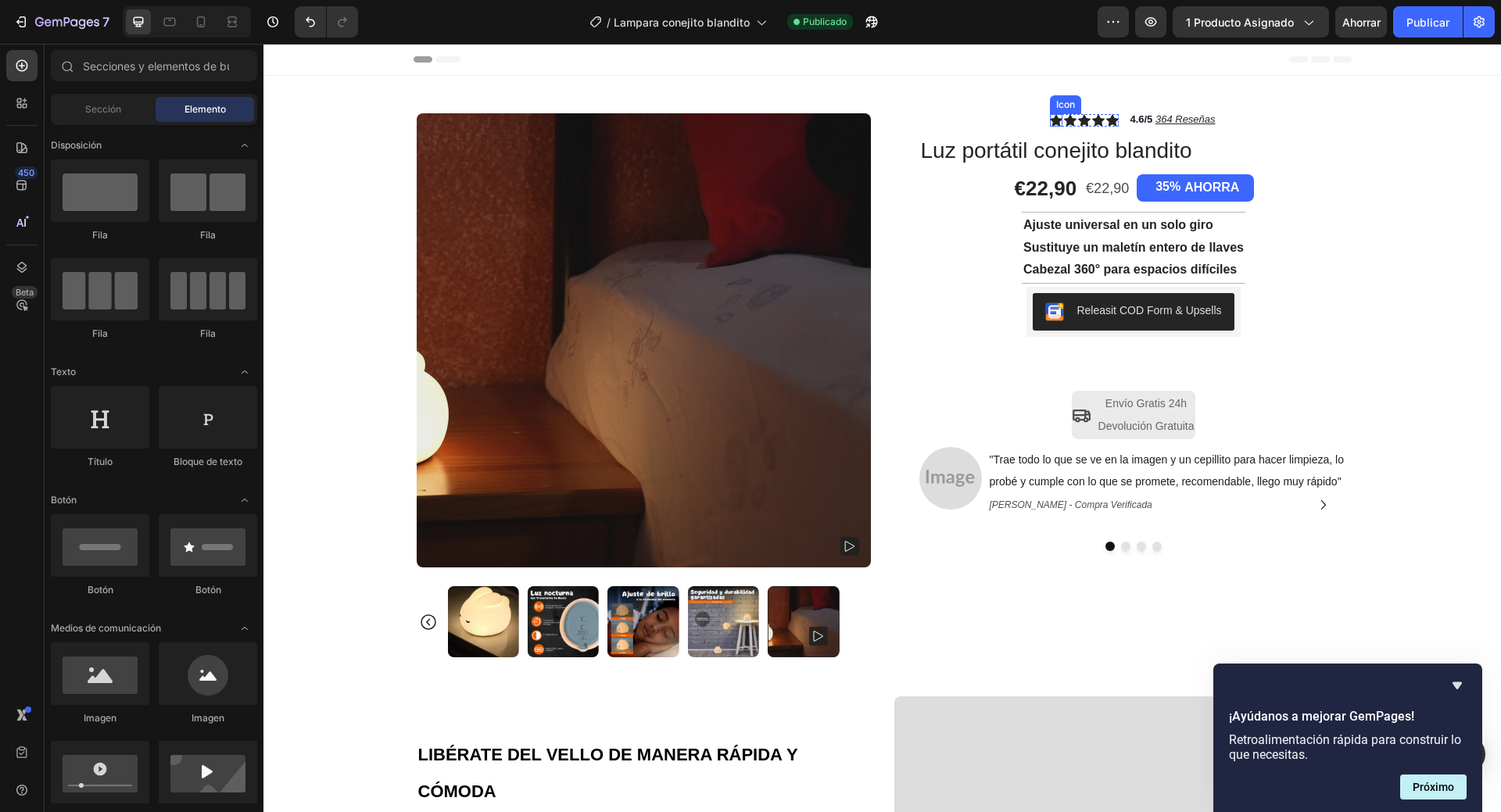
click at [1050, 124] on icon at bounding box center [1056, 120] width 12 height 11
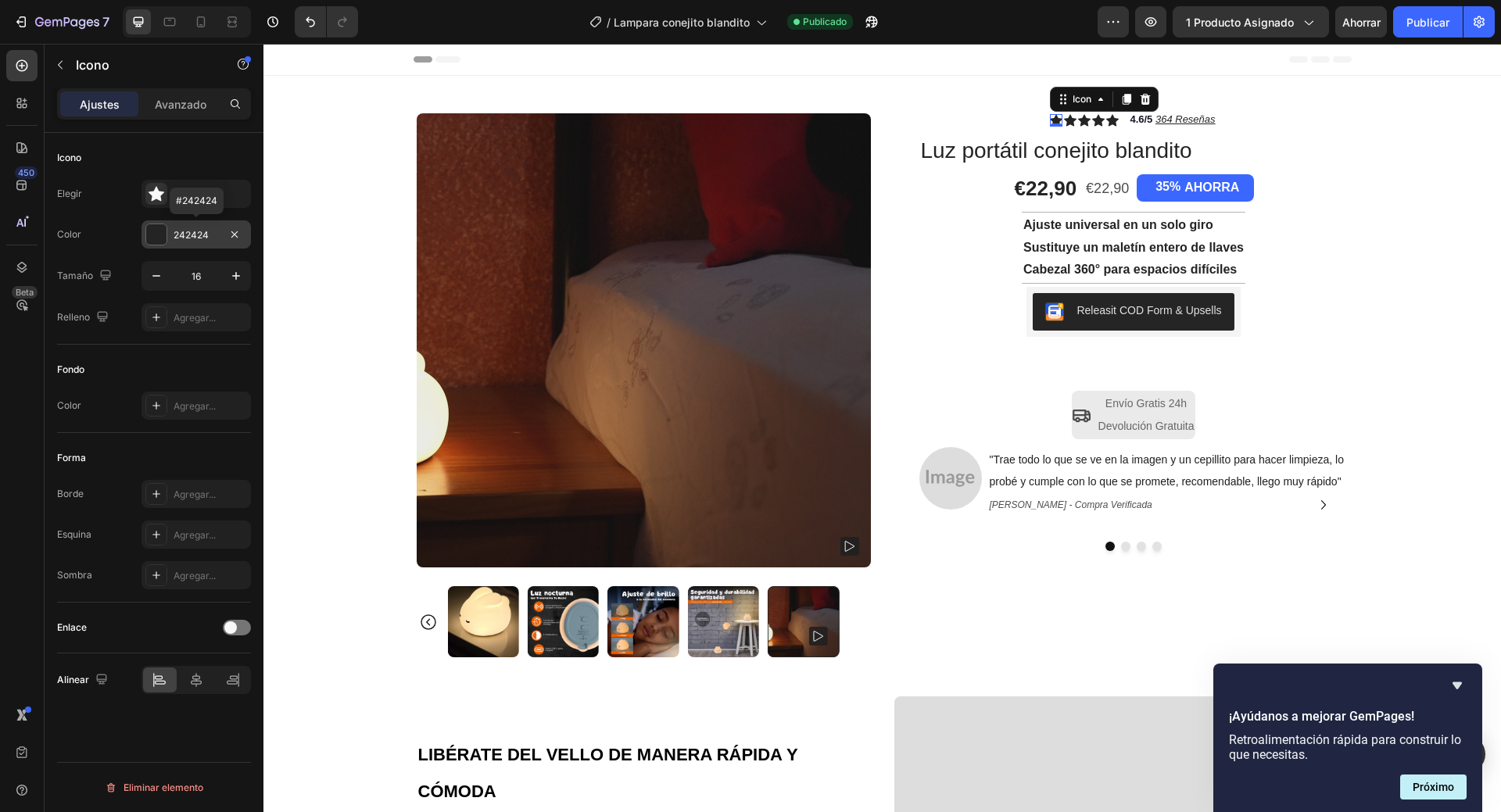
click at [184, 238] on font "242424" at bounding box center [191, 235] width 35 height 11
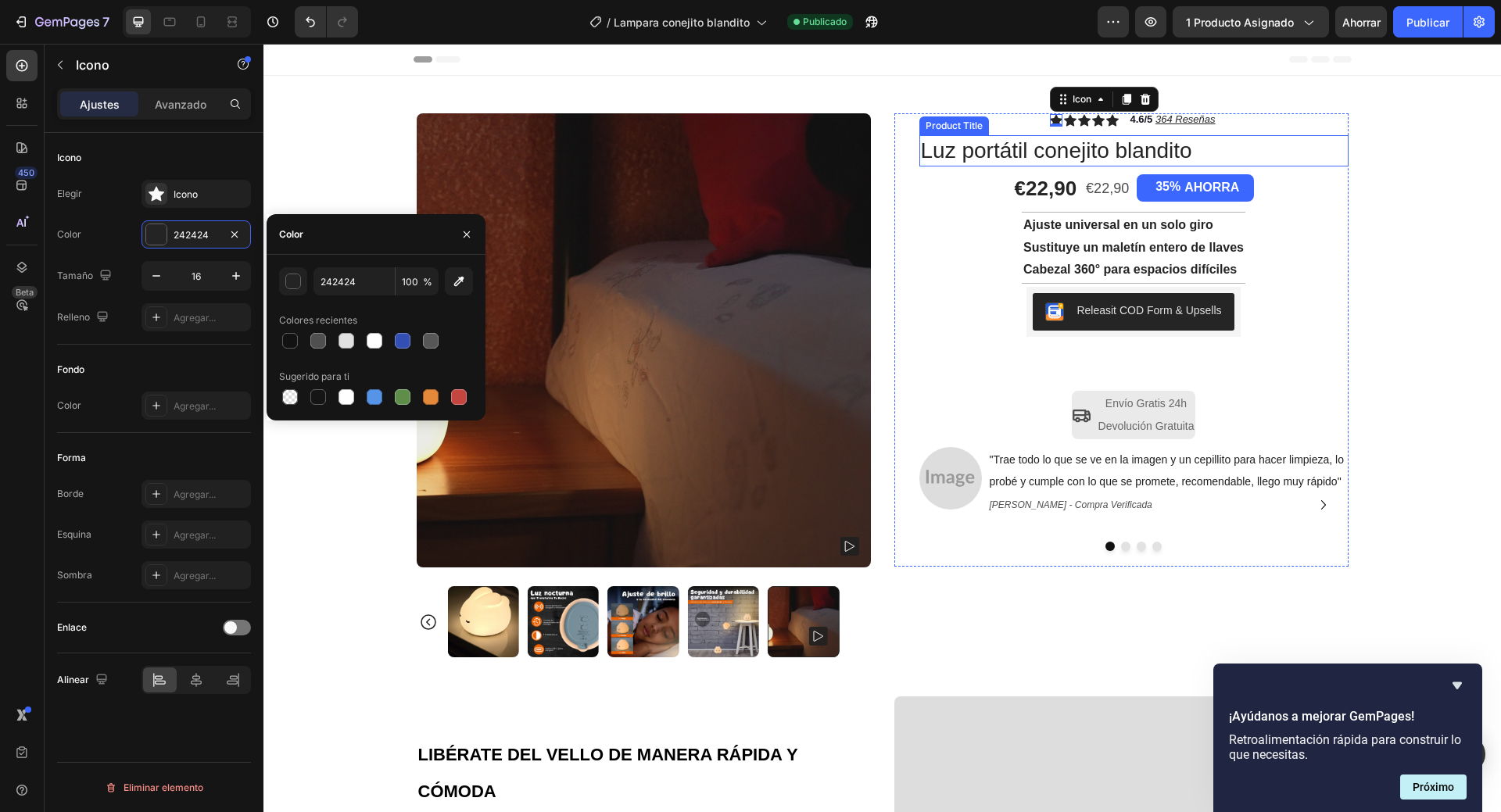
click at [1066, 154] on h1 "Luz portátil conejito blandito" at bounding box center [1134, 151] width 430 height 31
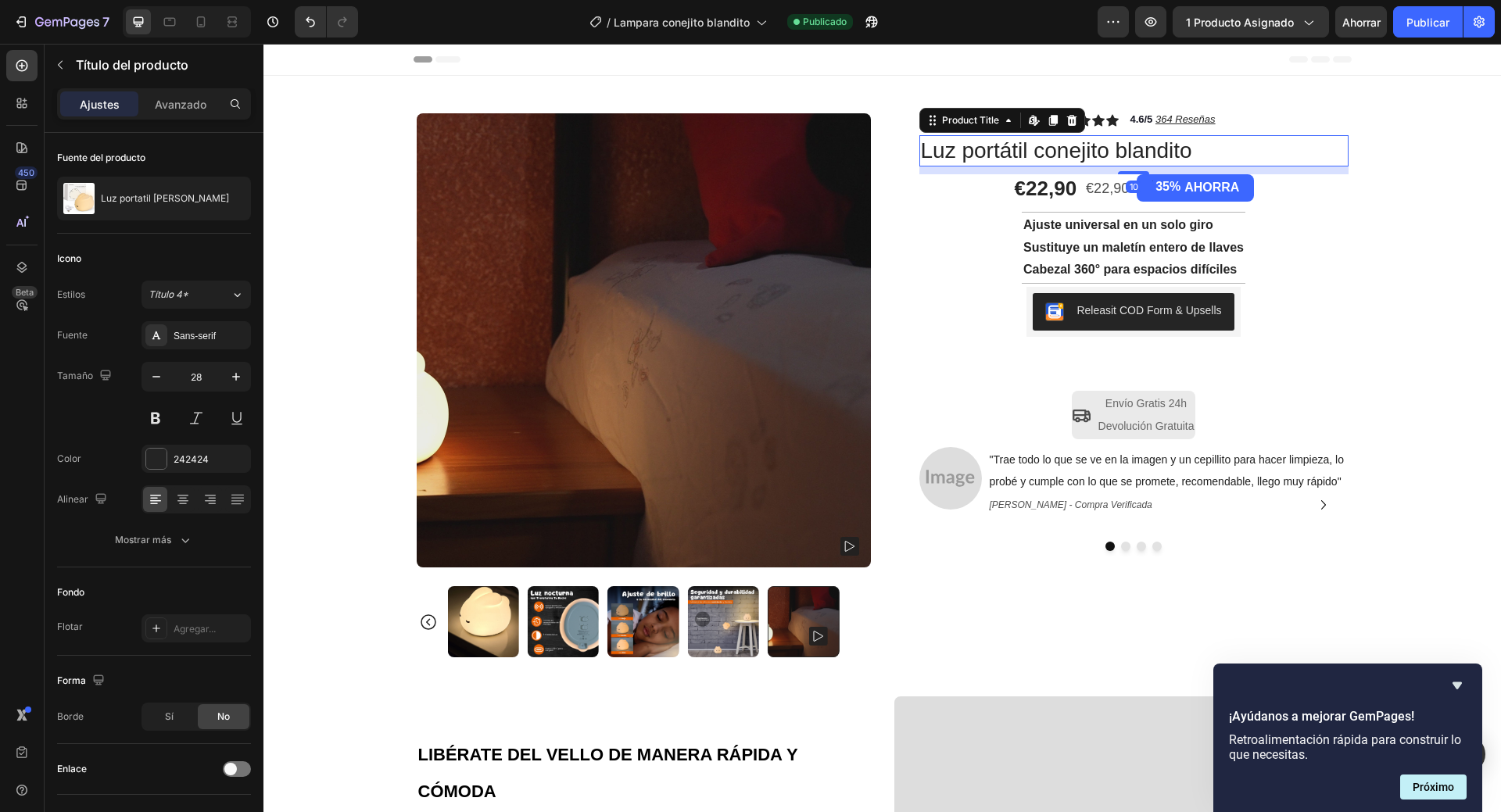
click at [1066, 154] on h1 "Luz portátil conejito blandito" at bounding box center [1134, 151] width 430 height 31
click at [1067, 154] on h1 "Luz portátil conejito blandito" at bounding box center [1134, 151] width 430 height 31
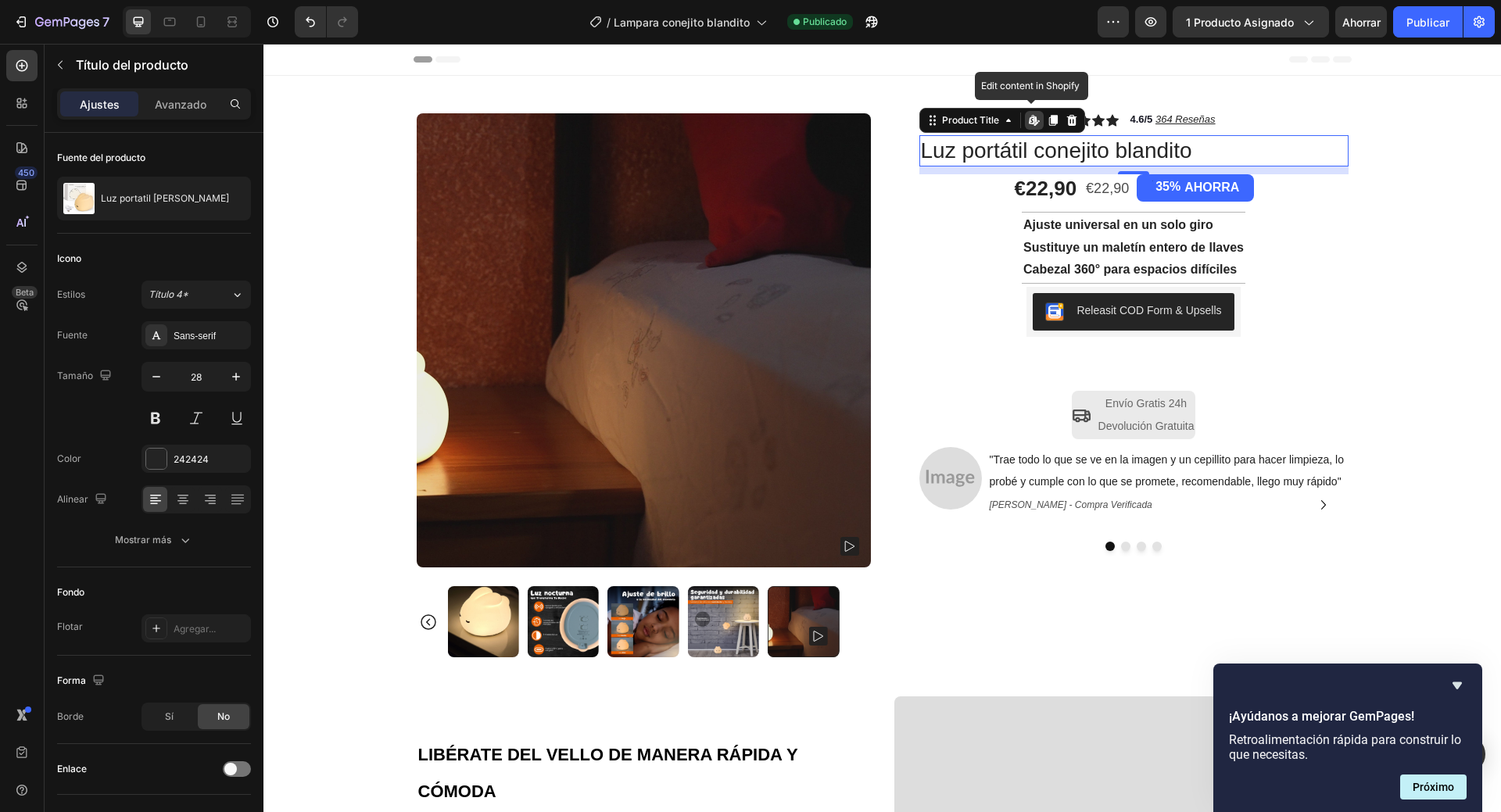
click at [1203, 146] on h1 "Luz portátil conejito blandito" at bounding box center [1134, 151] width 430 height 31
click at [1186, 152] on h1 "Luz portátil conejito blandito" at bounding box center [1134, 151] width 430 height 31
drag, startPoint x: 1113, startPoint y: 154, endPoint x: 985, endPoint y: 159, distance: 128.1
click at [1101, 154] on h1 "Luz portátil conejito blandito" at bounding box center [1134, 151] width 430 height 31
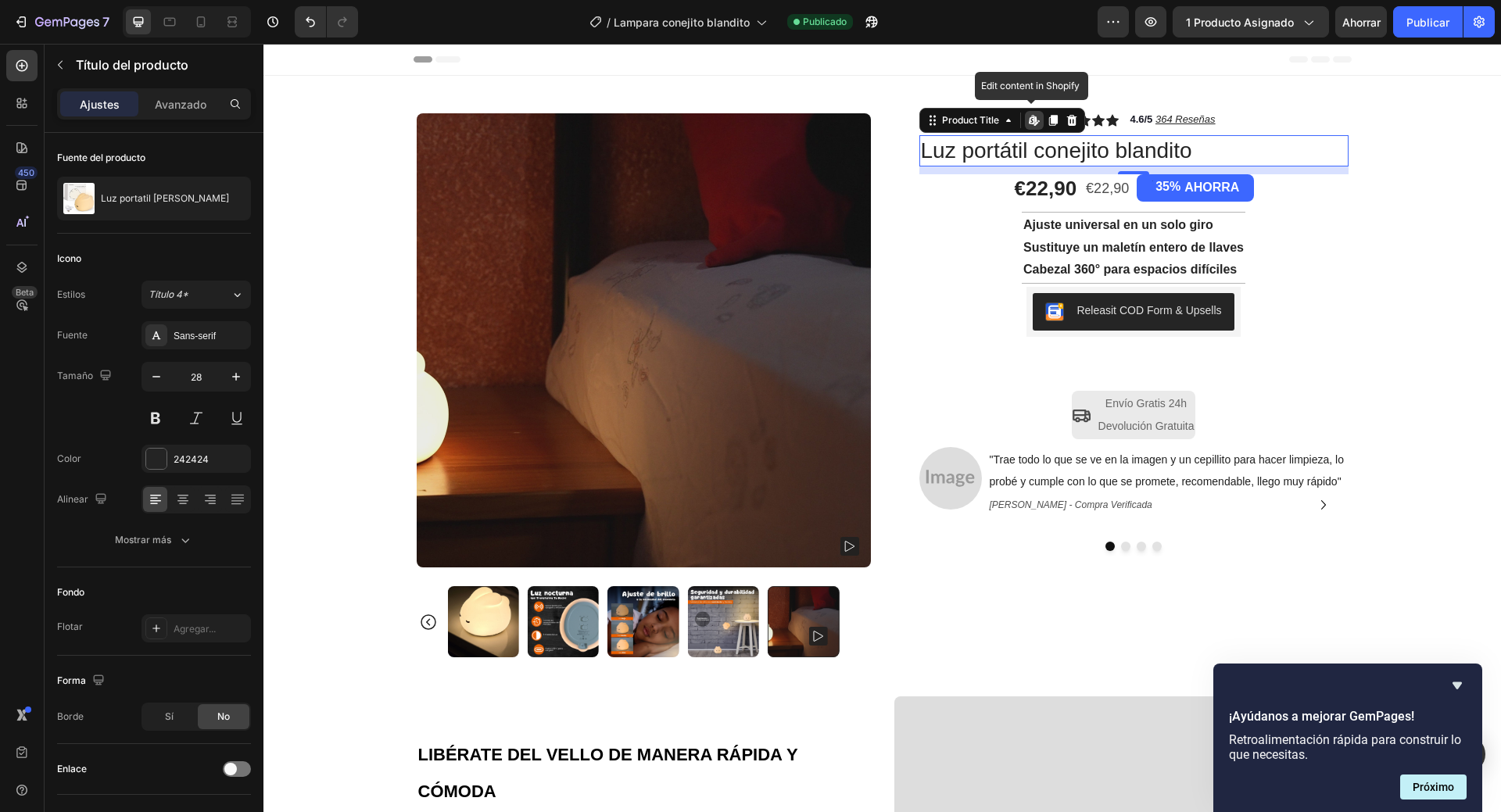
click at [1077, 150] on h1 "Luz portátil conejito blandito" at bounding box center [1134, 151] width 430 height 31
click at [983, 159] on h1 "Luz portátil conejito blandito" at bounding box center [1134, 151] width 430 height 31
click at [947, 152] on h1 "Luz portátil conejito blandito" at bounding box center [1134, 151] width 430 height 31
click at [943, 152] on h1 "Luz portátil conejito blandito" at bounding box center [1134, 151] width 430 height 31
drag, startPoint x: 932, startPoint y: 152, endPoint x: 967, endPoint y: 141, distance: 36.7
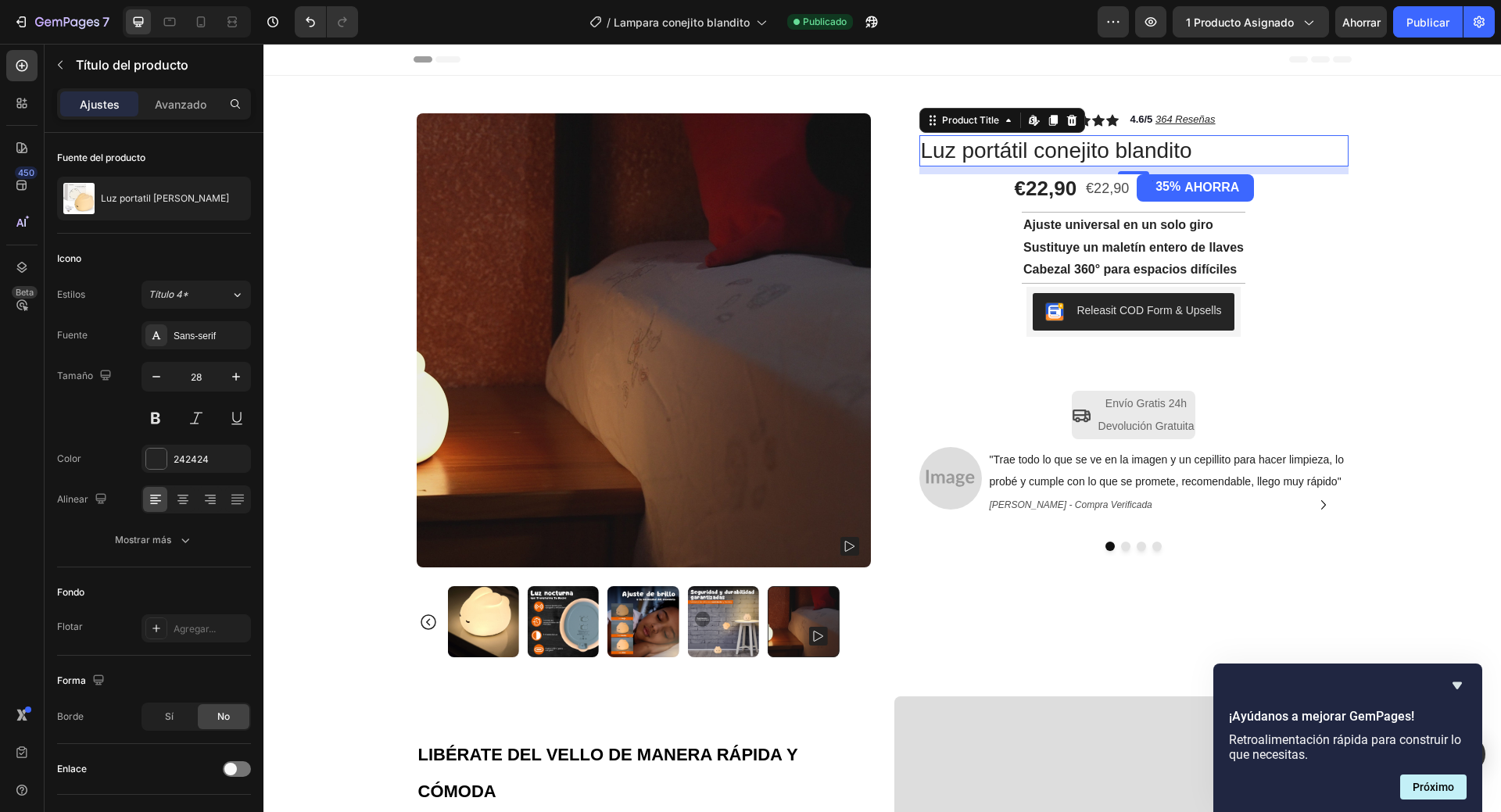
click at [934, 152] on h1 "Luz portátil conejito blandito" at bounding box center [1134, 151] width 430 height 31
click at [1000, 128] on div "Product Title" at bounding box center [971, 120] width 95 height 19
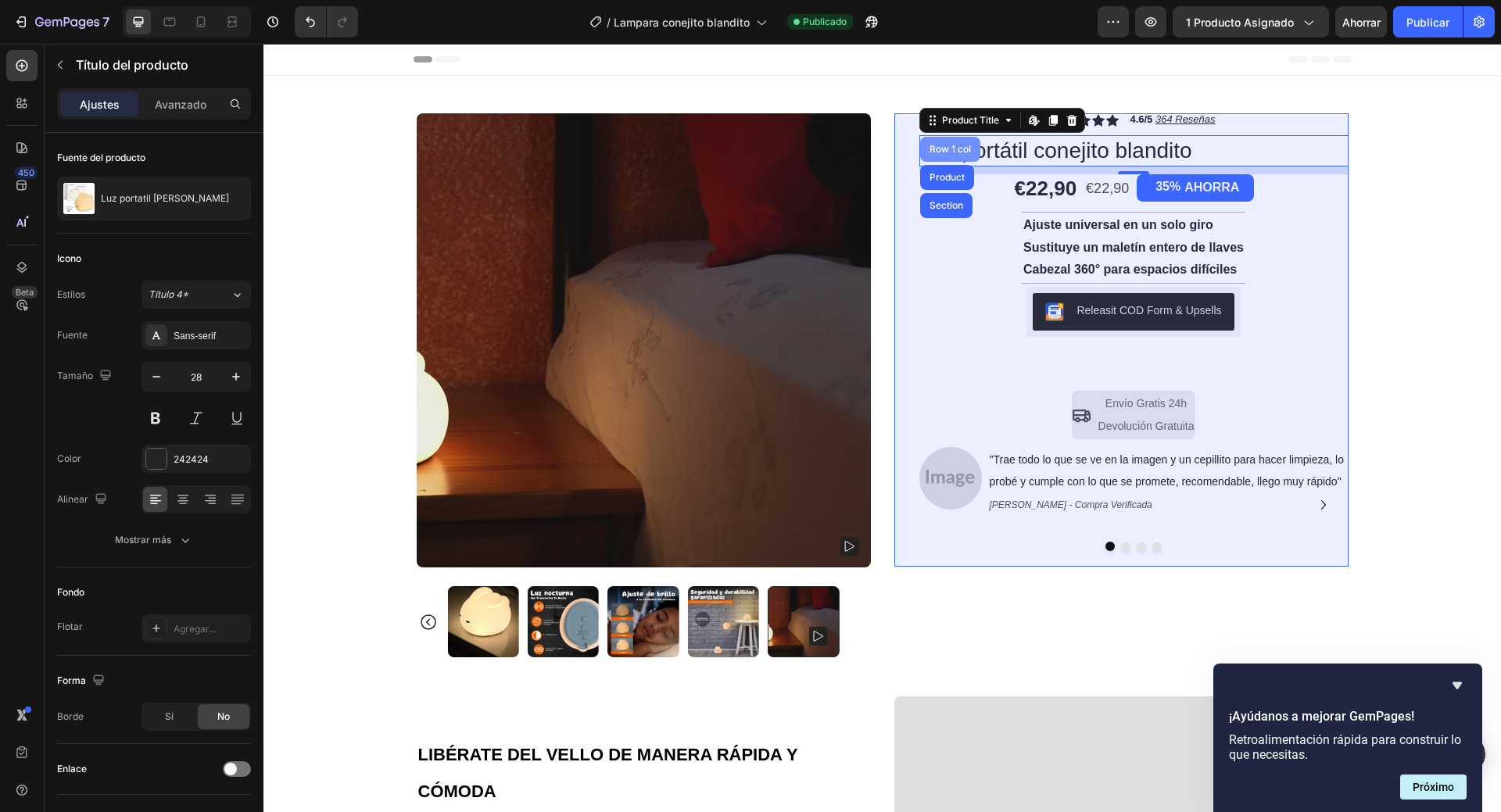
click at [951, 150] on div "Row 1 col" at bounding box center [950, 149] width 48 height 10
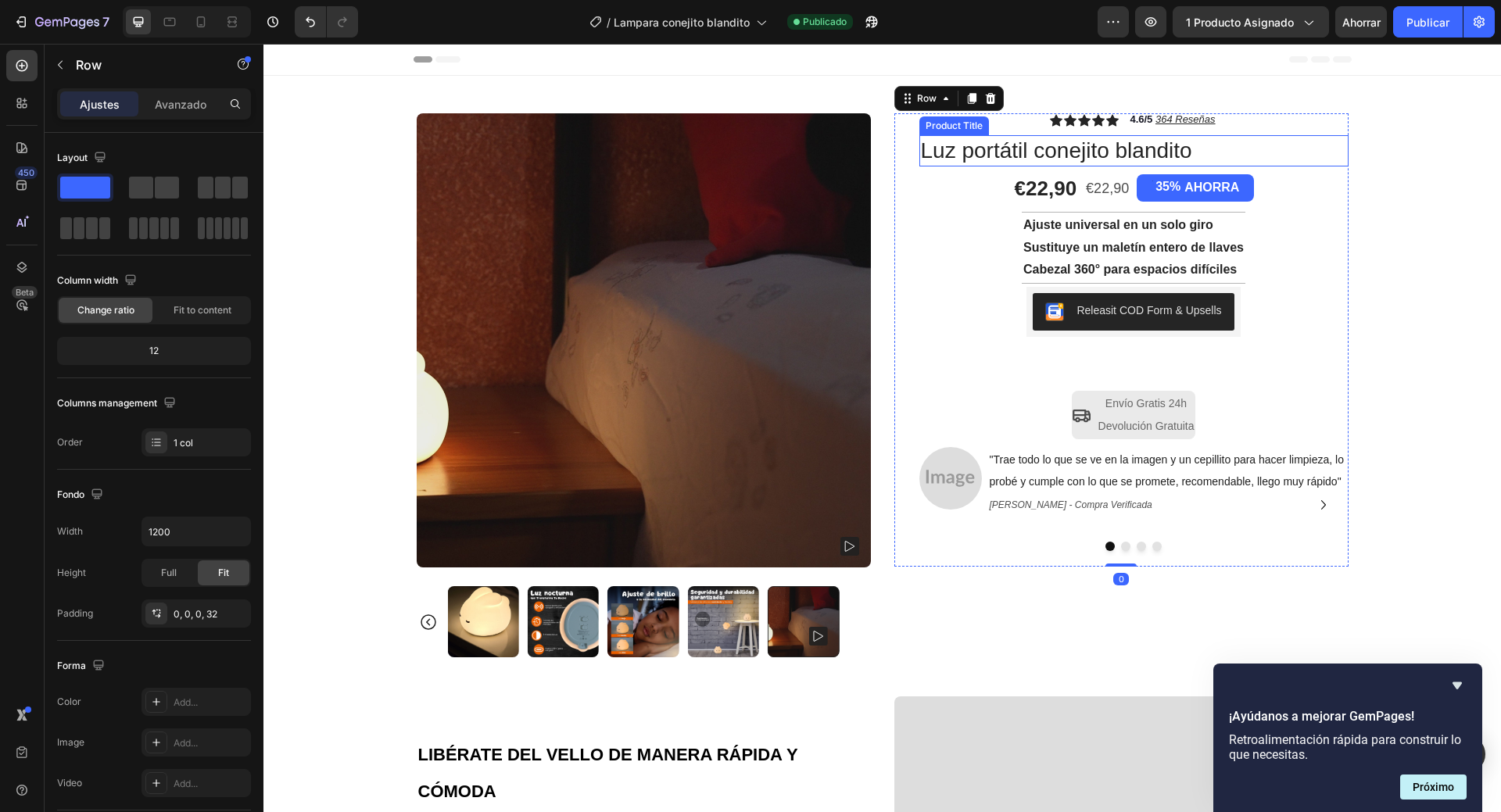
click at [1044, 149] on h1 "Luz portátil conejito blandito" at bounding box center [1134, 151] width 430 height 31
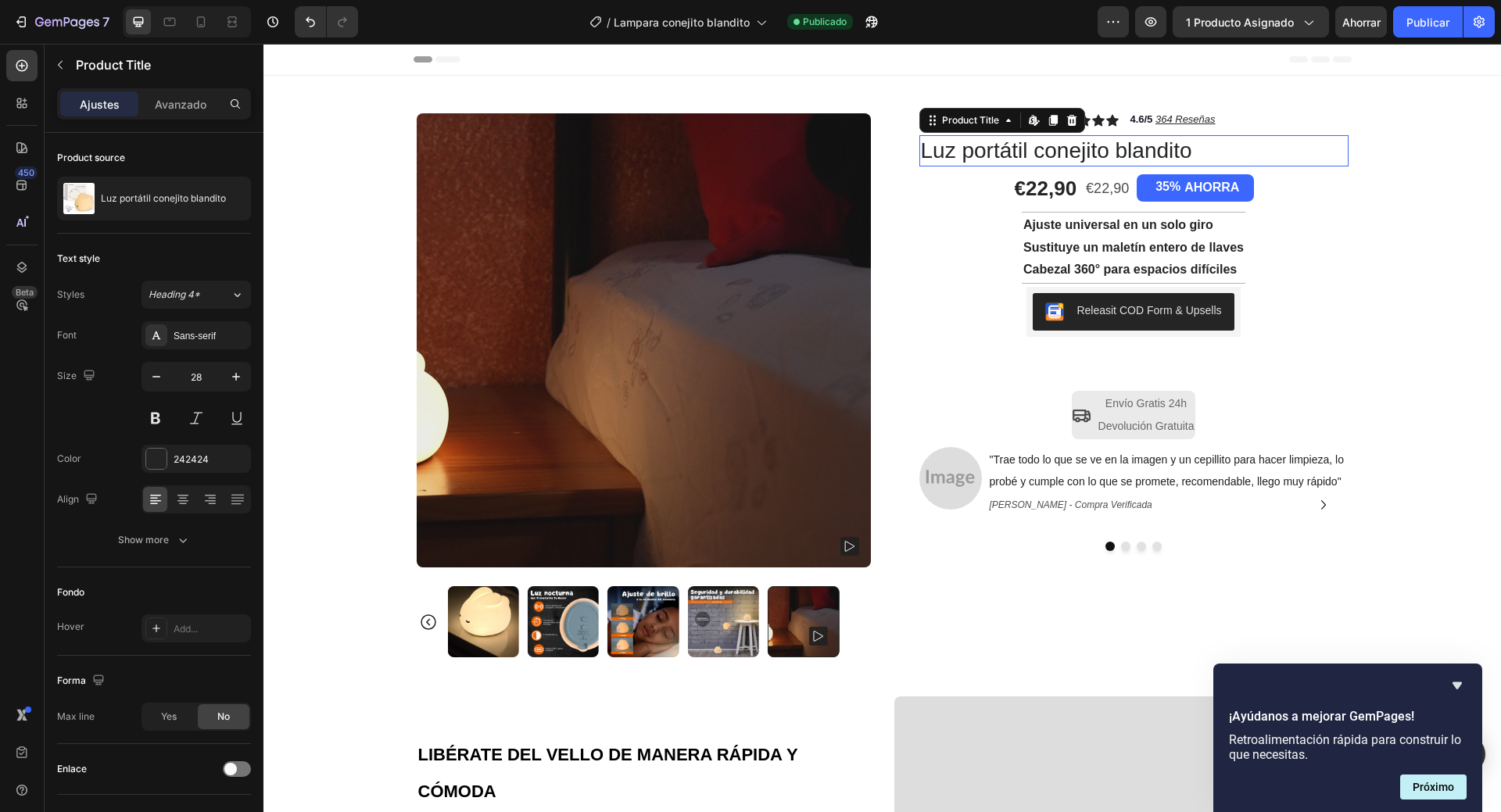
click at [1044, 149] on h1 "Luz portátil conejito blandito" at bounding box center [1134, 151] width 430 height 31
click at [1106, 152] on h1 "Luz portátil conejito blandito" at bounding box center [1134, 151] width 430 height 31
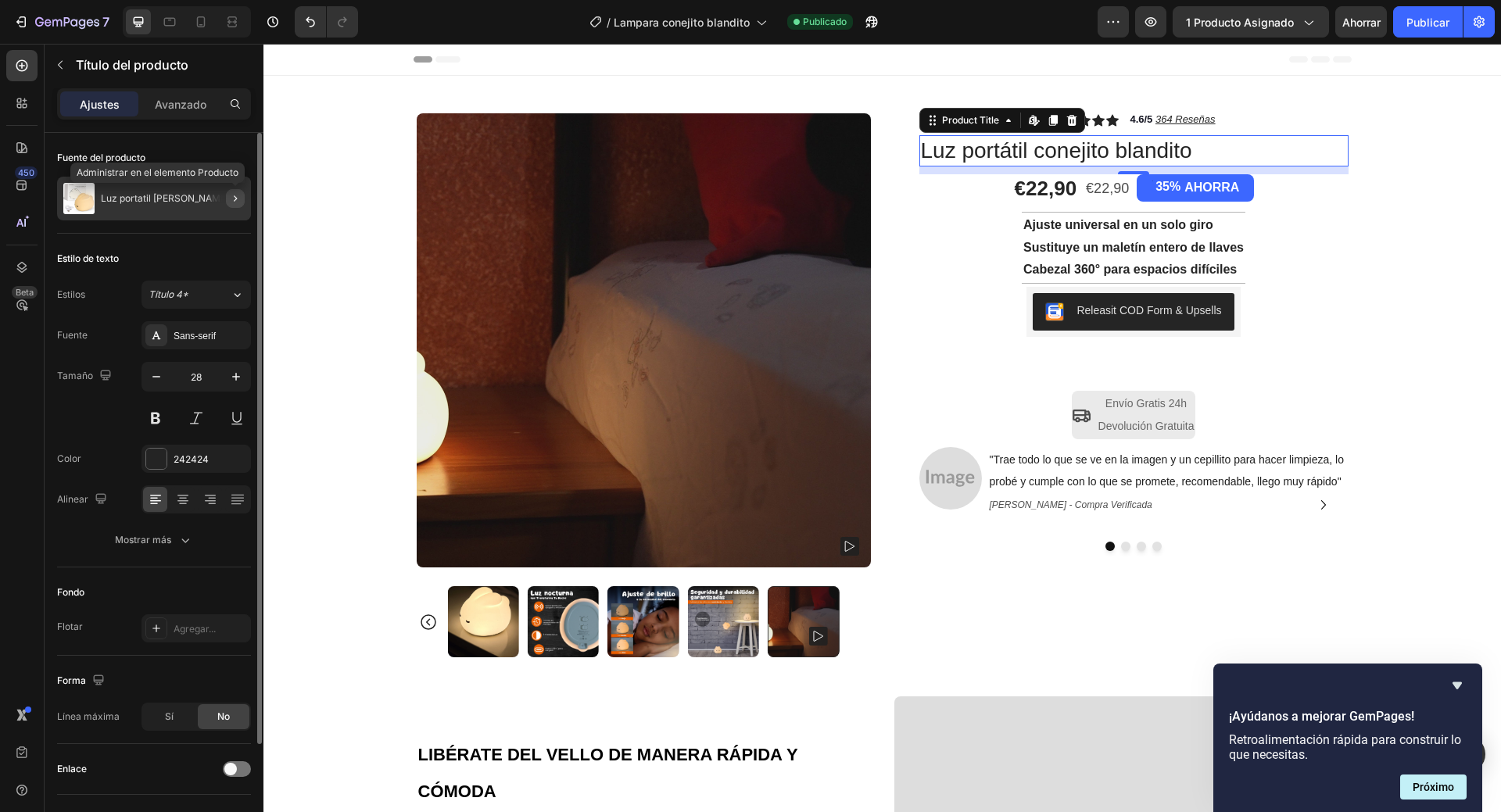
click at [233, 196] on icon "button" at bounding box center [235, 198] width 12 height 12
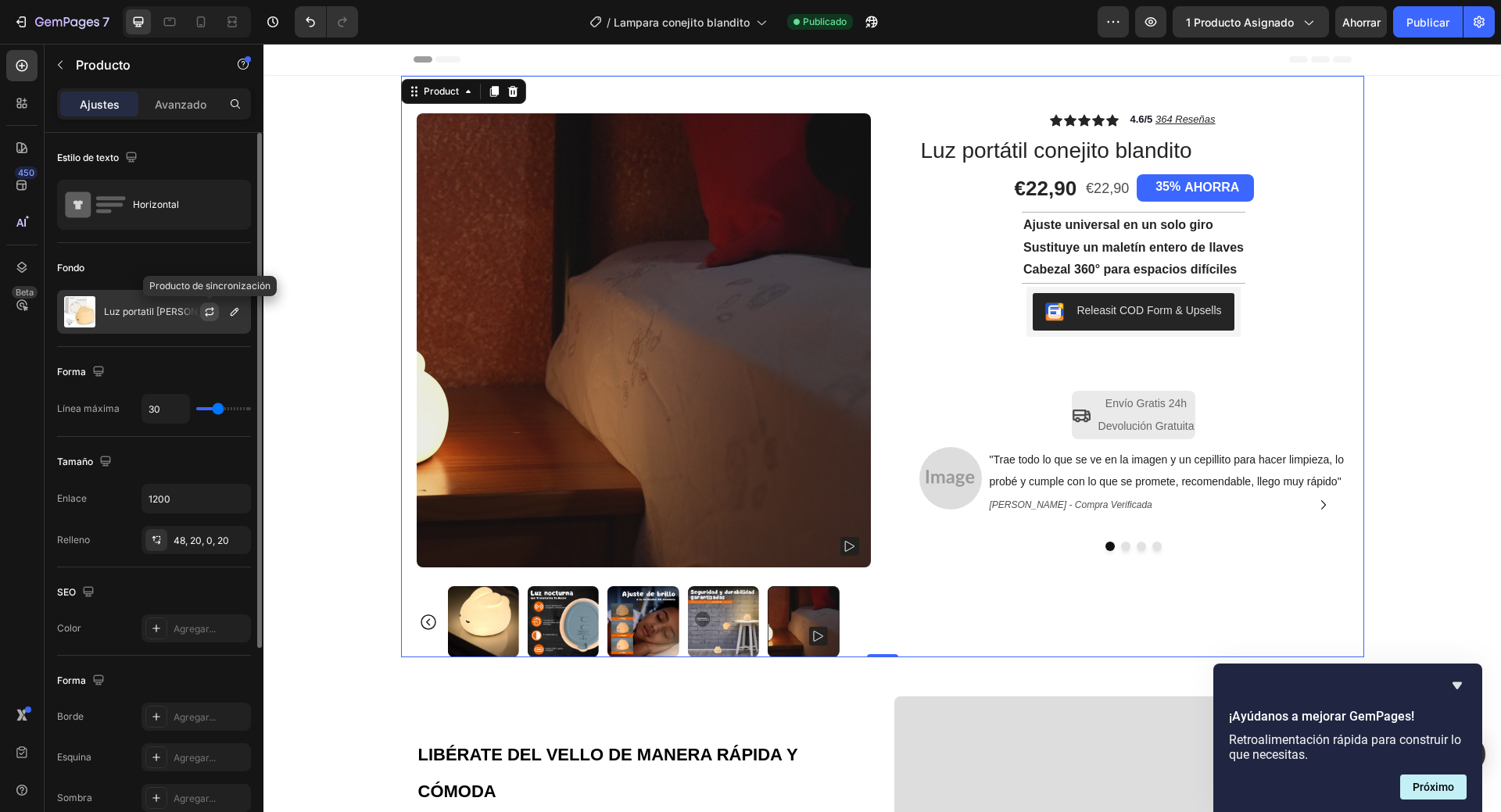
click at [213, 310] on icon "button" at bounding box center [210, 310] width 9 height 5
click at [212, 311] on icon "button" at bounding box center [209, 311] width 12 height 12
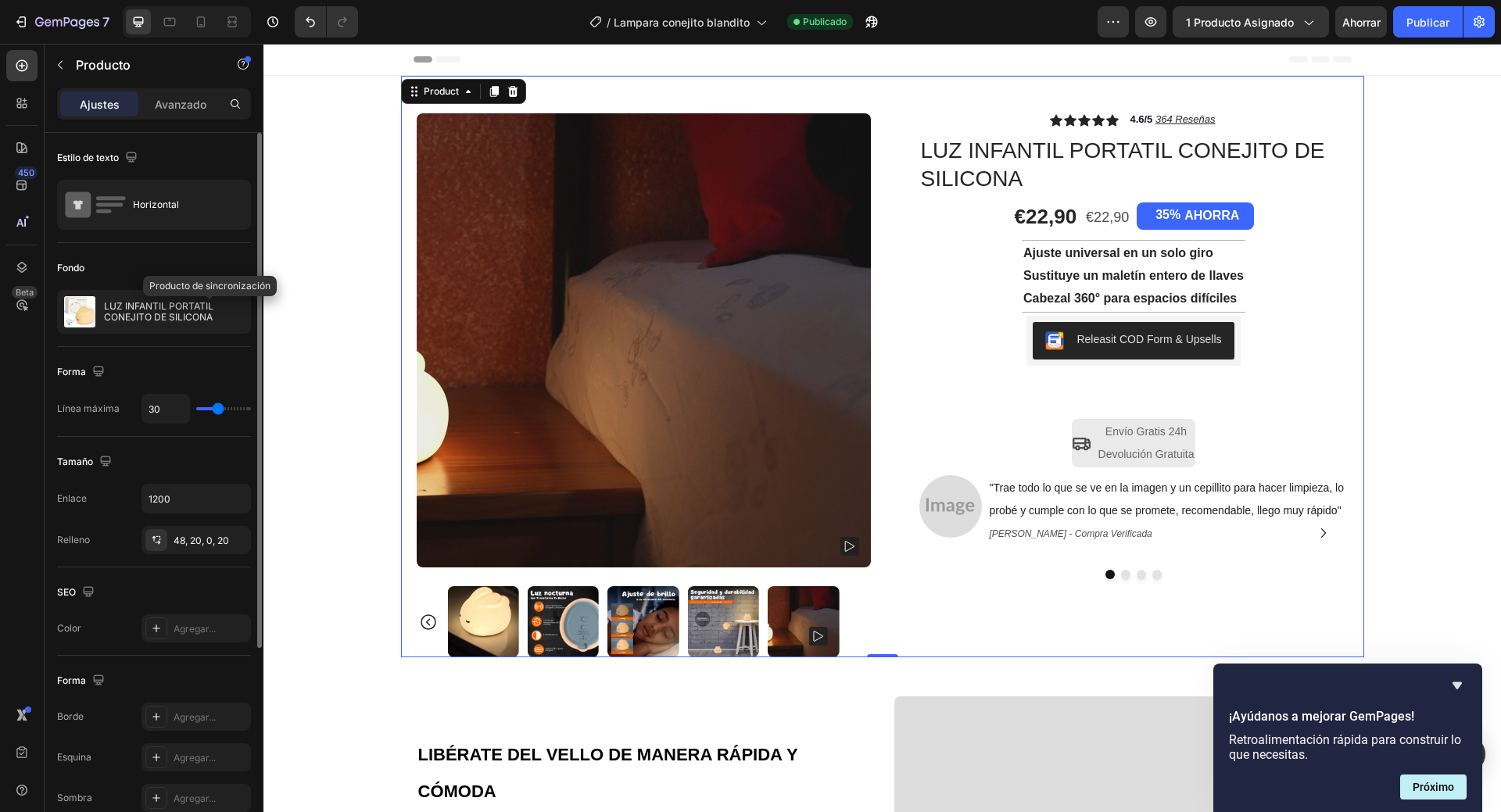
drag, startPoint x: 211, startPoint y: 312, endPoint x: 243, endPoint y: 346, distance: 46.7
click at [0, 0] on icon "button" at bounding box center [0, 0] width 0 height 0
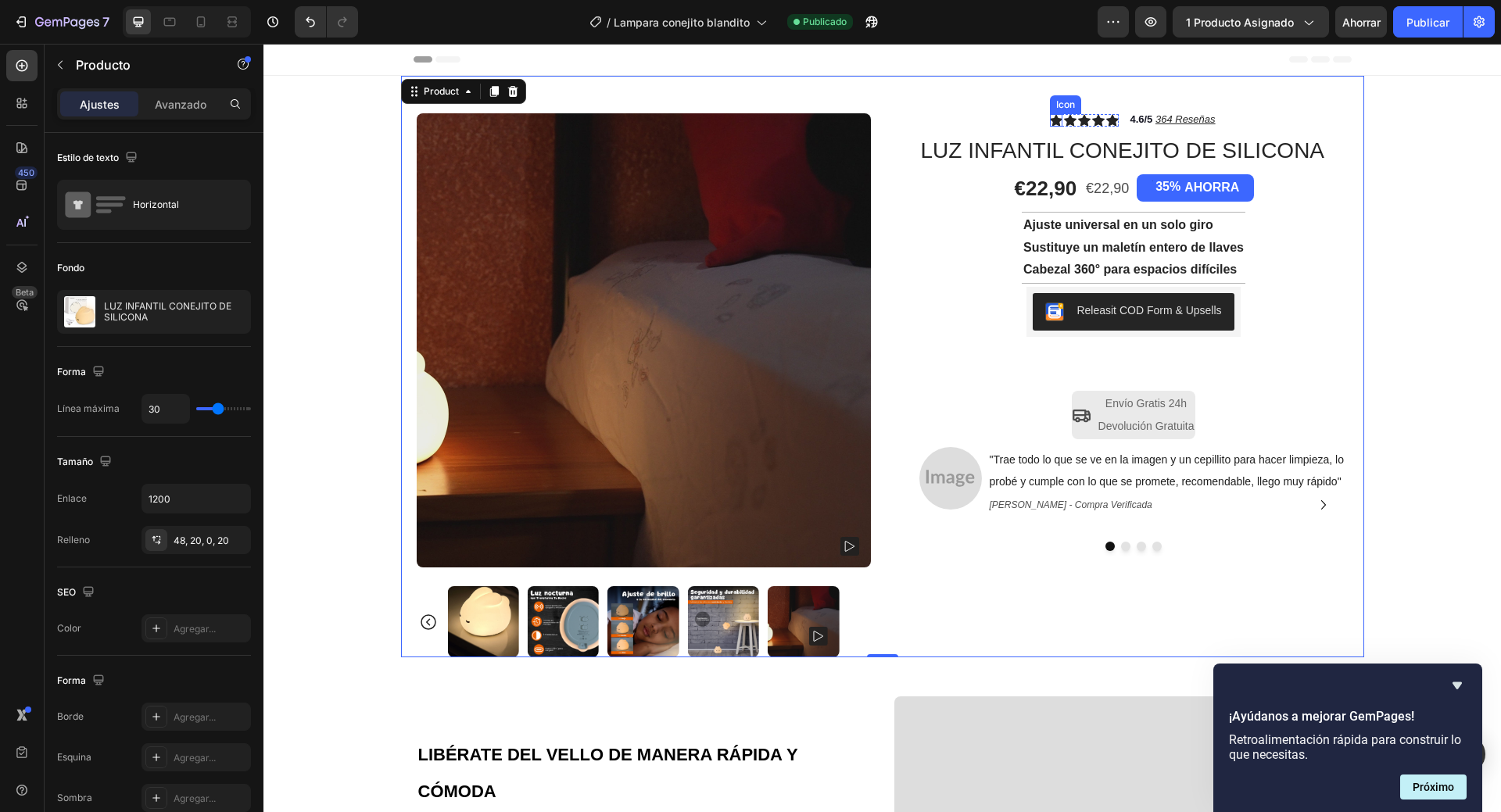
click at [1051, 118] on icon at bounding box center [1056, 120] width 12 height 11
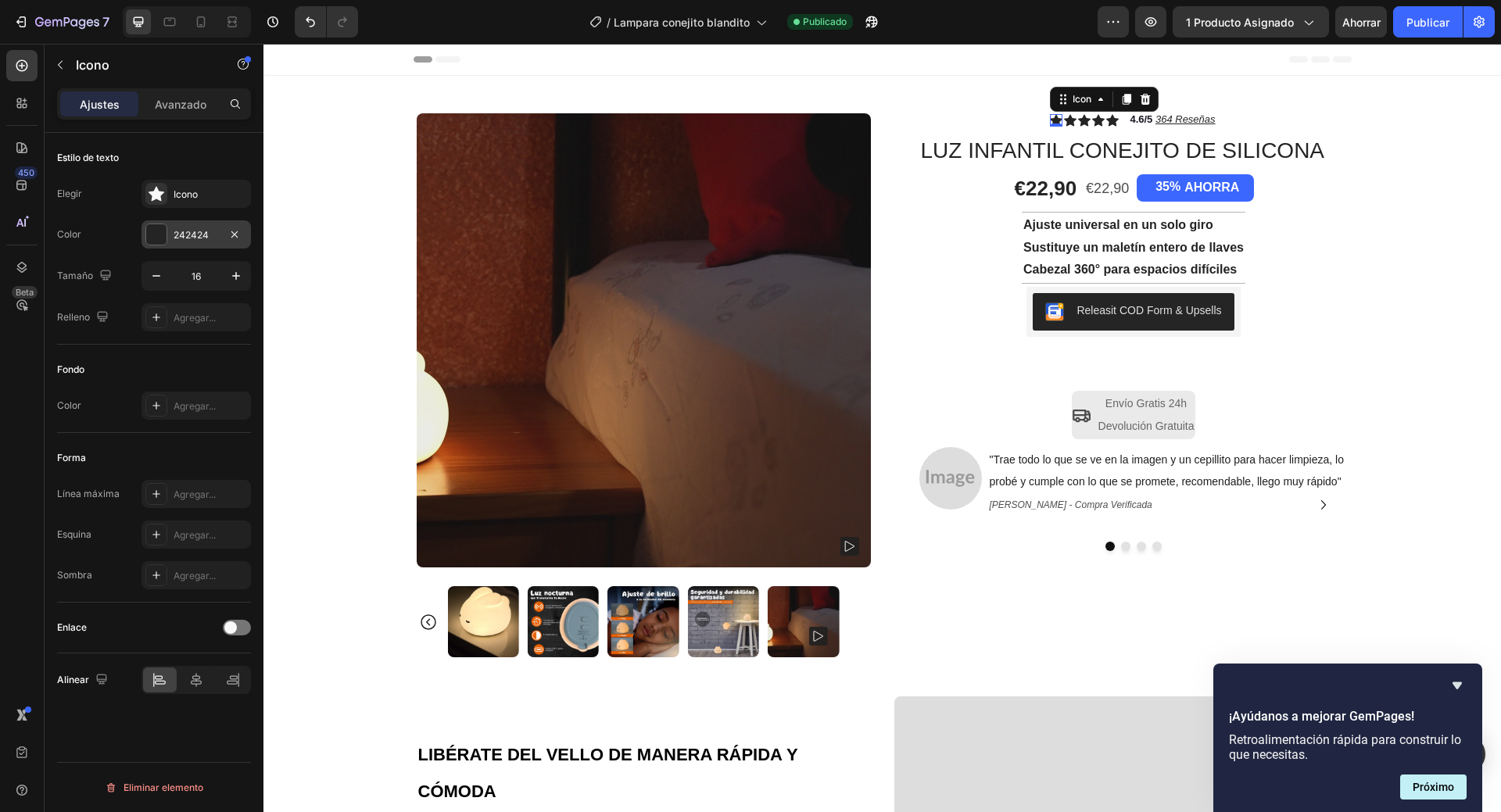
click at [202, 234] on font "242424" at bounding box center [191, 235] width 35 height 11
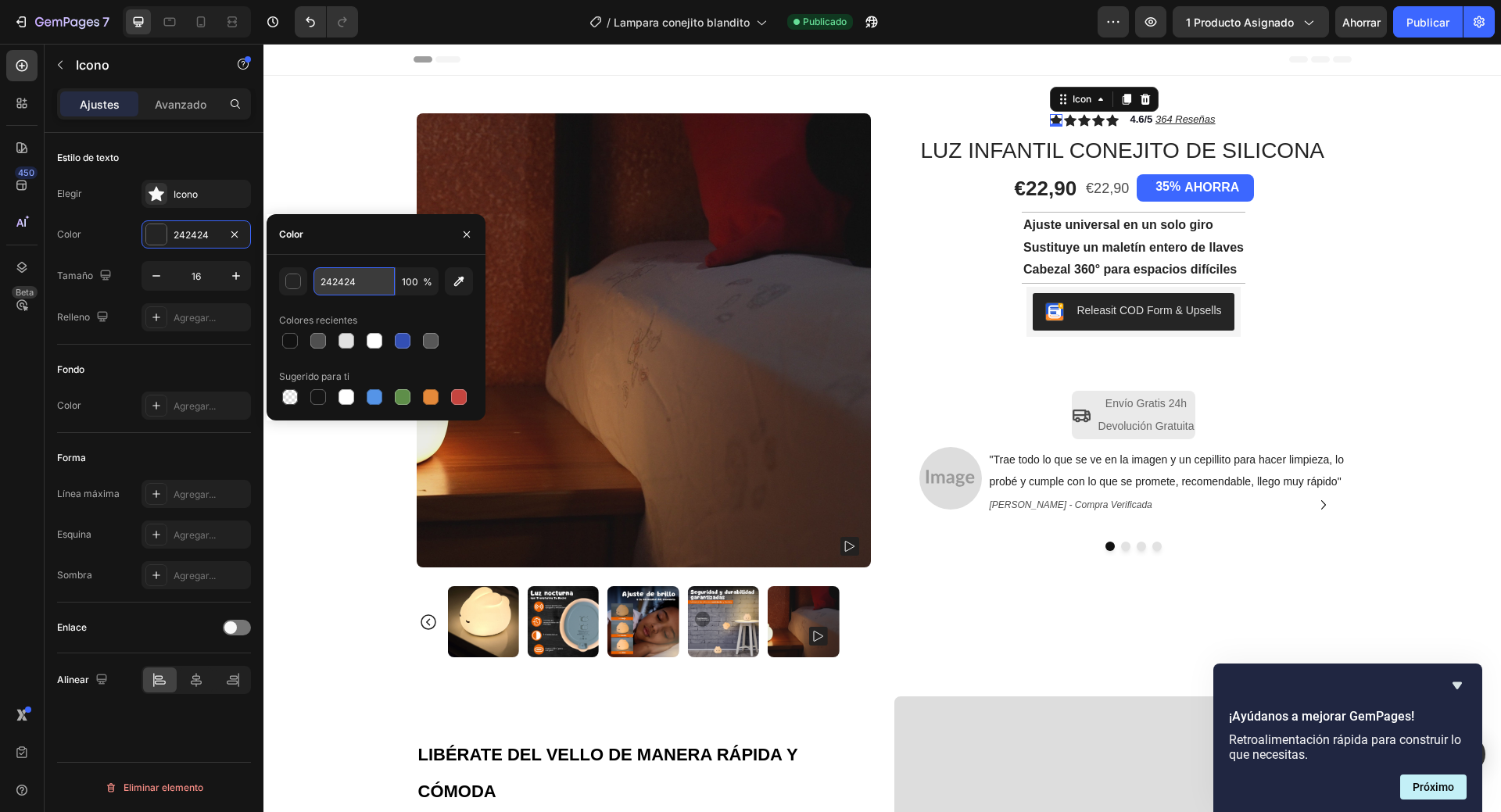
click at [333, 278] on input "242424" at bounding box center [355, 281] width 82 height 29
paste input "ffff2b"
type input "ffff2b"
click at [1066, 121] on icon at bounding box center [1070, 120] width 12 height 11
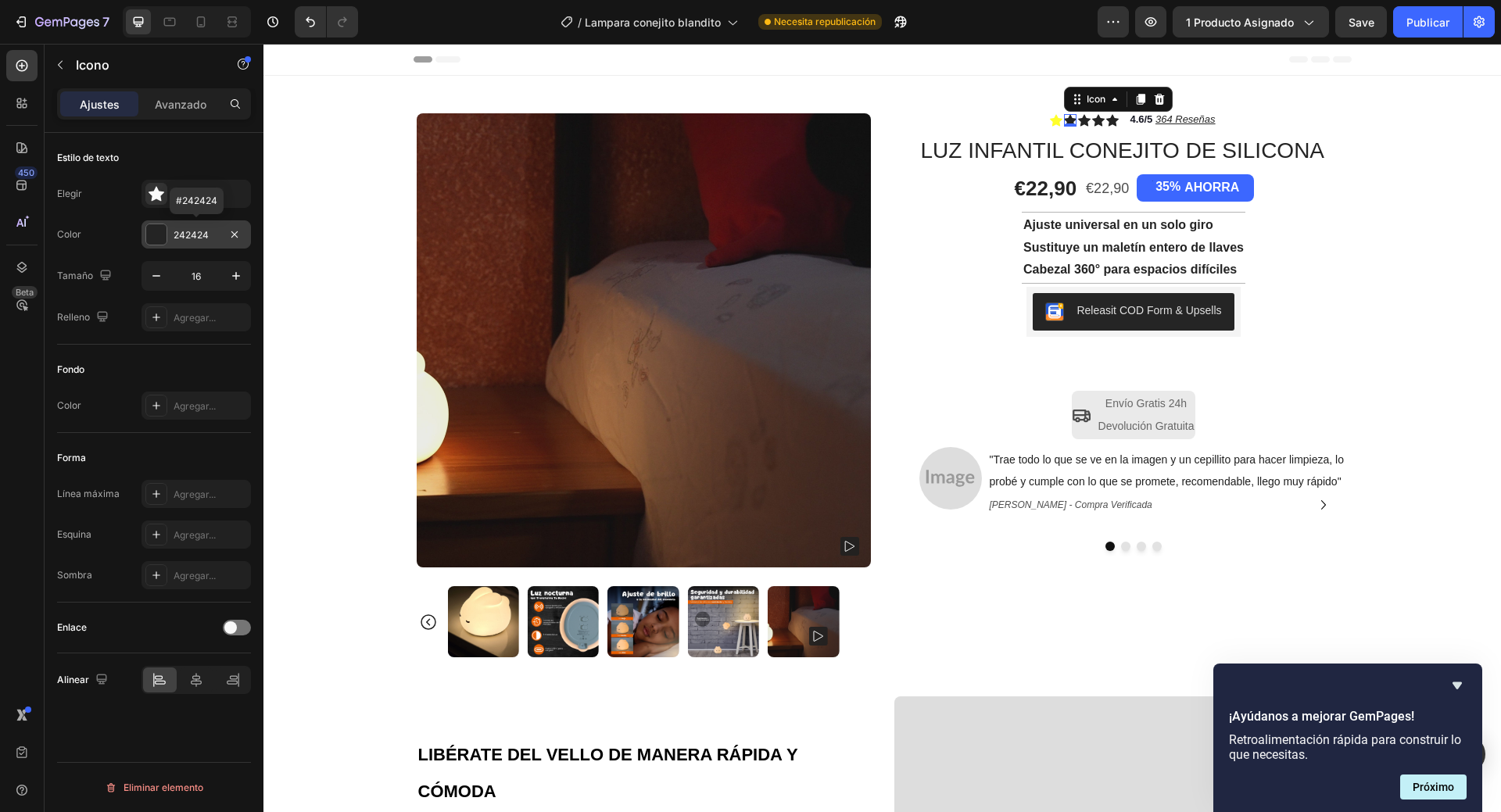
click at [193, 232] on font "242424" at bounding box center [191, 235] width 35 height 11
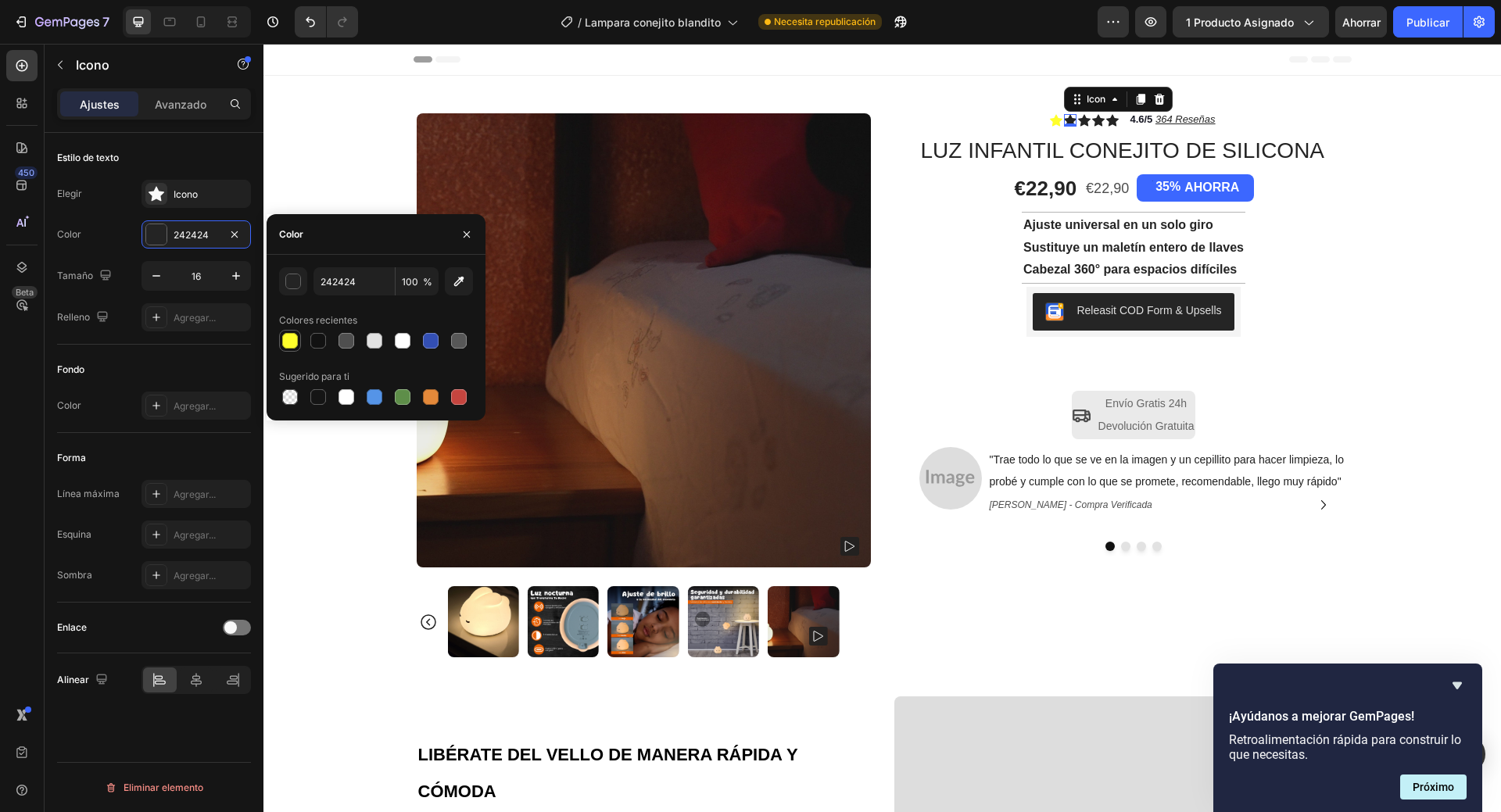
click at [290, 343] on div at bounding box center [289, 341] width 15 height 15
type input "FFFF2B"
click at [1079, 121] on icon at bounding box center [1084, 120] width 12 height 11
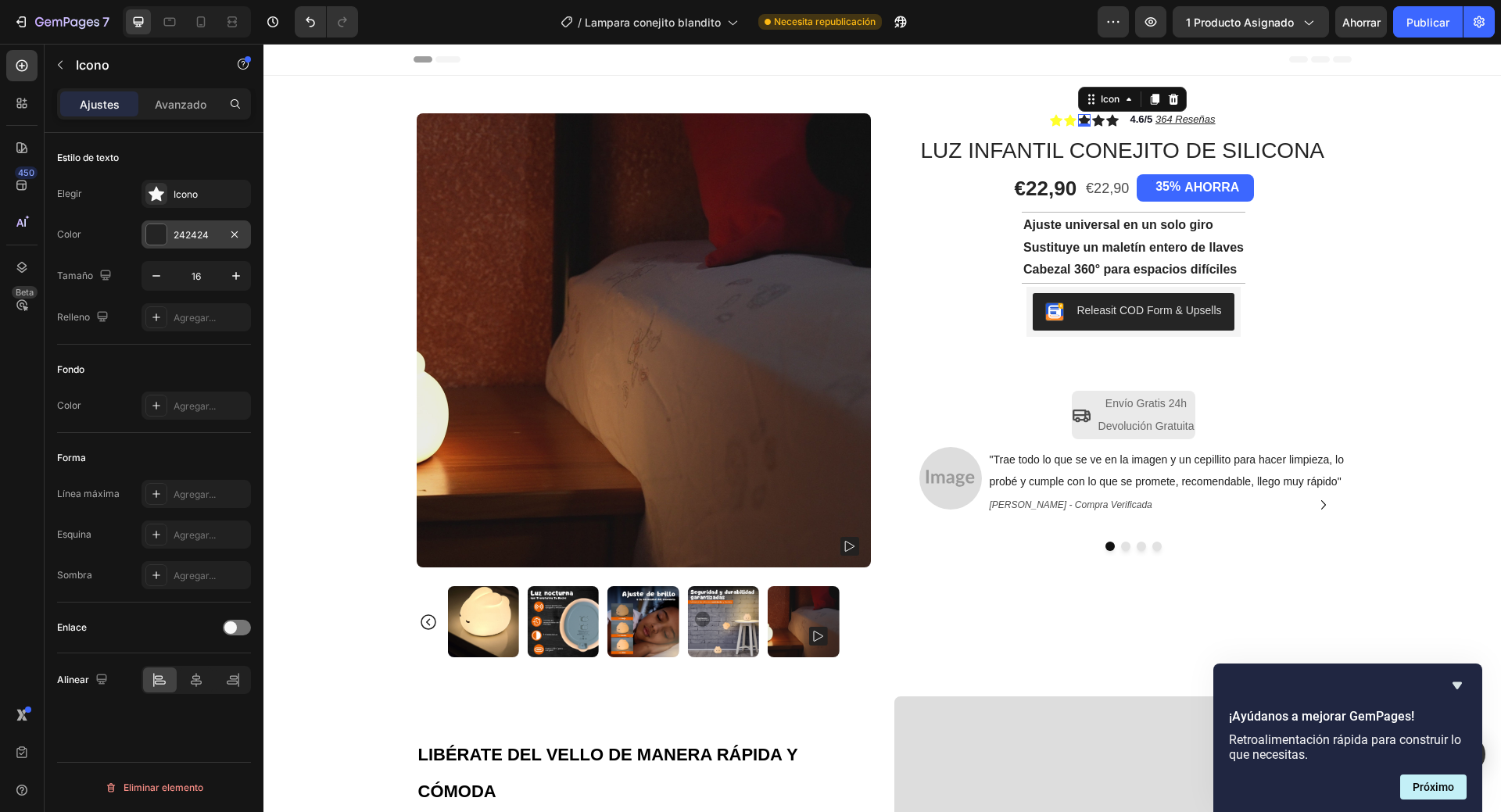
click at [196, 238] on font "242424" at bounding box center [191, 235] width 35 height 11
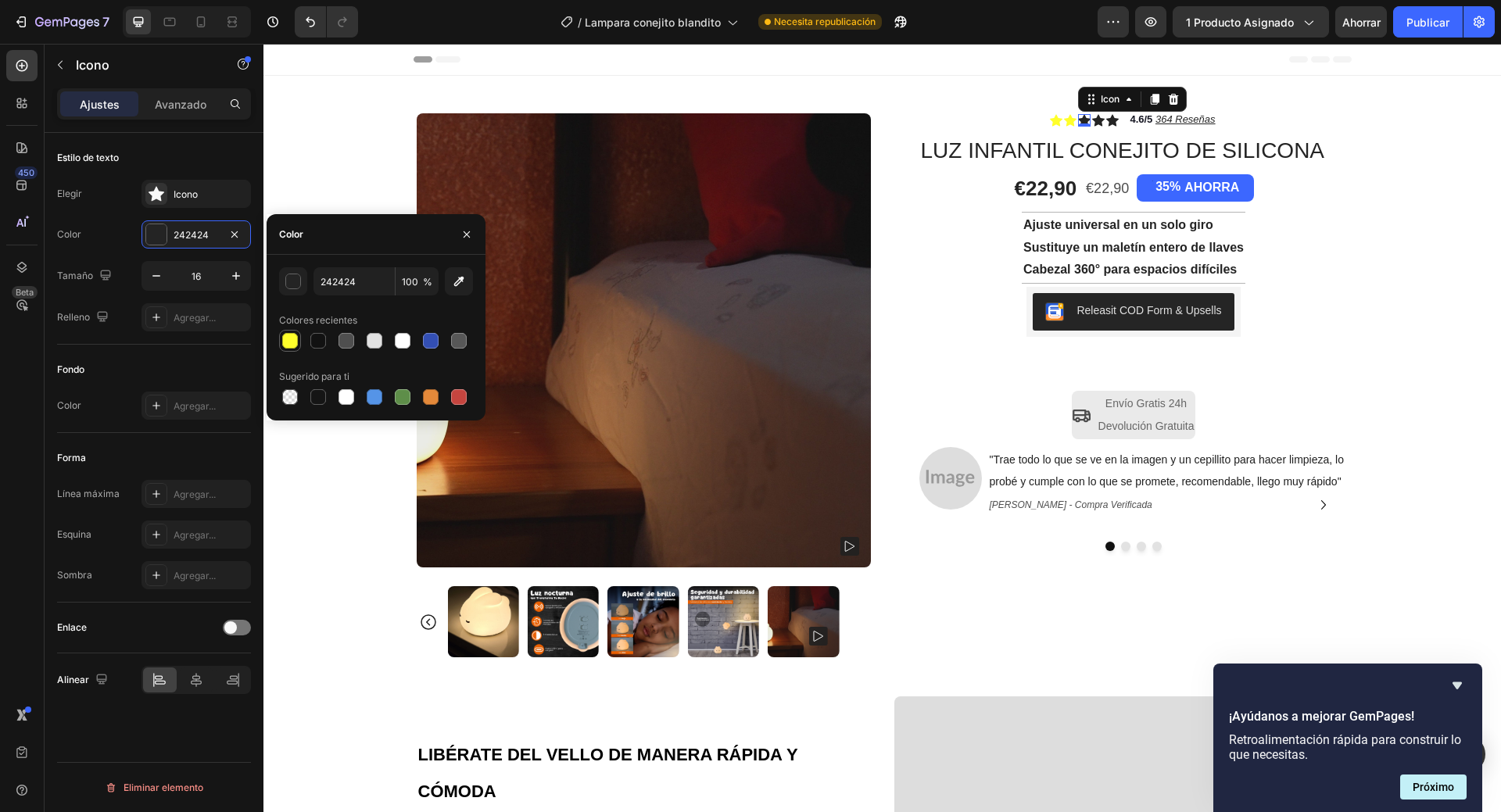
drag, startPoint x: 294, startPoint y: 341, endPoint x: 407, endPoint y: 170, distance: 205.0
click at [294, 341] on div at bounding box center [289, 341] width 15 height 15
type input "FFFF2B"
click at [1093, 123] on icon at bounding box center [1098, 120] width 12 height 11
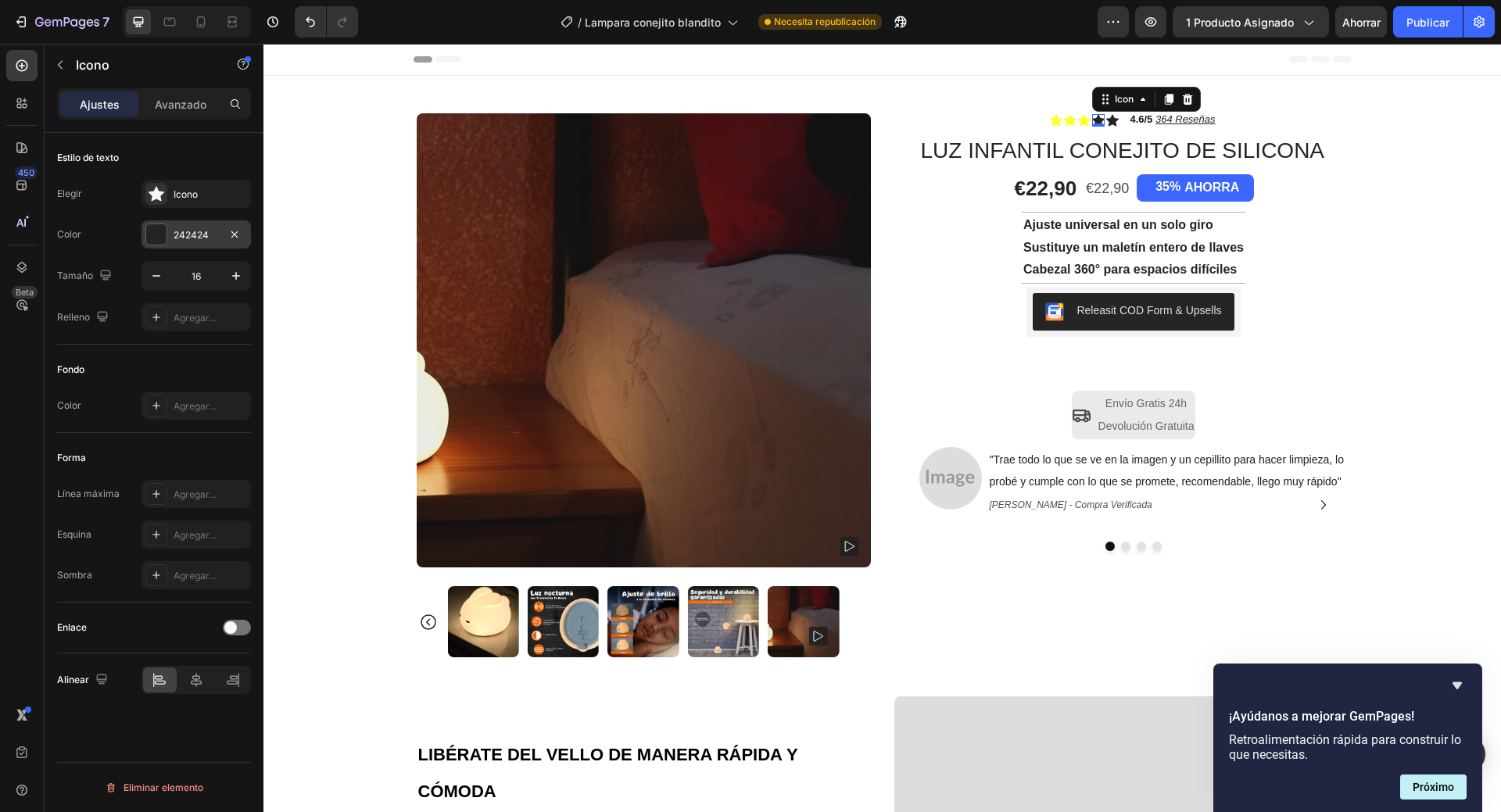
click at [188, 239] on font "242424" at bounding box center [191, 235] width 35 height 11
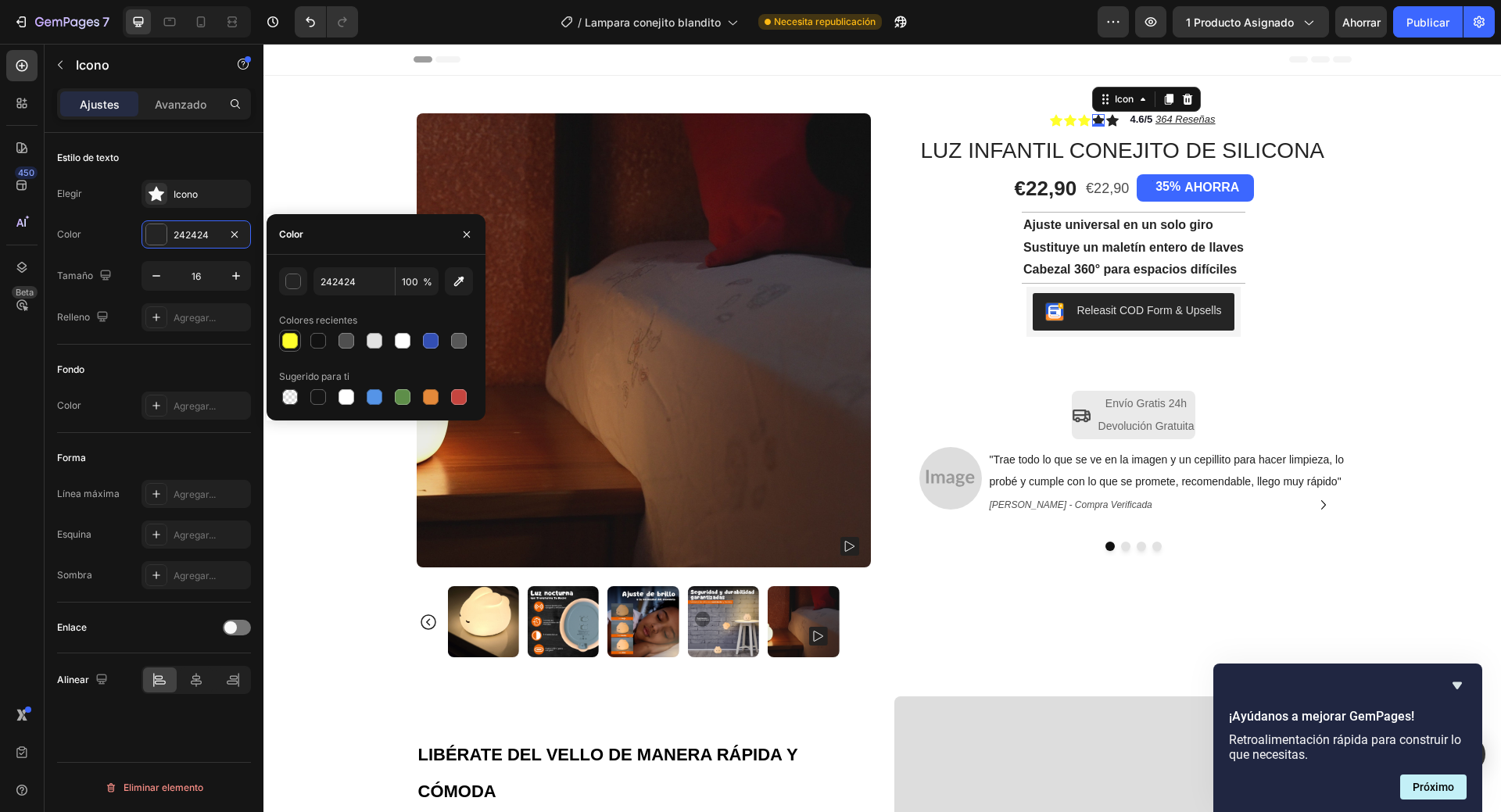
click at [285, 337] on div at bounding box center [289, 341] width 15 height 15
type input "FFFF2B"
click at [1106, 118] on icon at bounding box center [1112, 120] width 12 height 12
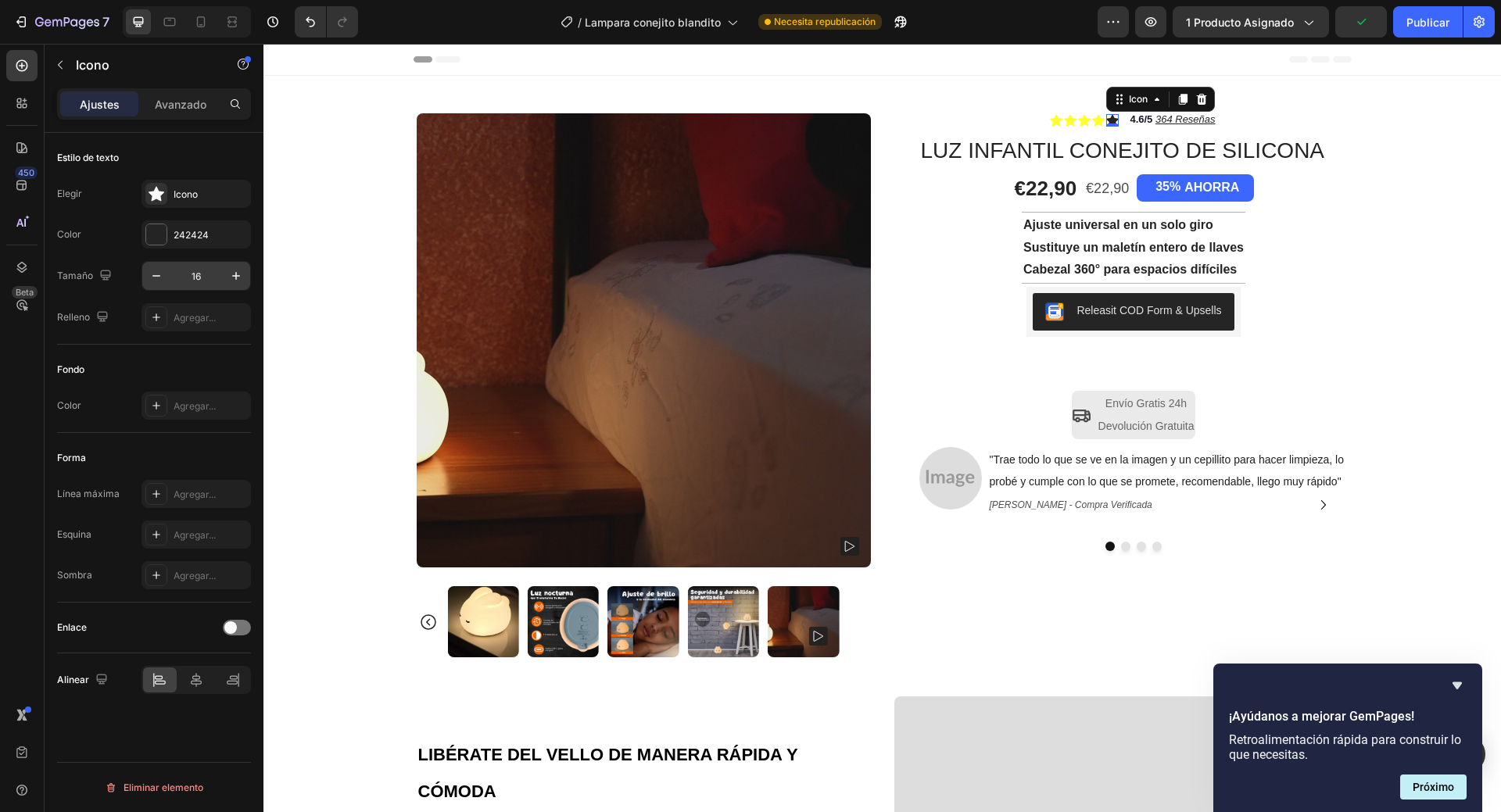
drag, startPoint x: 182, startPoint y: 231, endPoint x: 194, endPoint y: 286, distance: 56.3
click at [182, 231] on font "242424" at bounding box center [191, 235] width 35 height 11
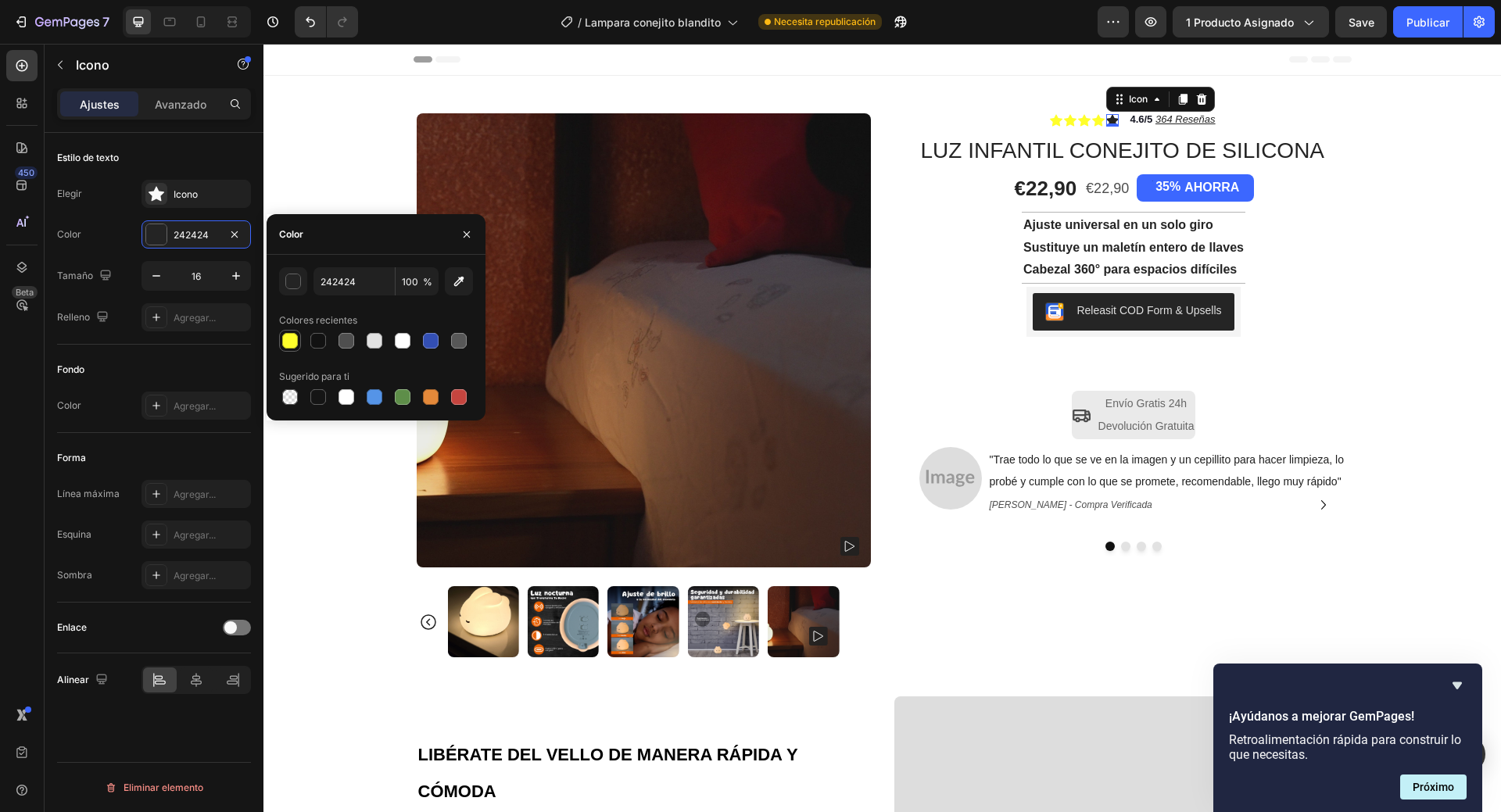
click at [296, 341] on div at bounding box center [289, 341] width 15 height 15
type input "FFFF2B"
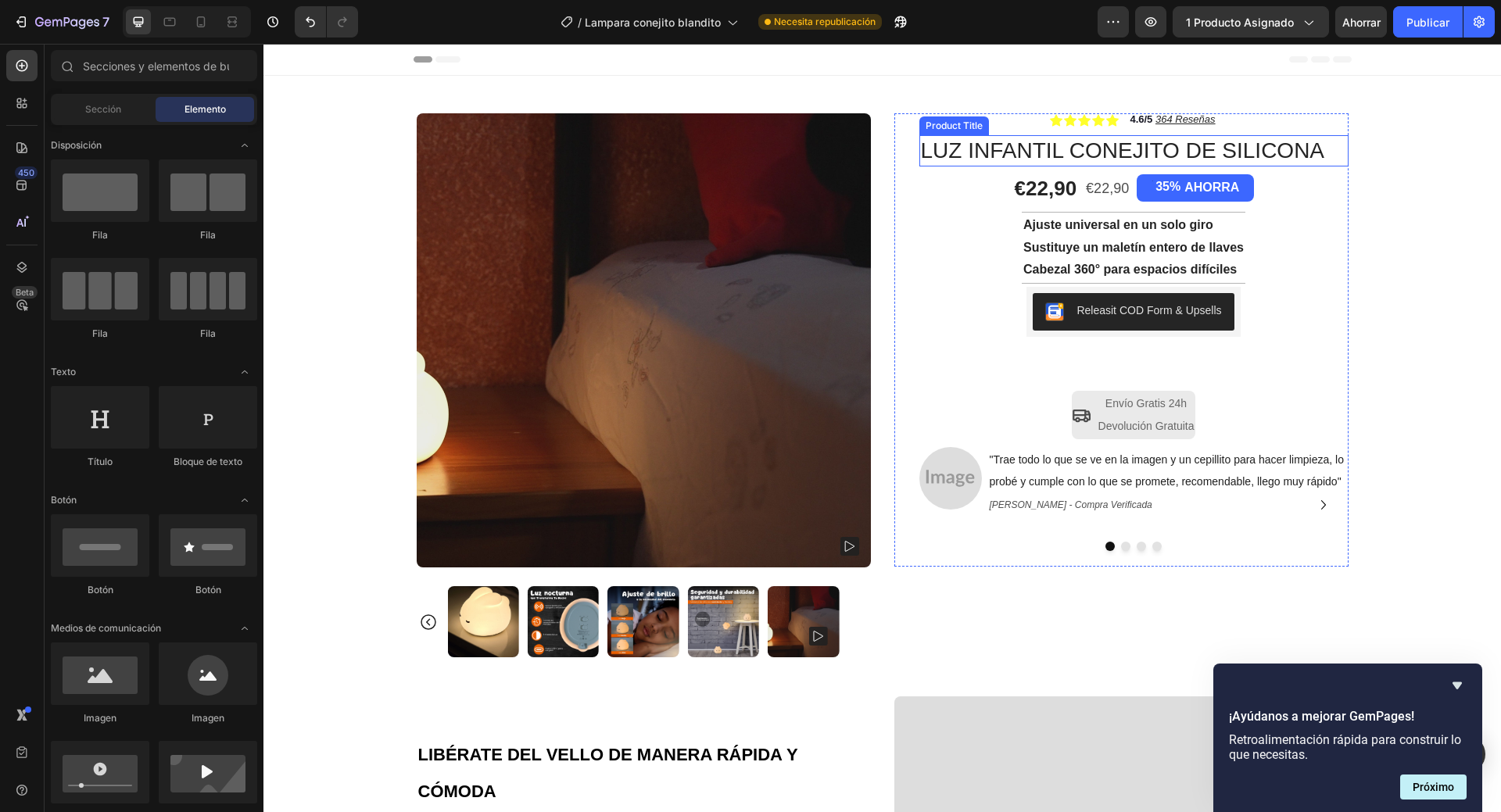
click at [1090, 151] on h1 "LUZ INFANTIL CONEJITO DE SILICONA" at bounding box center [1134, 151] width 430 height 31
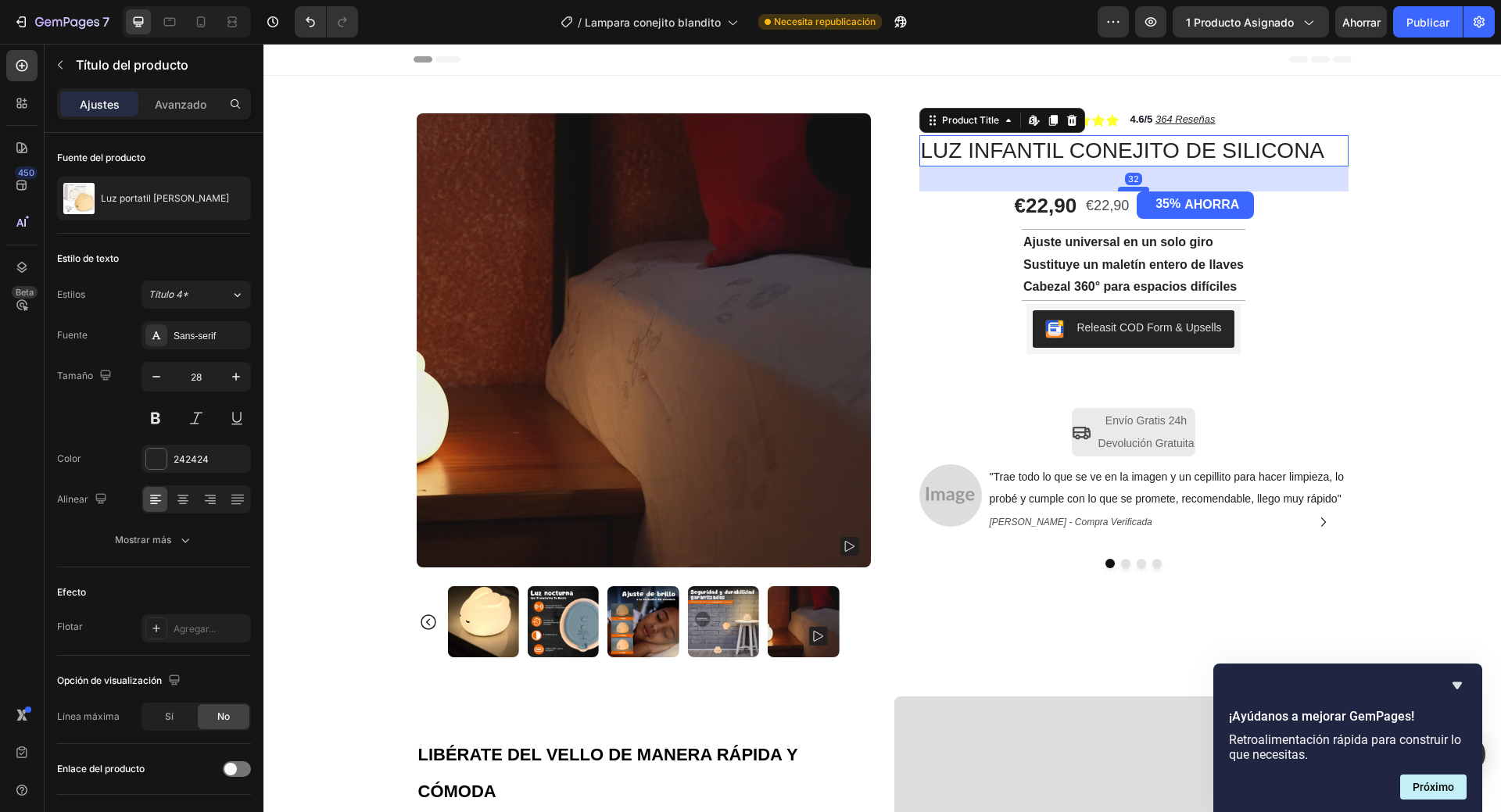
drag, startPoint x: 1124, startPoint y: 172, endPoint x: 1124, endPoint y: 189, distance: 17.0
click at [1124, 189] on div at bounding box center [1133, 189] width 31 height 5
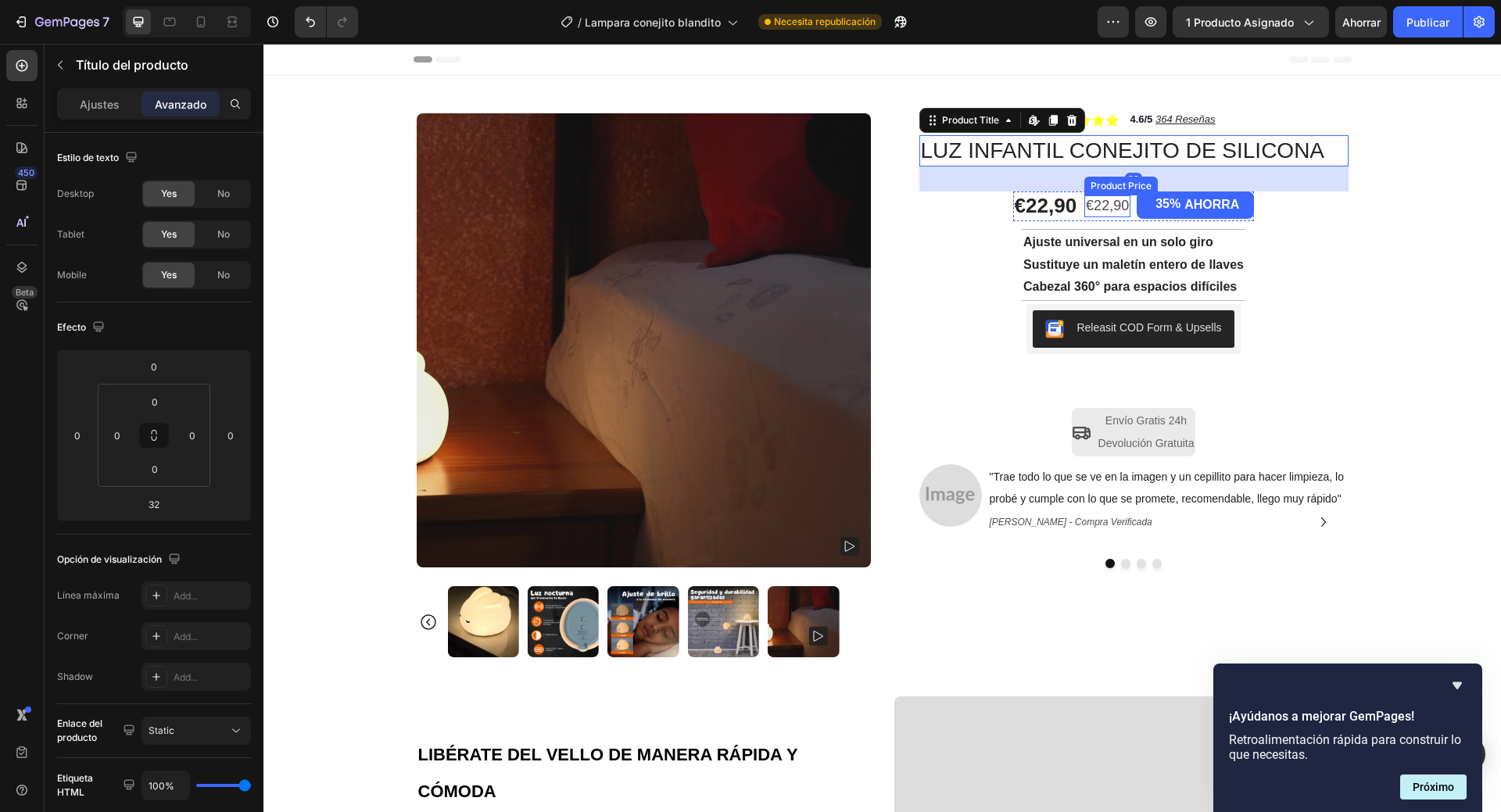
click at [1084, 216] on div "€22,90" at bounding box center [1107, 206] width 46 height 21
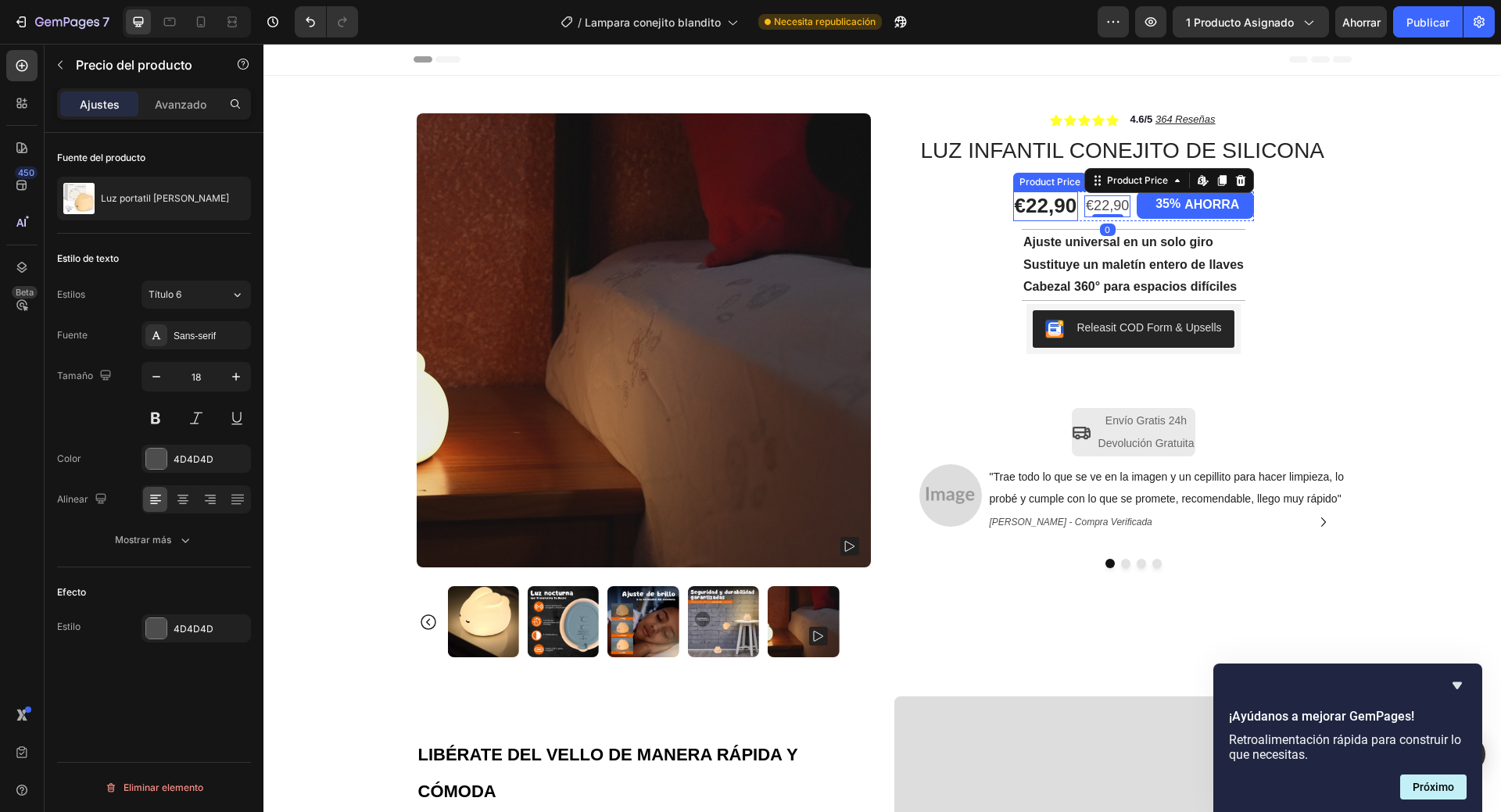
click at [1048, 212] on div "€22,90" at bounding box center [1046, 206] width 66 height 29
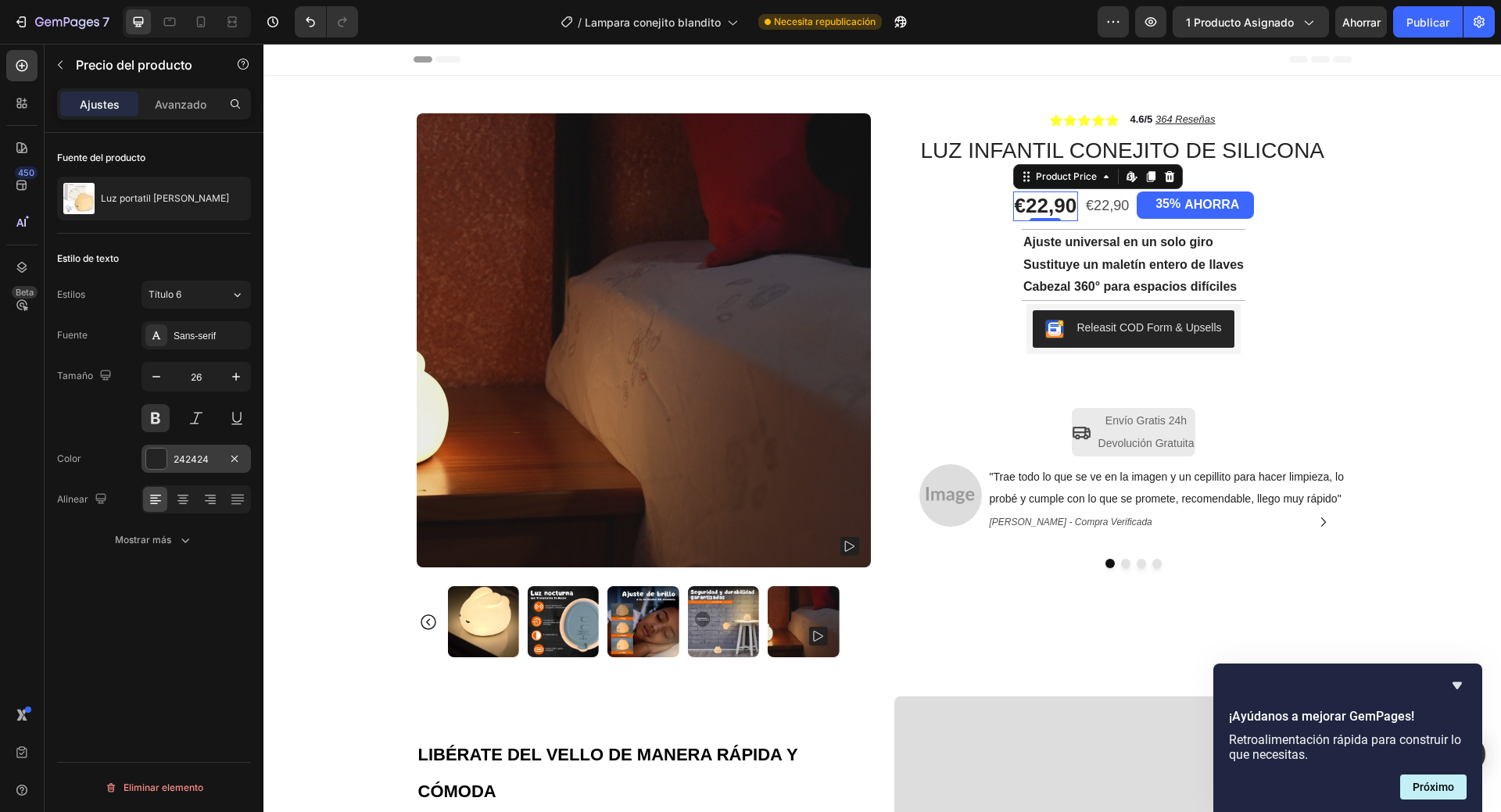
click at [191, 464] on font "242424" at bounding box center [191, 459] width 35 height 11
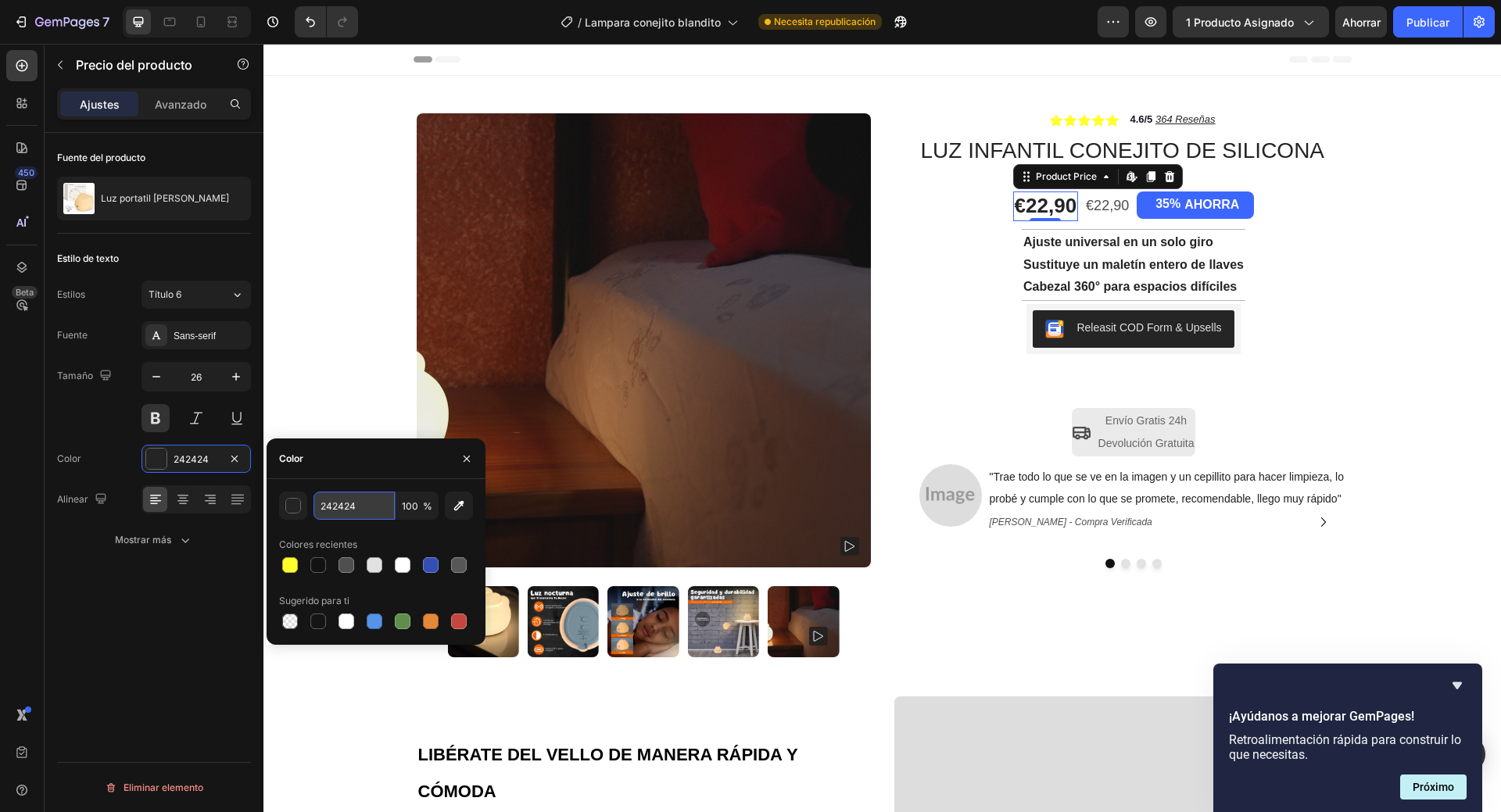
click at [341, 506] on input "242424" at bounding box center [355, 505] width 82 height 29
paste input "7bf1a8"
type input "7bf1a8"
drag, startPoint x: 1105, startPoint y: 210, endPoint x: 1059, endPoint y: 303, distance: 103.8
click at [1105, 209] on div "€22,90" at bounding box center [1107, 206] width 46 height 21
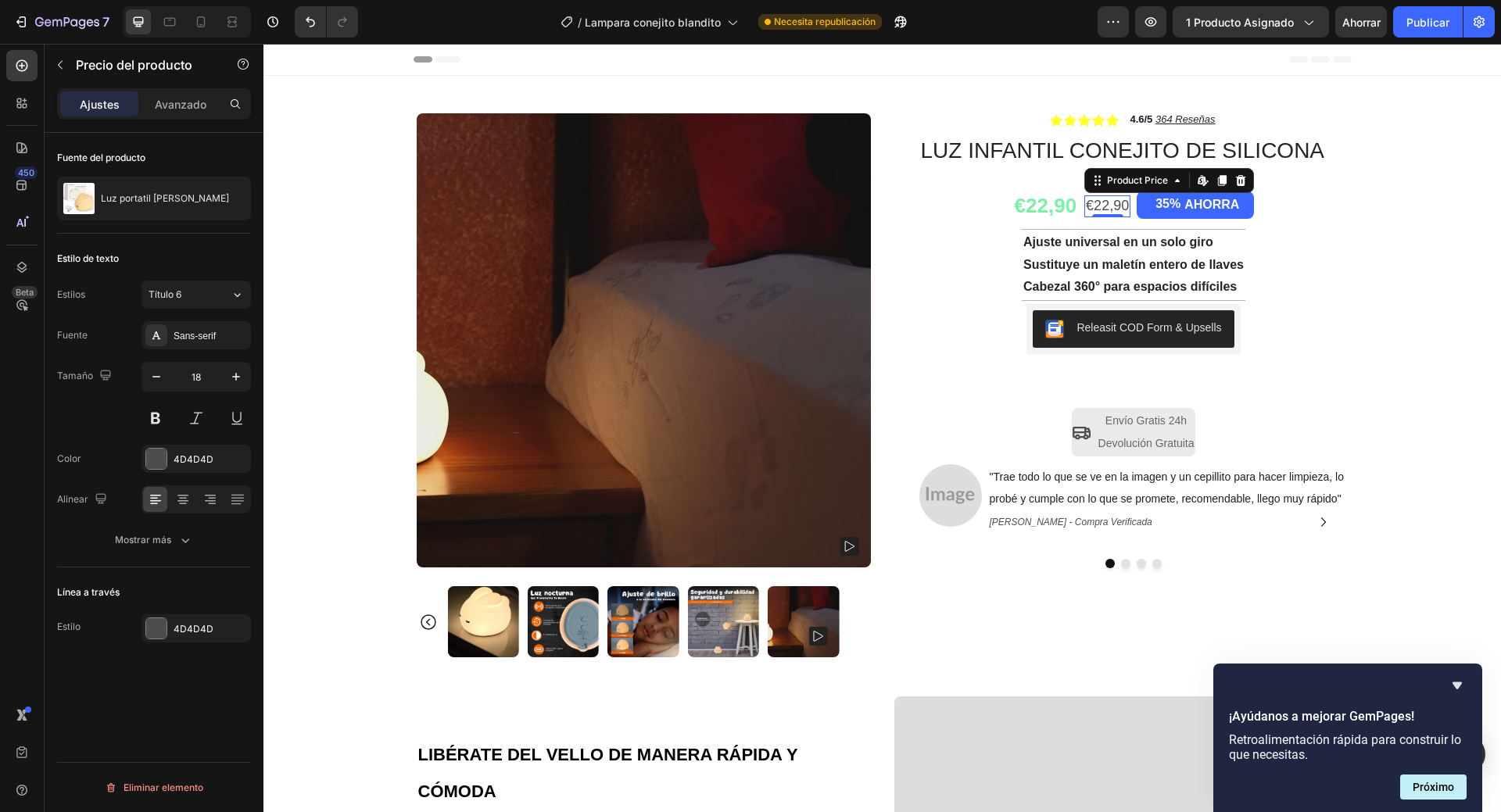
click at [1106, 205] on div "€22,90" at bounding box center [1107, 206] width 46 height 21
click at [192, 468] on div "4D4D4D" at bounding box center [196, 459] width 109 height 29
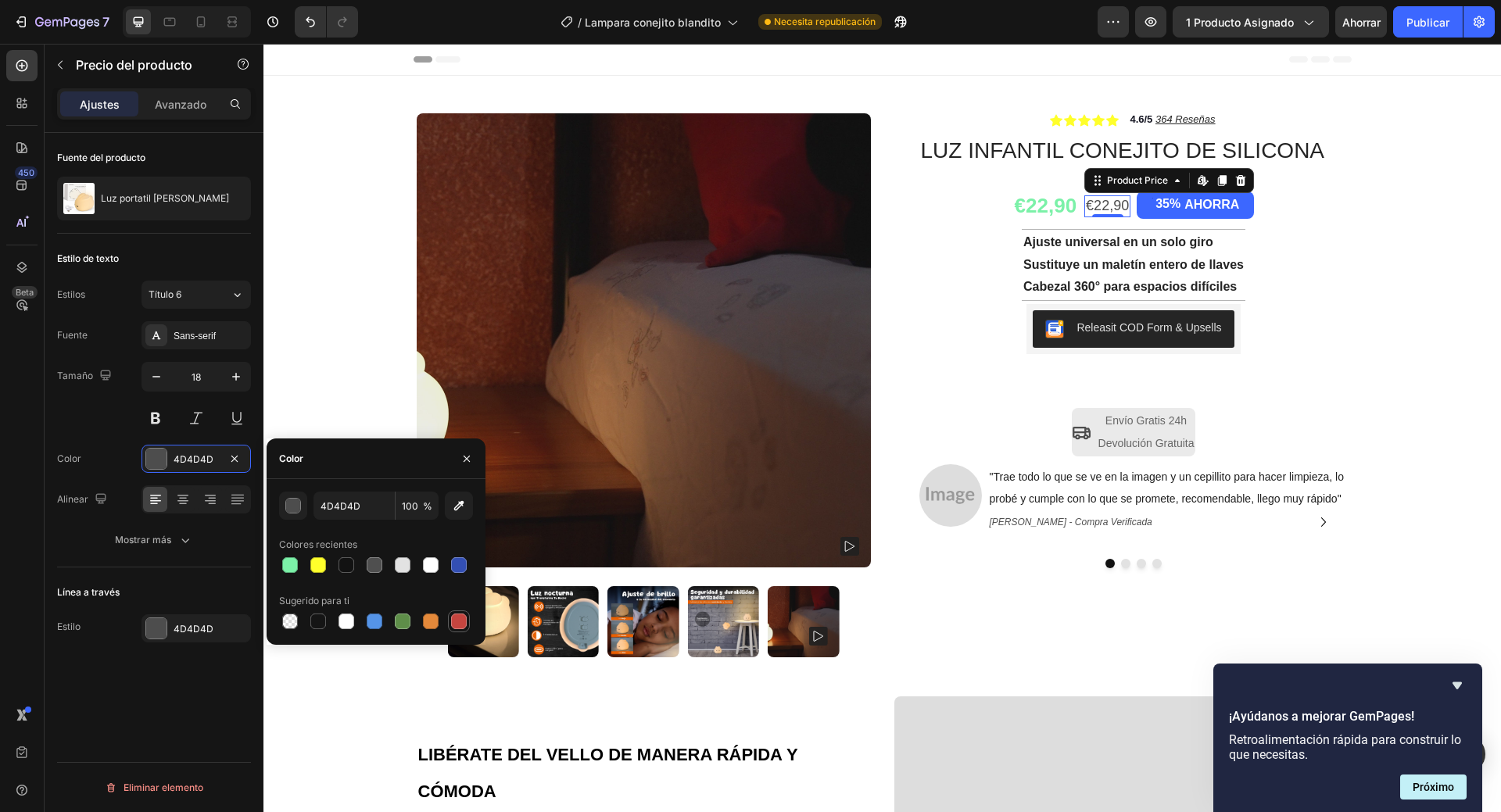
click at [466, 622] on div at bounding box center [458, 621] width 15 height 15
type input "C5453F"
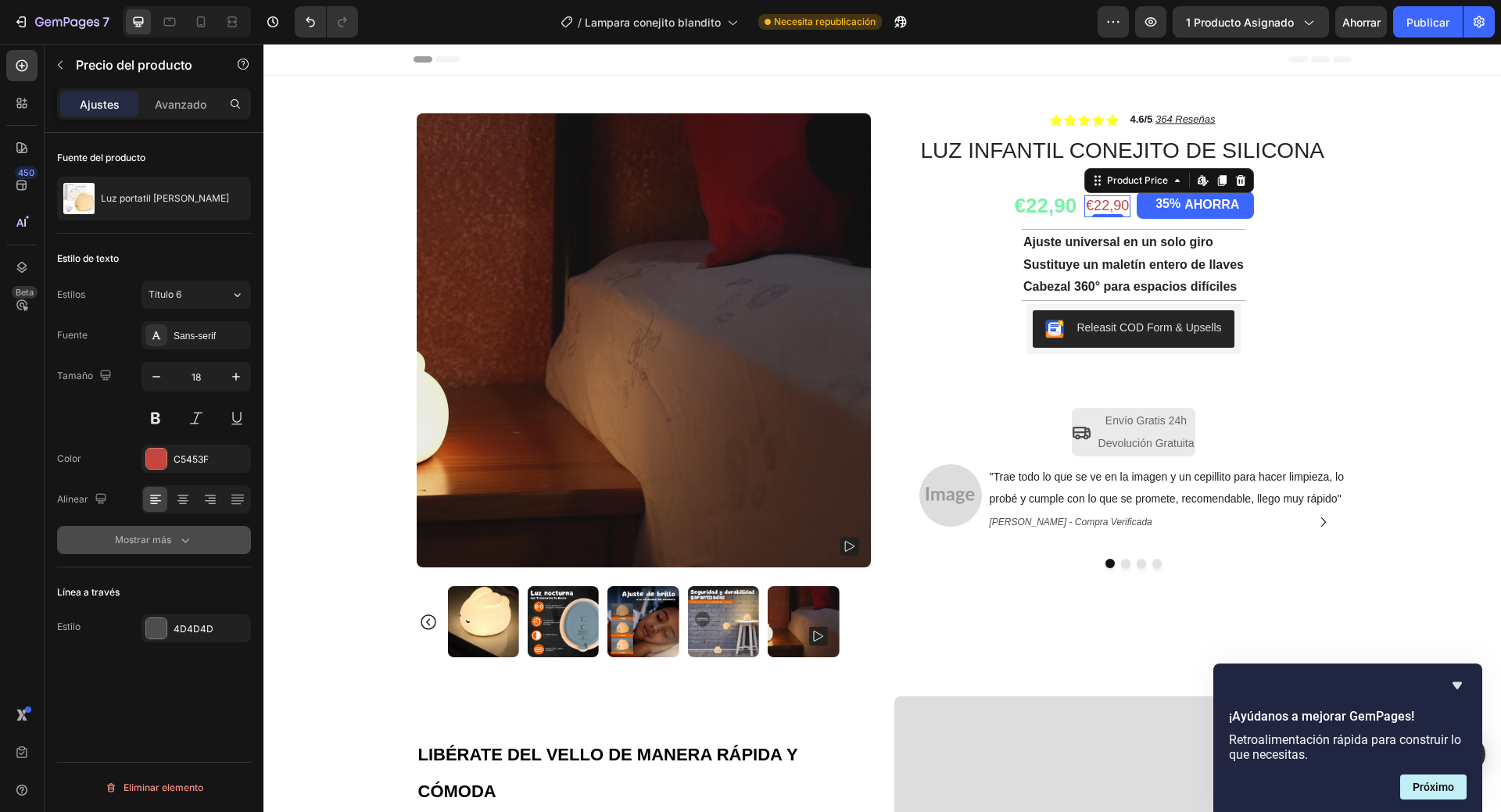
click at [192, 546] on icon "button" at bounding box center [185, 540] width 15 height 15
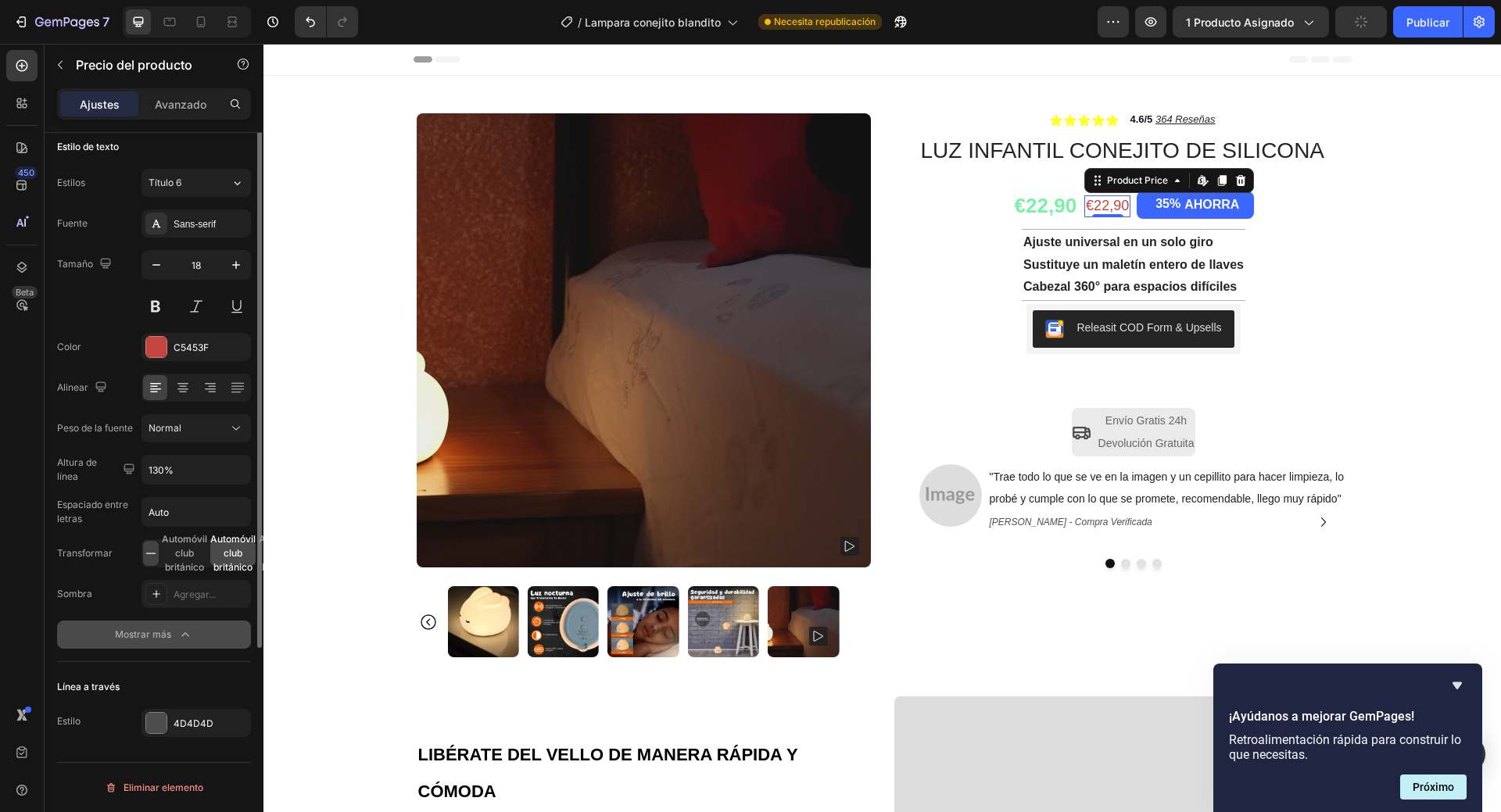
scroll to position [0, 0]
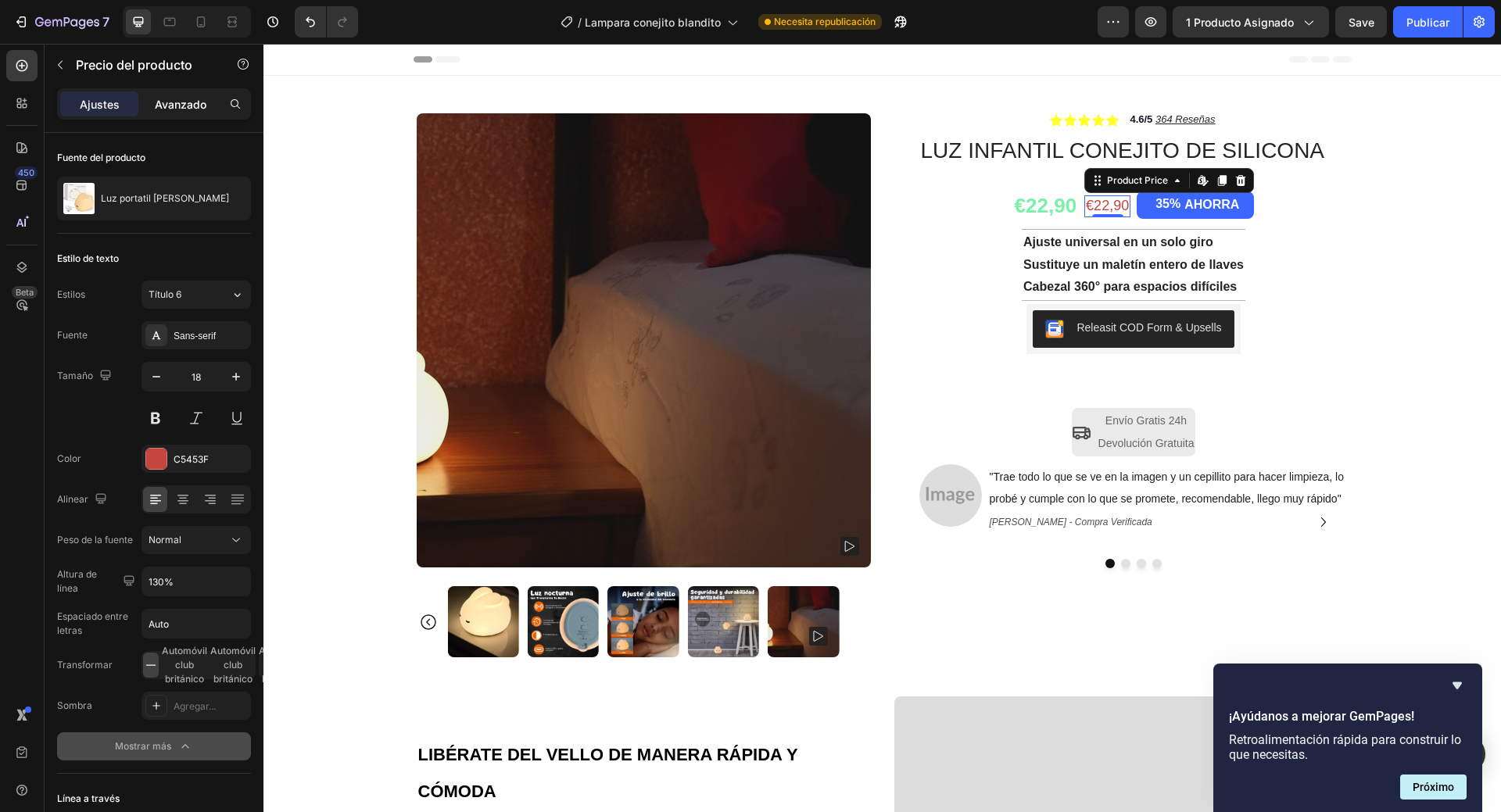
click at [175, 113] on div "Avanzado" at bounding box center [181, 104] width 78 height 25
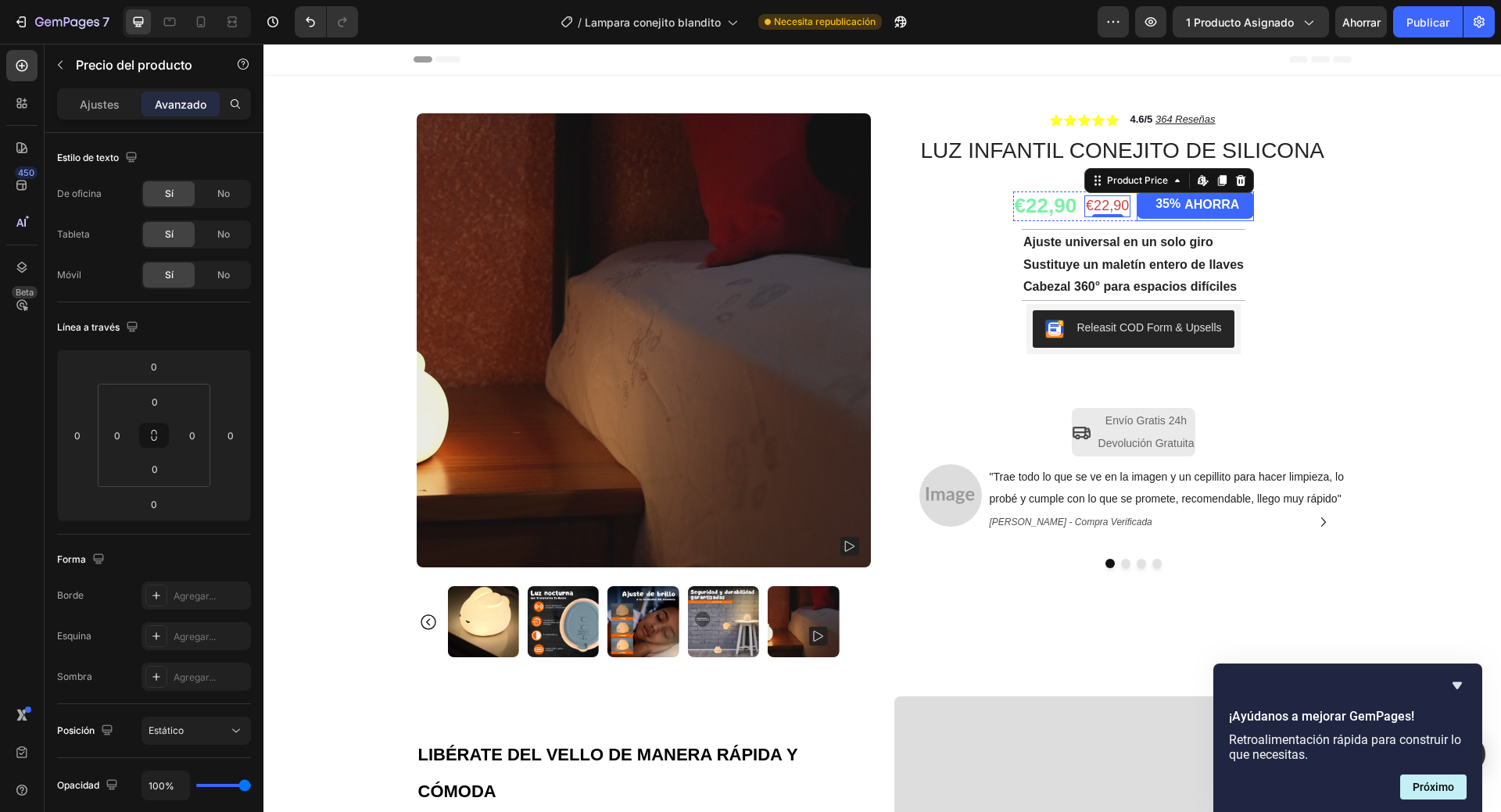
click at [1182, 214] on div "AHORRA" at bounding box center [1212, 205] width 60 height 21
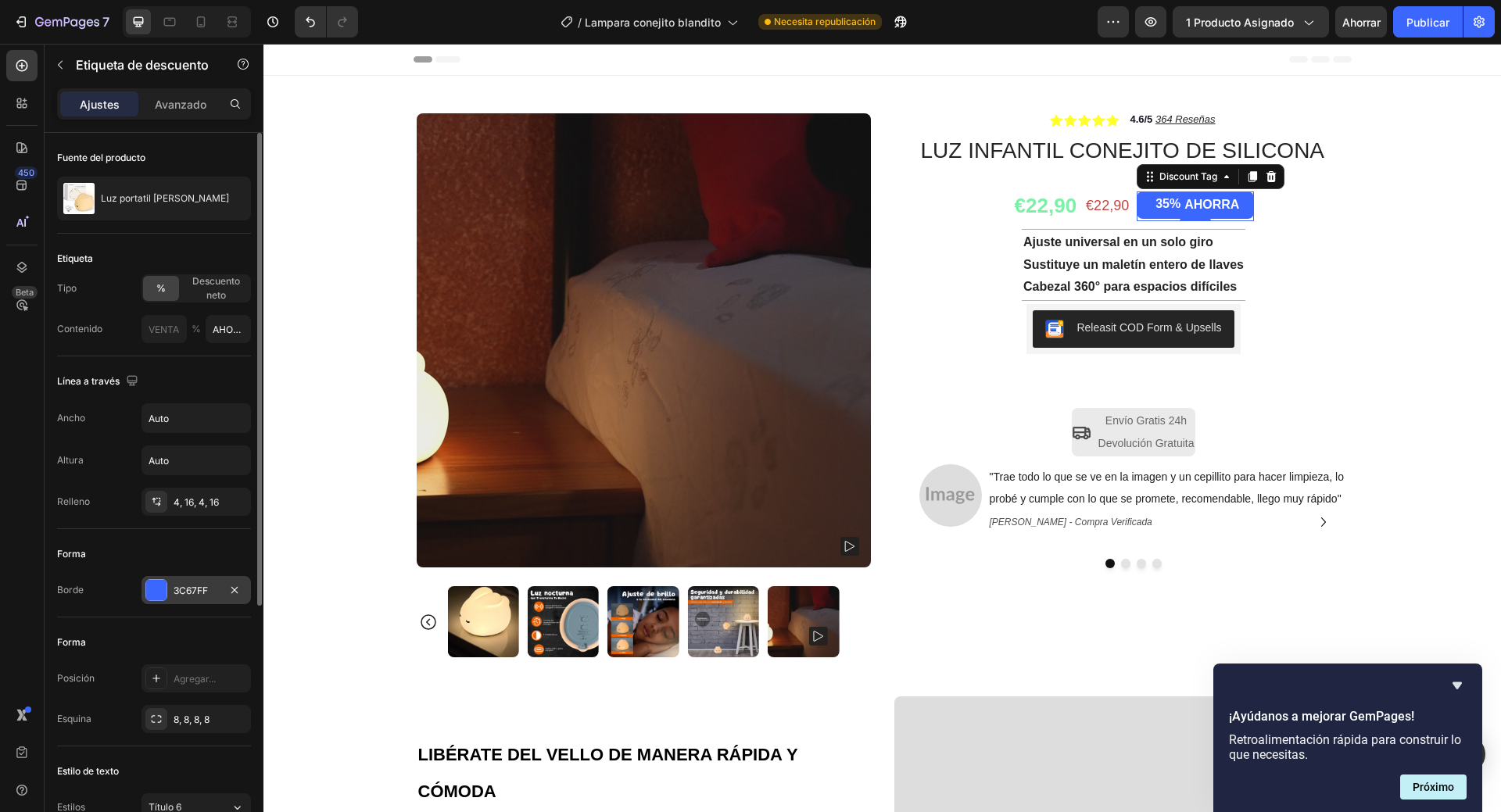
click at [208, 591] on font "3C67FF" at bounding box center [191, 590] width 34 height 11
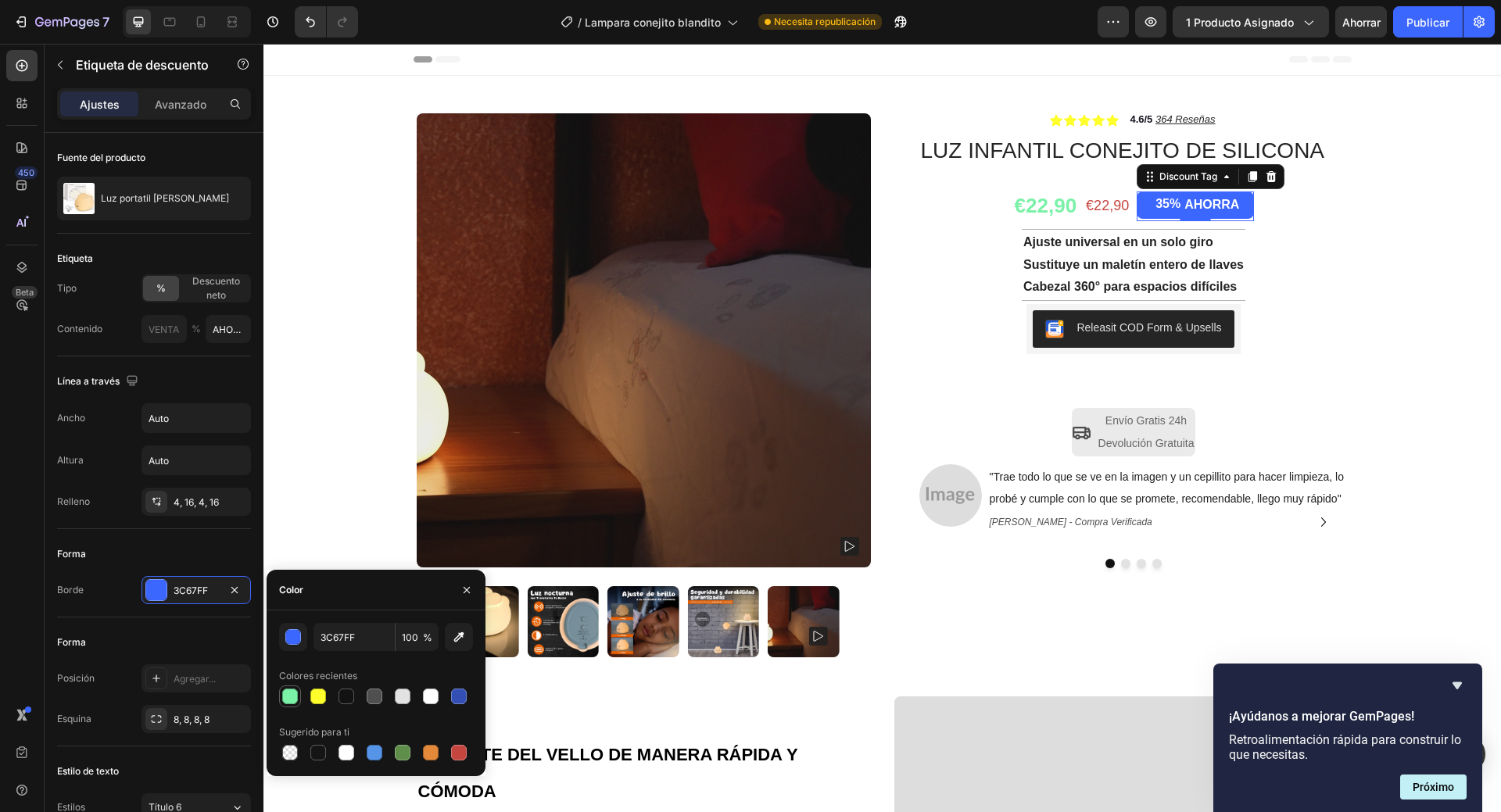
click at [293, 695] on div at bounding box center [289, 696] width 15 height 15
type input "7BF1A8"
